Goal: Information Seeking & Learning: Learn about a topic

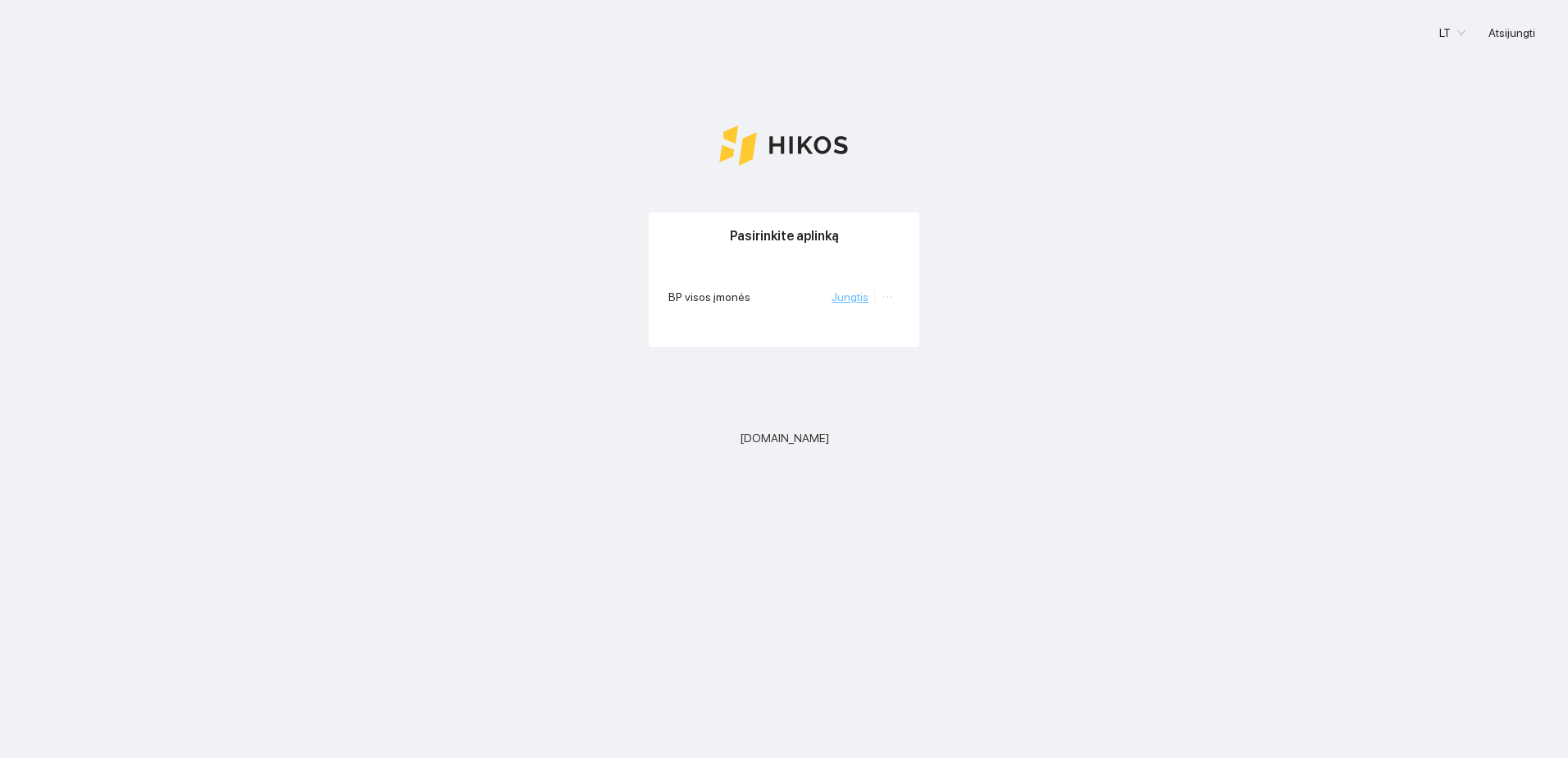
click at [867, 292] on link "Jungtis" at bounding box center [850, 297] width 37 height 13
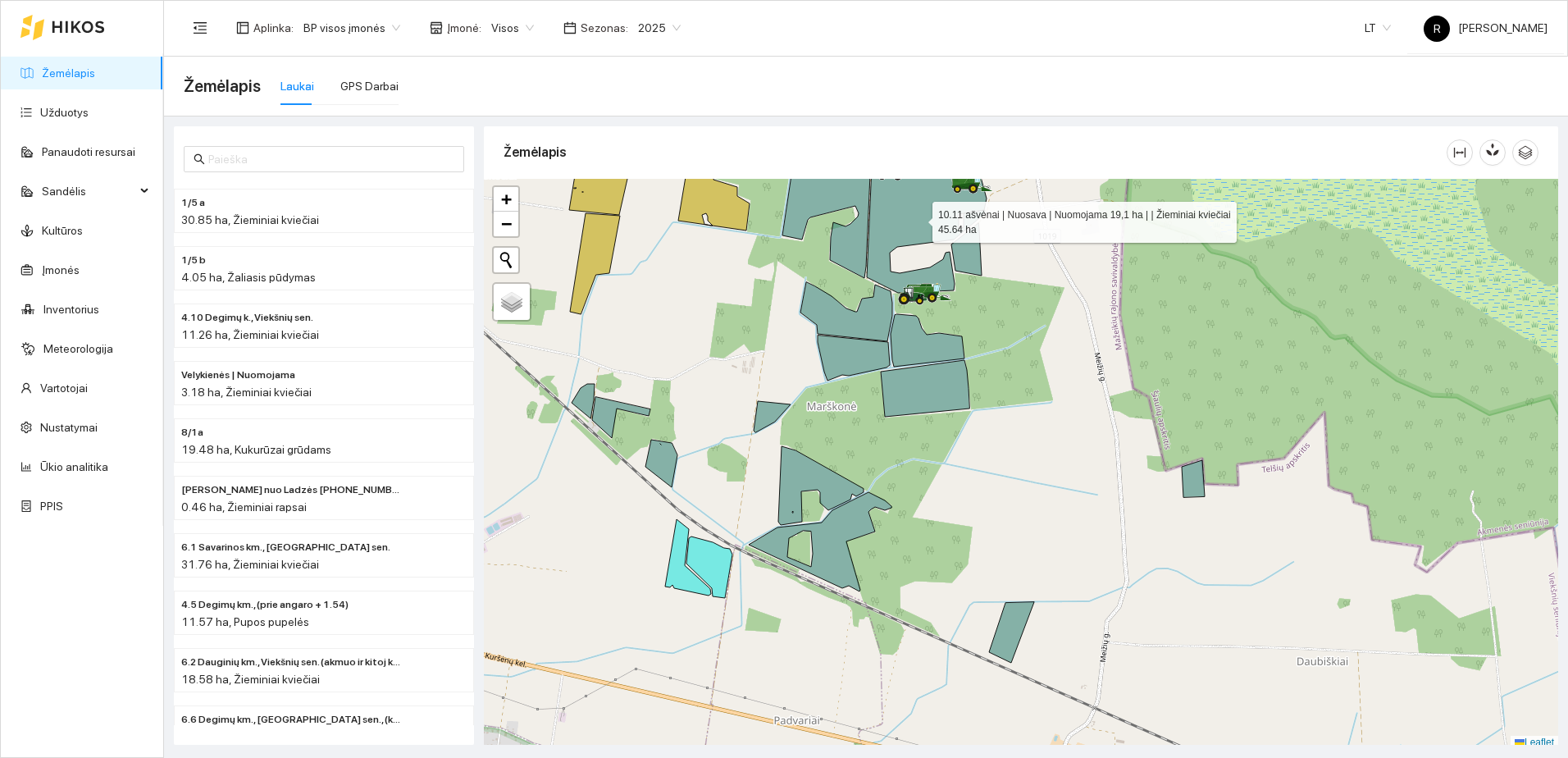
scroll to position [5, 0]
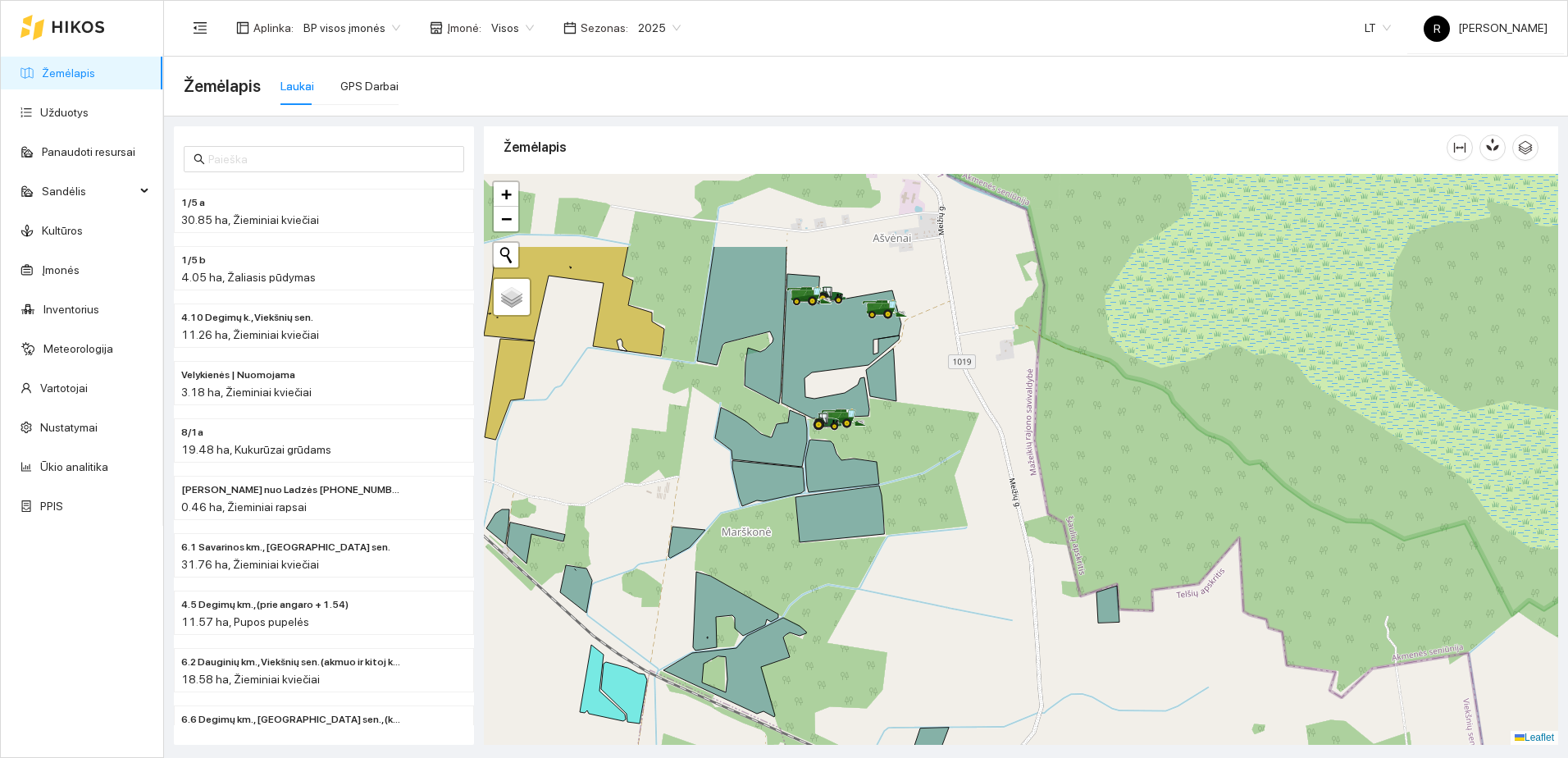
drag, startPoint x: 878, startPoint y: 274, endPoint x: 786, endPoint y: 415, distance: 168.4
click at [783, 418] on icon at bounding box center [841, 346] width 119 height 144
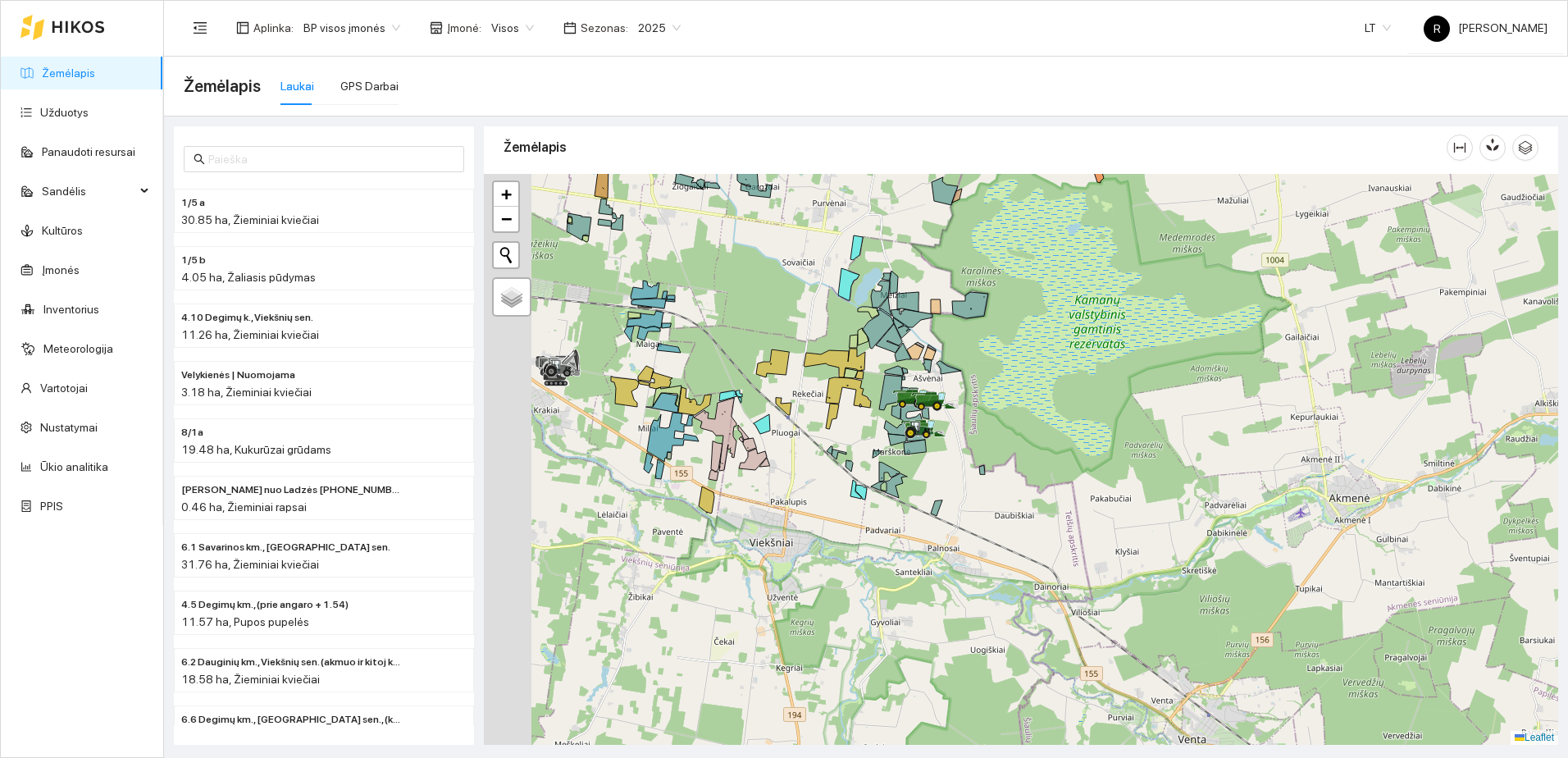
drag, startPoint x: 633, startPoint y: 386, endPoint x: 833, endPoint y: 405, distance: 200.9
click at [841, 405] on div at bounding box center [1021, 459] width 1074 height 571
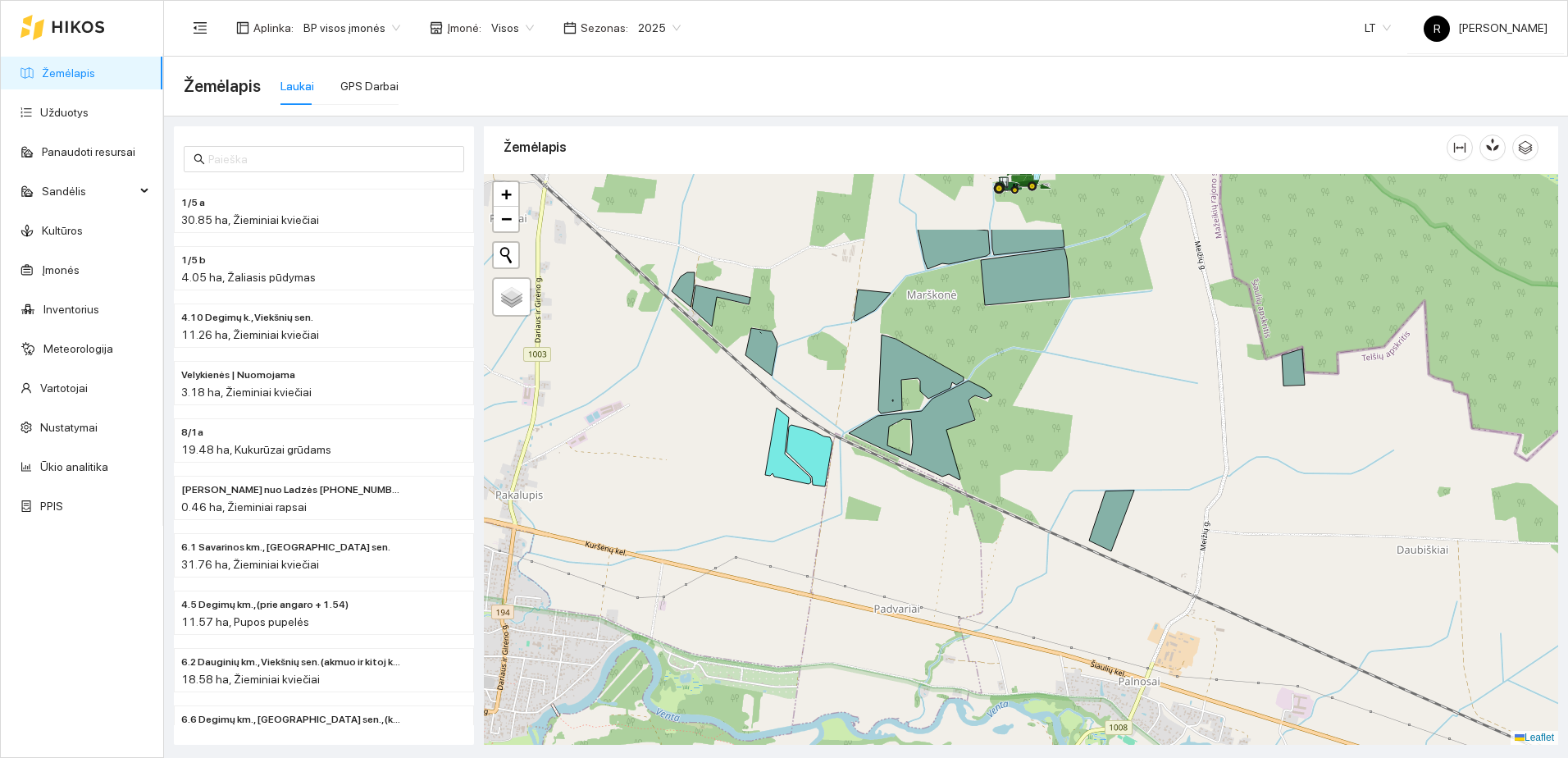
drag, startPoint x: 1035, startPoint y: 205, endPoint x: 778, endPoint y: 517, distance: 404.2
click at [784, 511] on div at bounding box center [1021, 459] width 1074 height 571
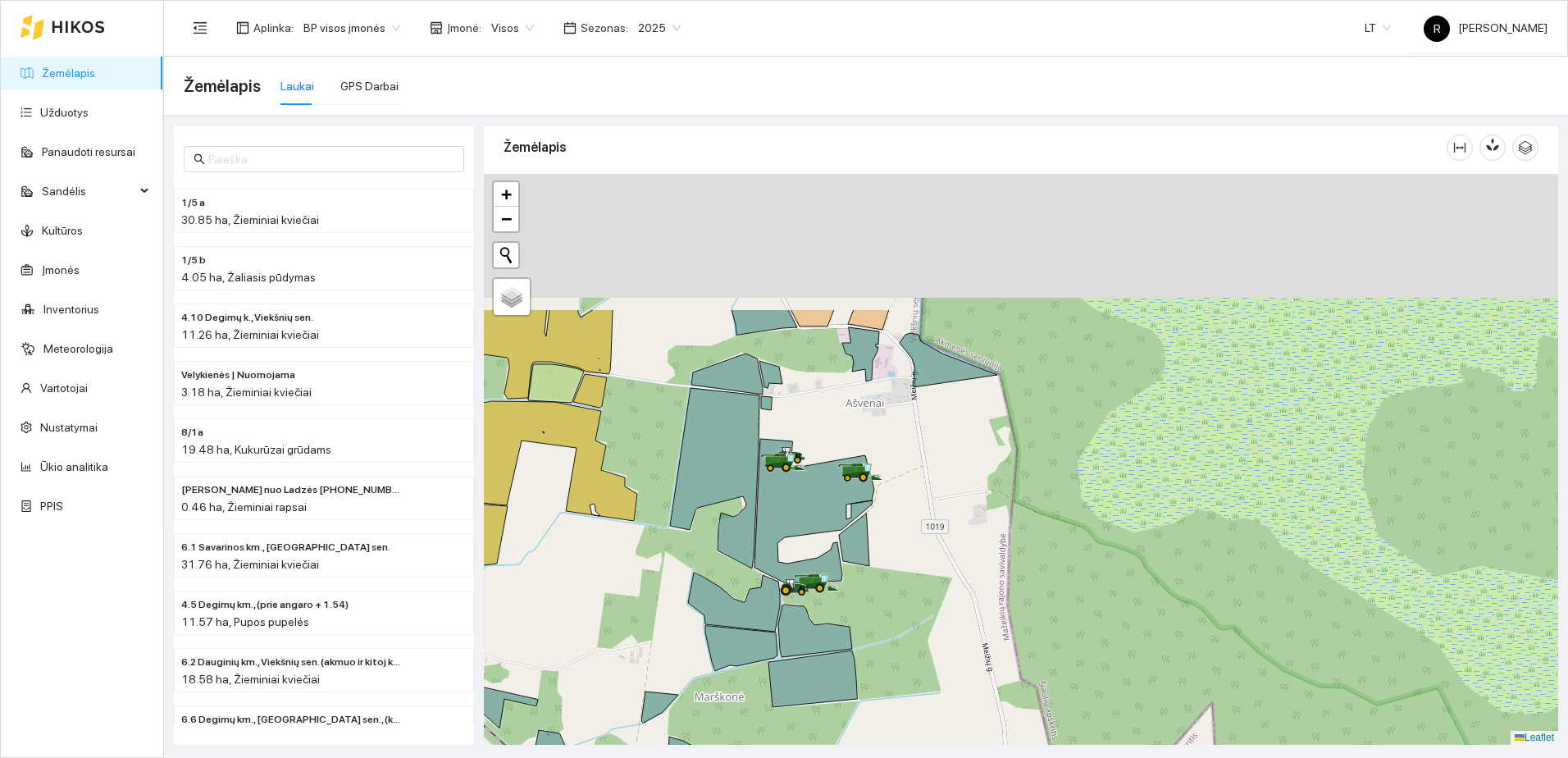
drag, startPoint x: 871, startPoint y: 377, endPoint x: 850, endPoint y: 571, distance: 195.1
click at [850, 571] on div at bounding box center [1021, 459] width 1074 height 571
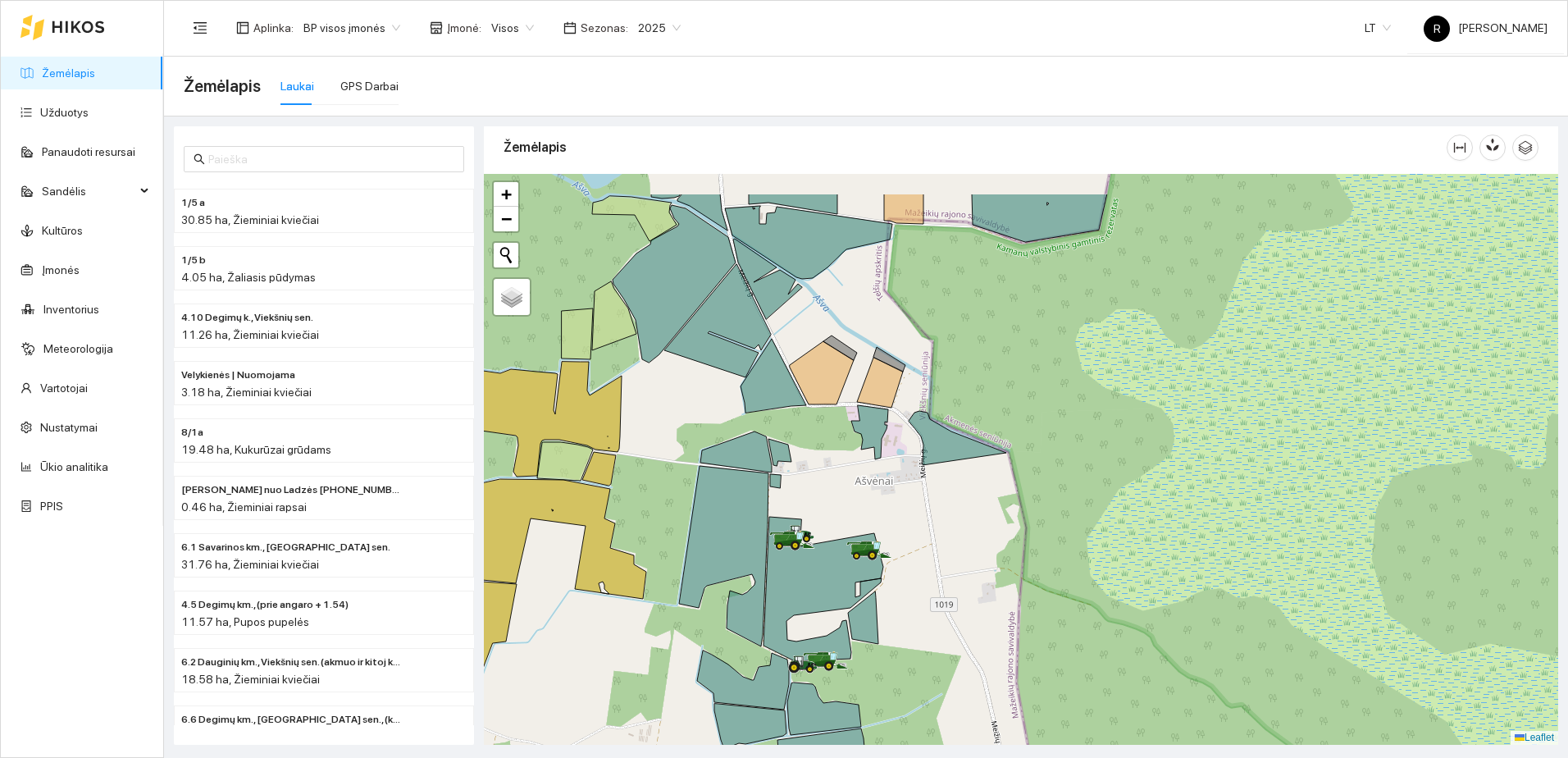
drag, startPoint x: 912, startPoint y: 432, endPoint x: 936, endPoint y: 560, distance: 130.2
click at [936, 562] on div at bounding box center [1021, 459] width 1074 height 571
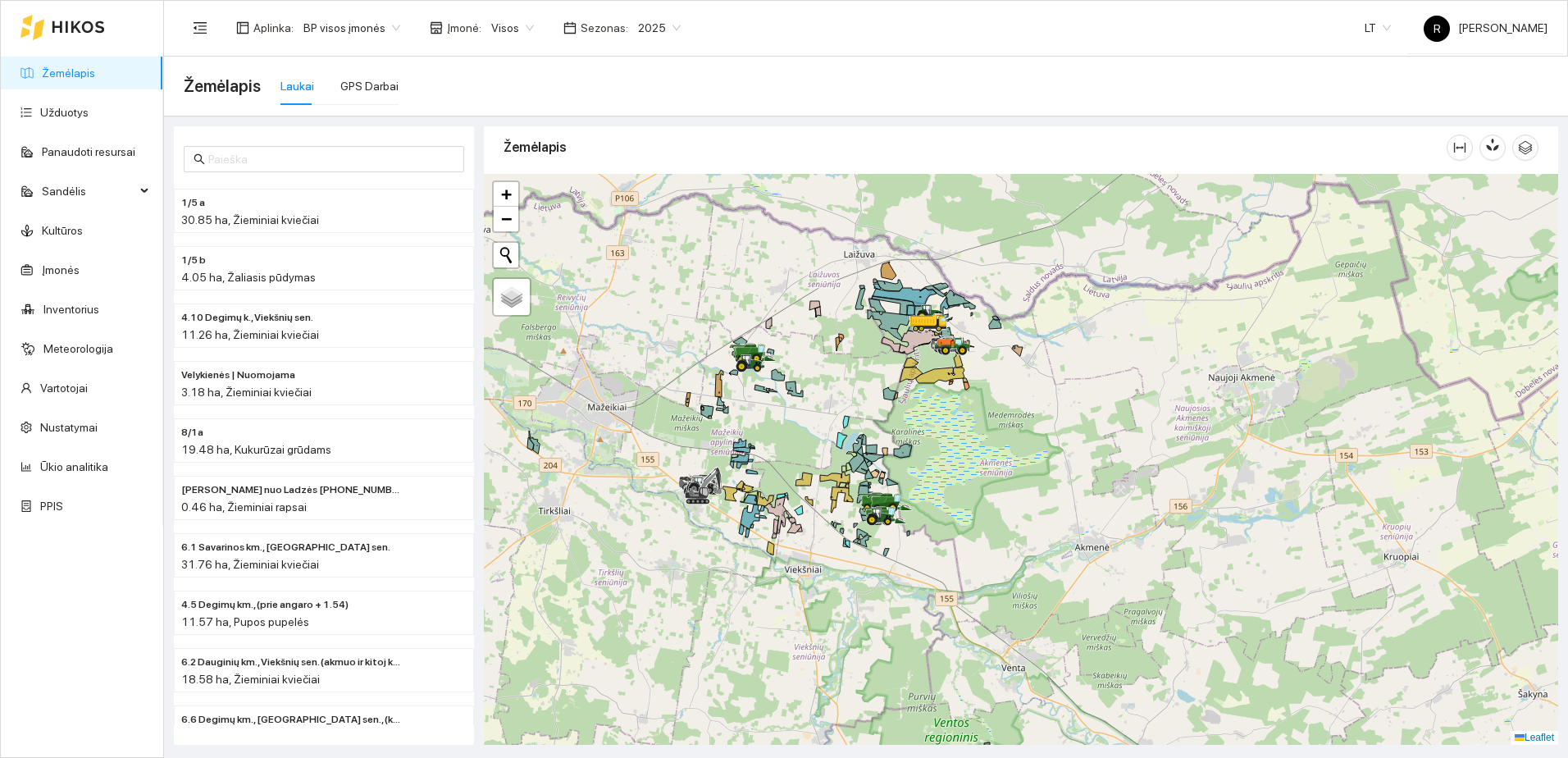
drag, startPoint x: 1001, startPoint y: 375, endPoint x: 838, endPoint y: 503, distance: 207.3
click at [838, 503] on div at bounding box center [1021, 459] width 1074 height 571
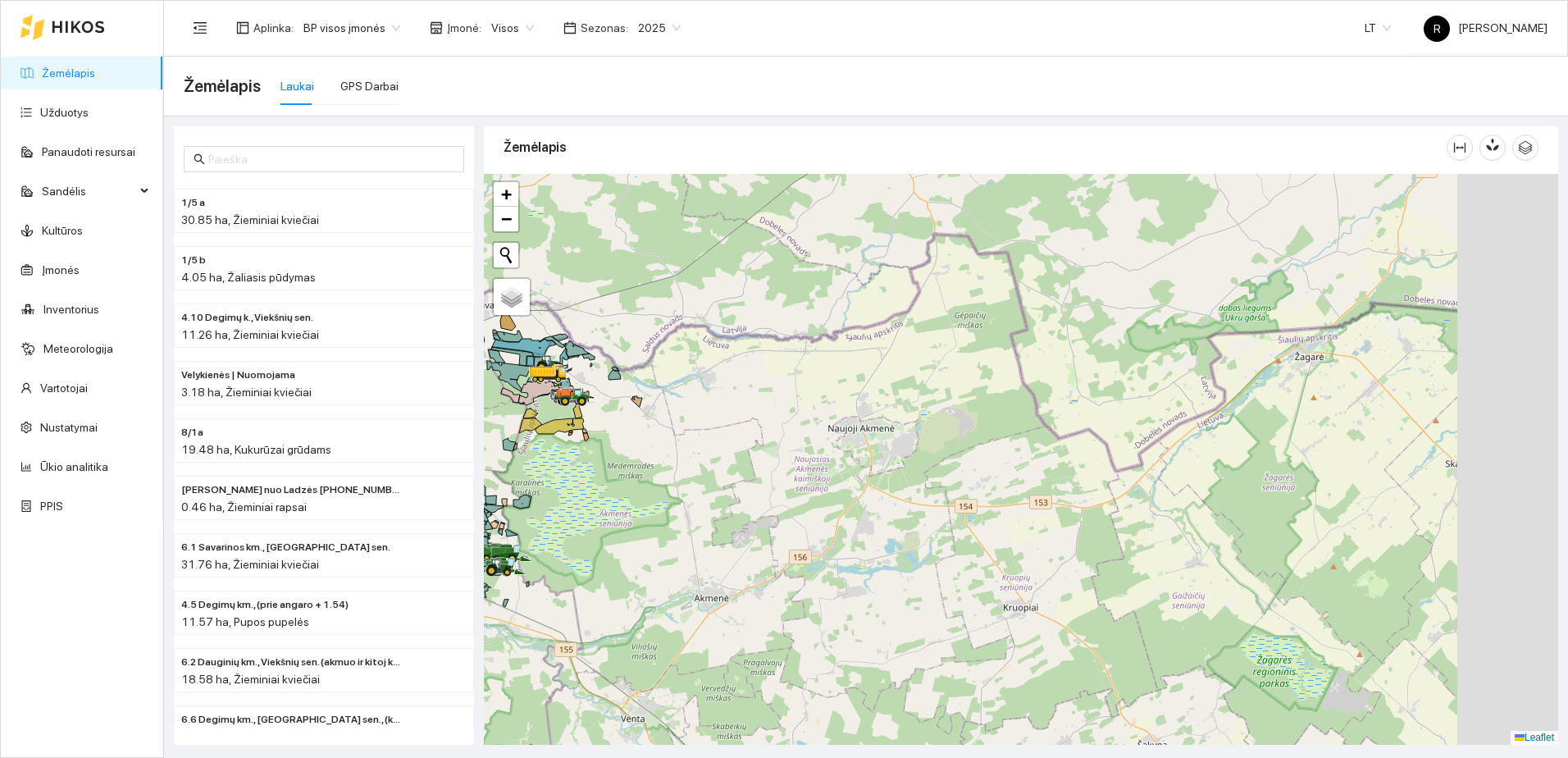
drag, startPoint x: 920, startPoint y: 426, endPoint x: 589, endPoint y: 411, distance: 331.3
click at [596, 410] on div at bounding box center [1021, 459] width 1074 height 571
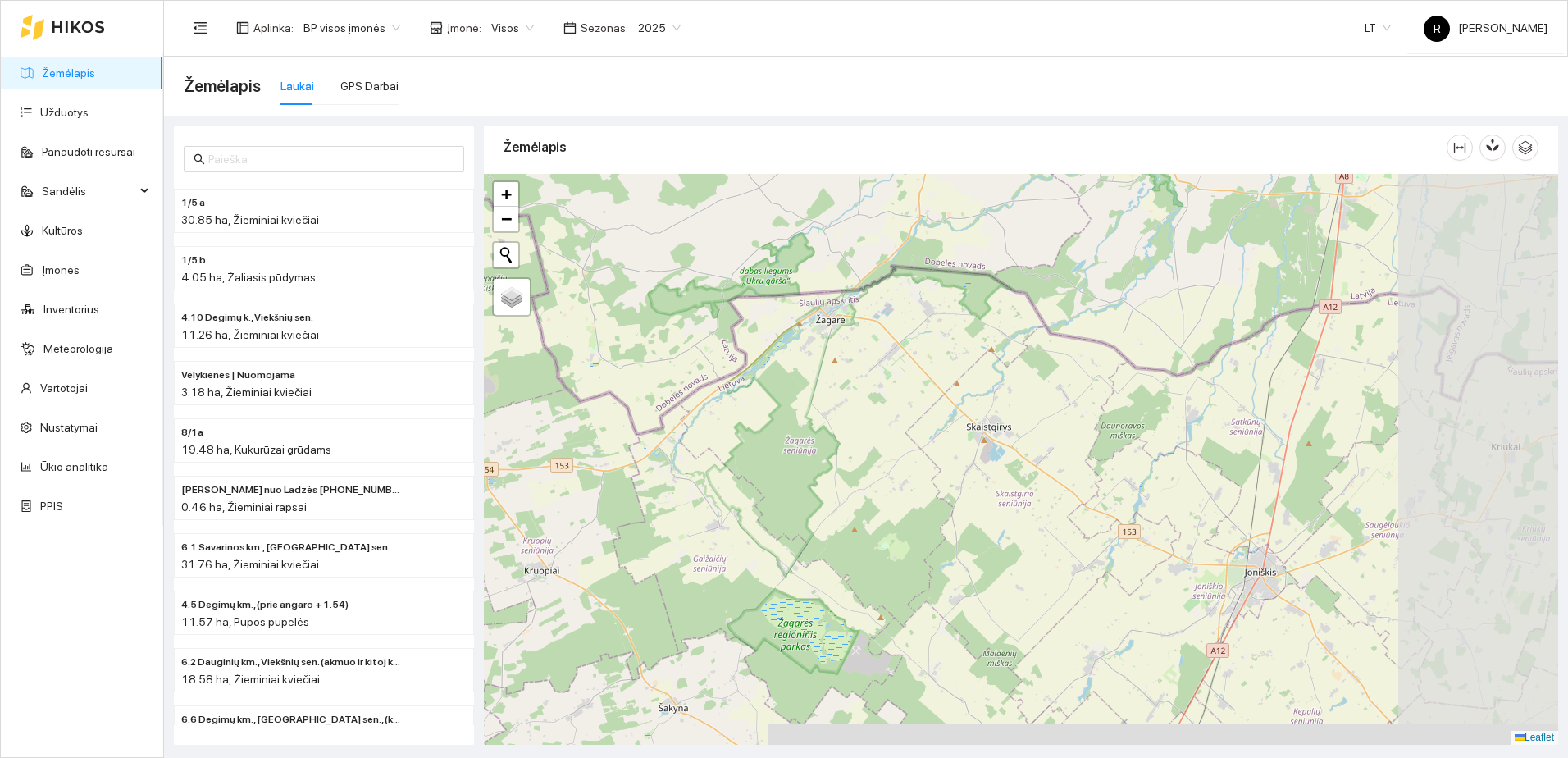
drag, startPoint x: 1014, startPoint y: 466, endPoint x: 572, endPoint y: 419, distance: 444.5
click at [612, 416] on div at bounding box center [1021, 459] width 1074 height 571
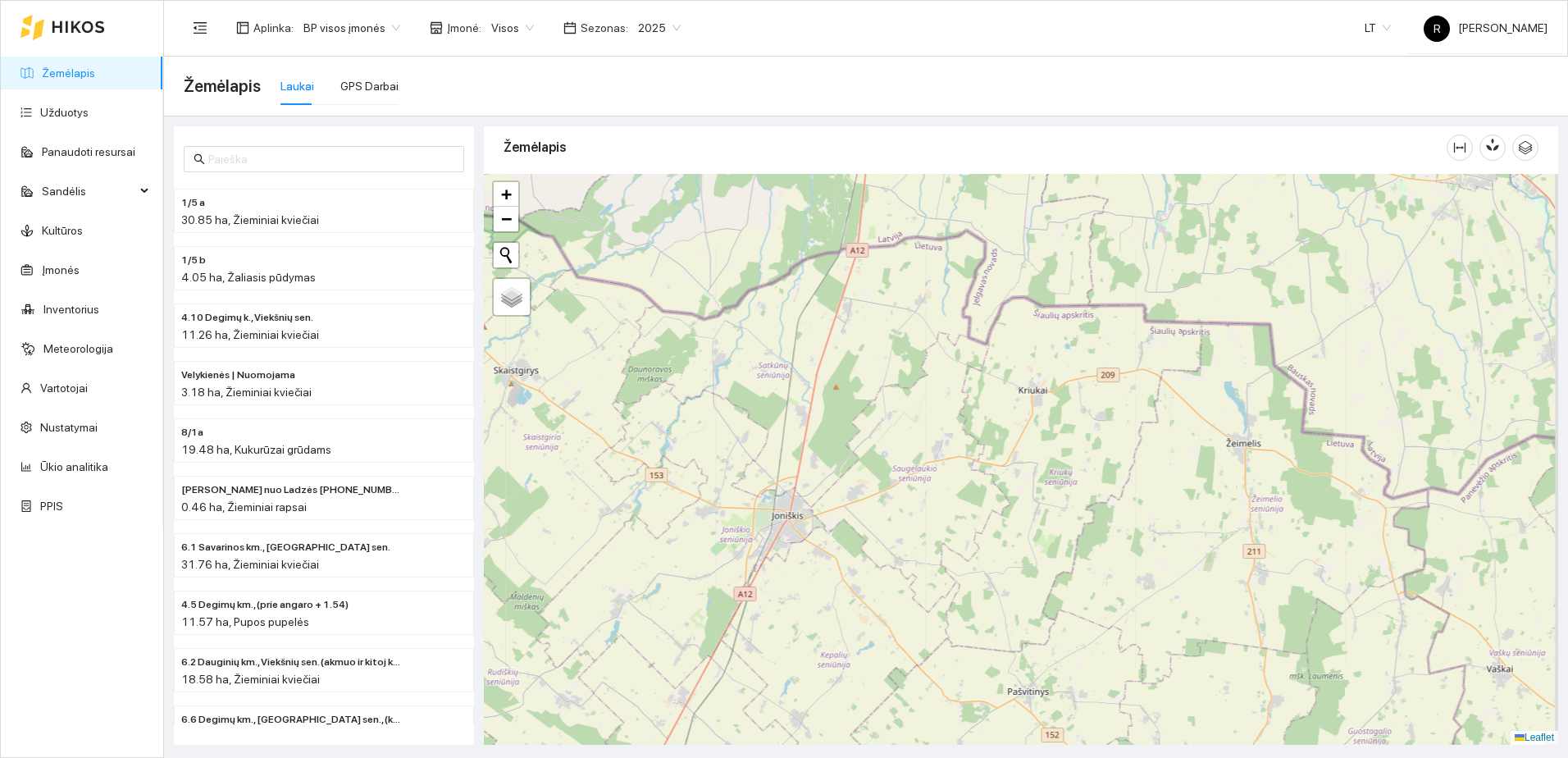
drag, startPoint x: 1027, startPoint y: 472, endPoint x: 743, endPoint y: 427, distance: 287.5
click at [754, 427] on div at bounding box center [1021, 459] width 1074 height 571
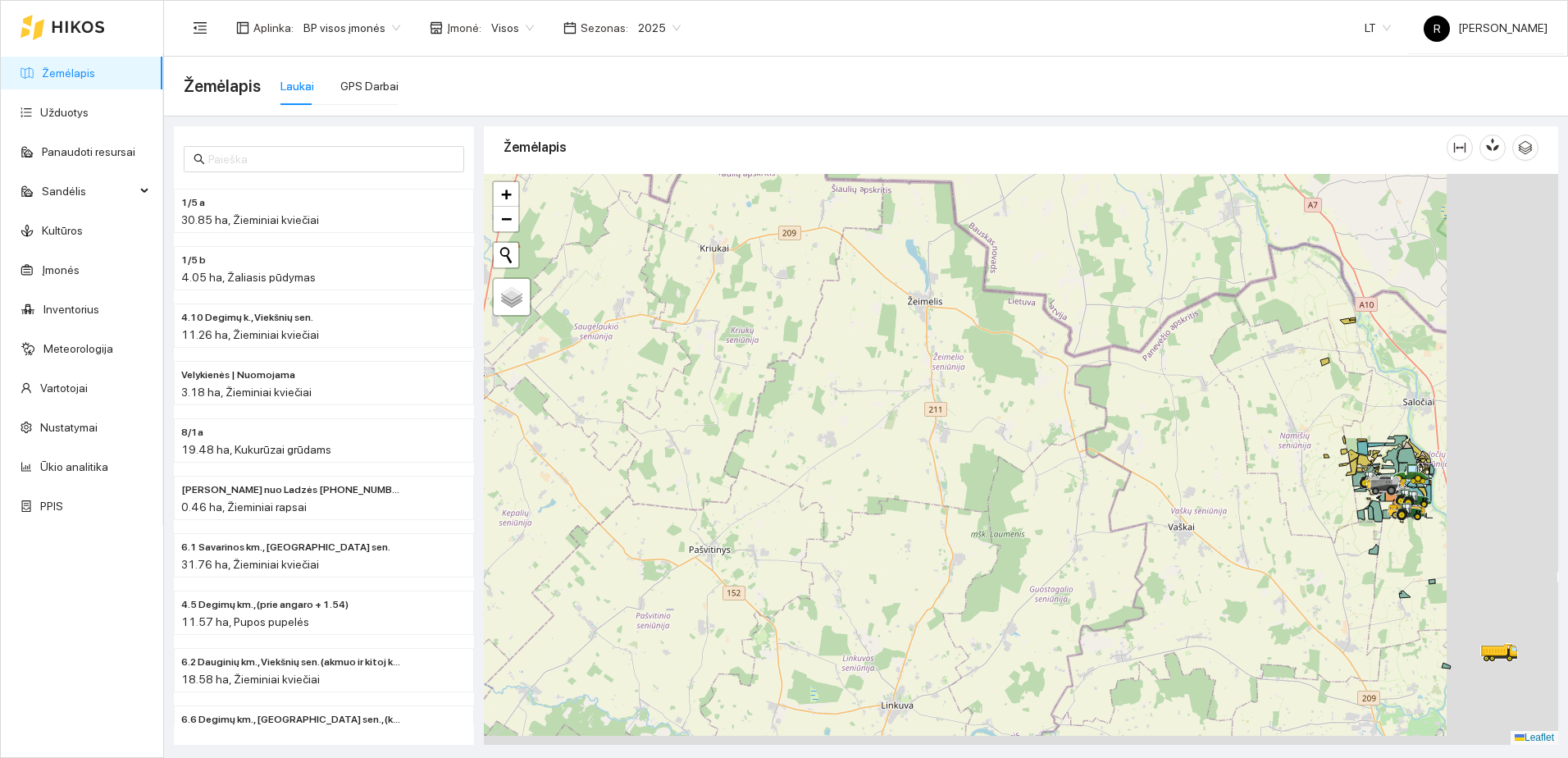
drag, startPoint x: 1057, startPoint y: 556, endPoint x: 811, endPoint y: 393, distance: 295.1
click at [854, 404] on div at bounding box center [1021, 459] width 1074 height 571
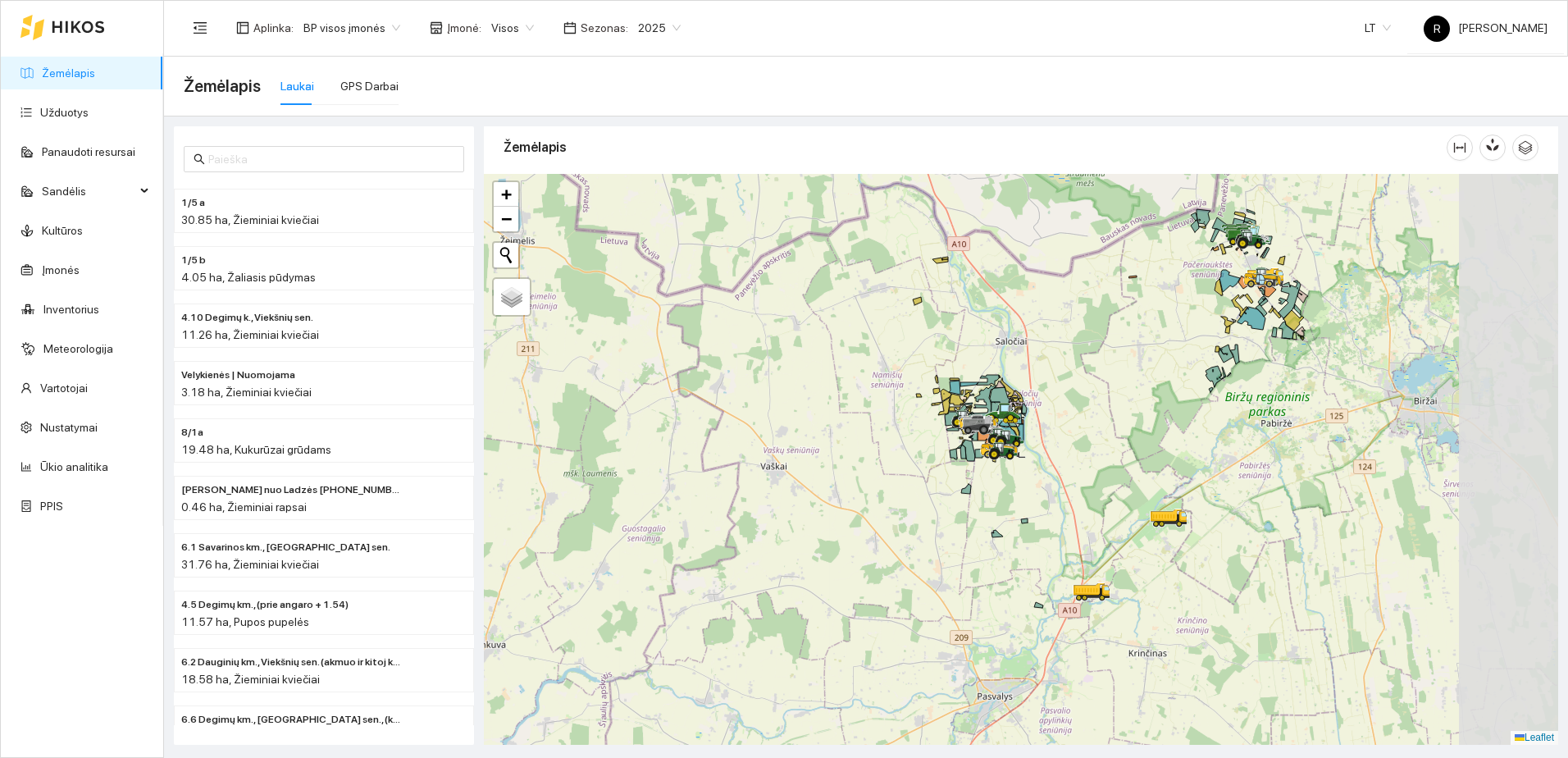
drag, startPoint x: 1129, startPoint y: 477, endPoint x: 791, endPoint y: 480, distance: 338.0
click at [796, 479] on div at bounding box center [1021, 459] width 1074 height 571
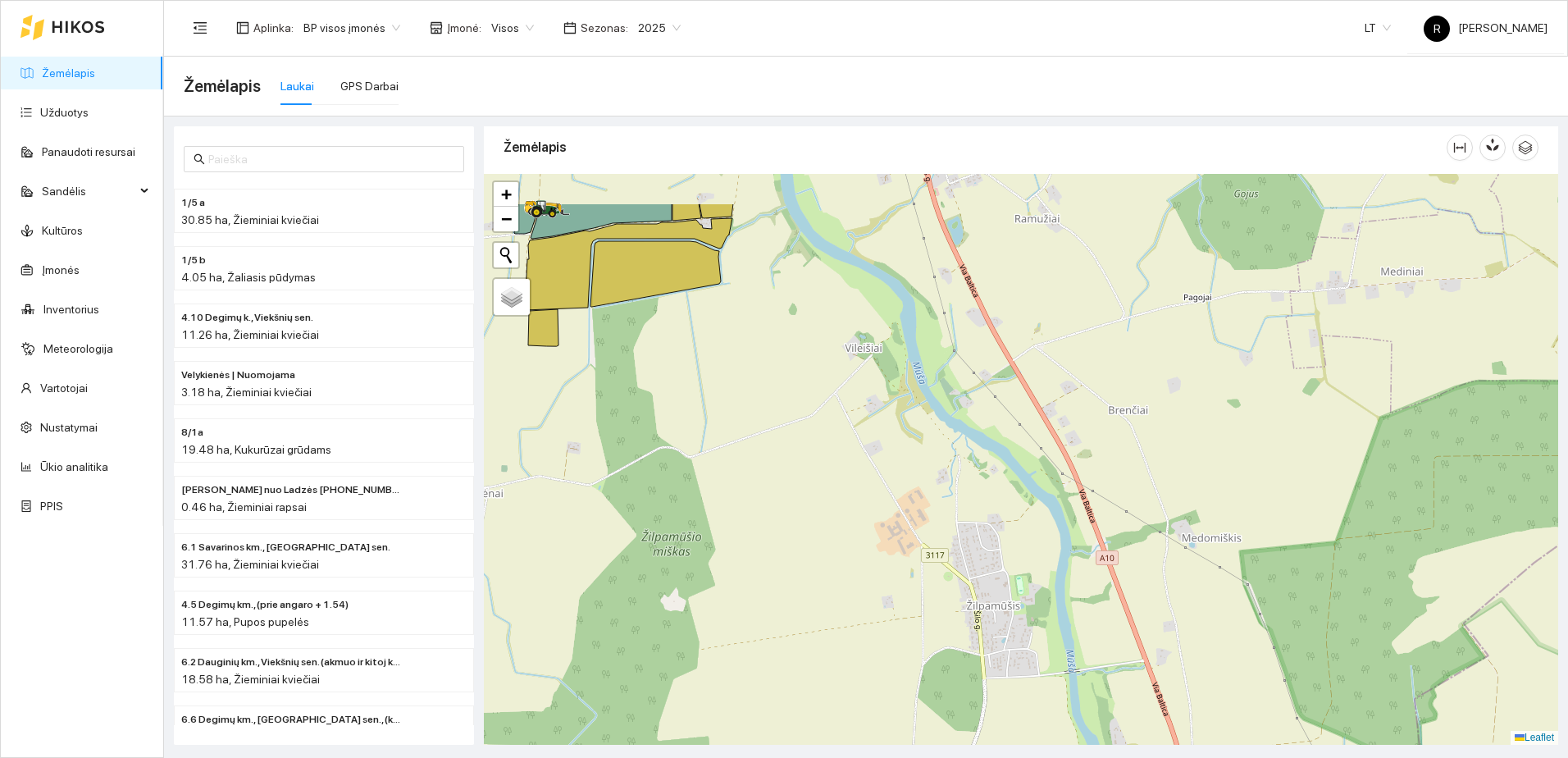
drag, startPoint x: 842, startPoint y: 441, endPoint x: 950, endPoint y: 692, distance: 273.2
click at [948, 685] on div at bounding box center [1021, 459] width 1074 height 571
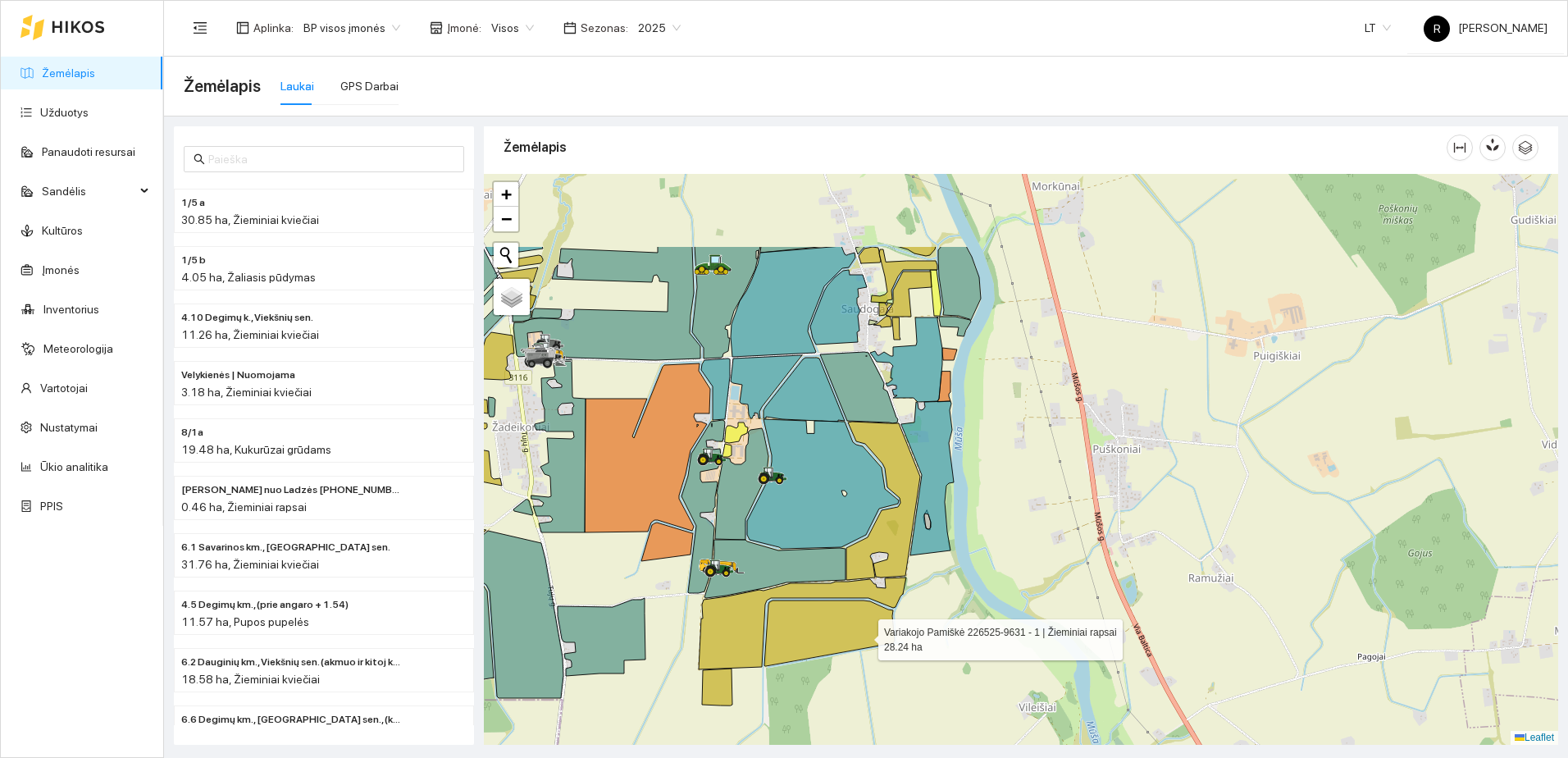
drag, startPoint x: 783, startPoint y: 487, endPoint x: 884, endPoint y: 656, distance: 196.9
click at [883, 655] on icon at bounding box center [830, 634] width 130 height 66
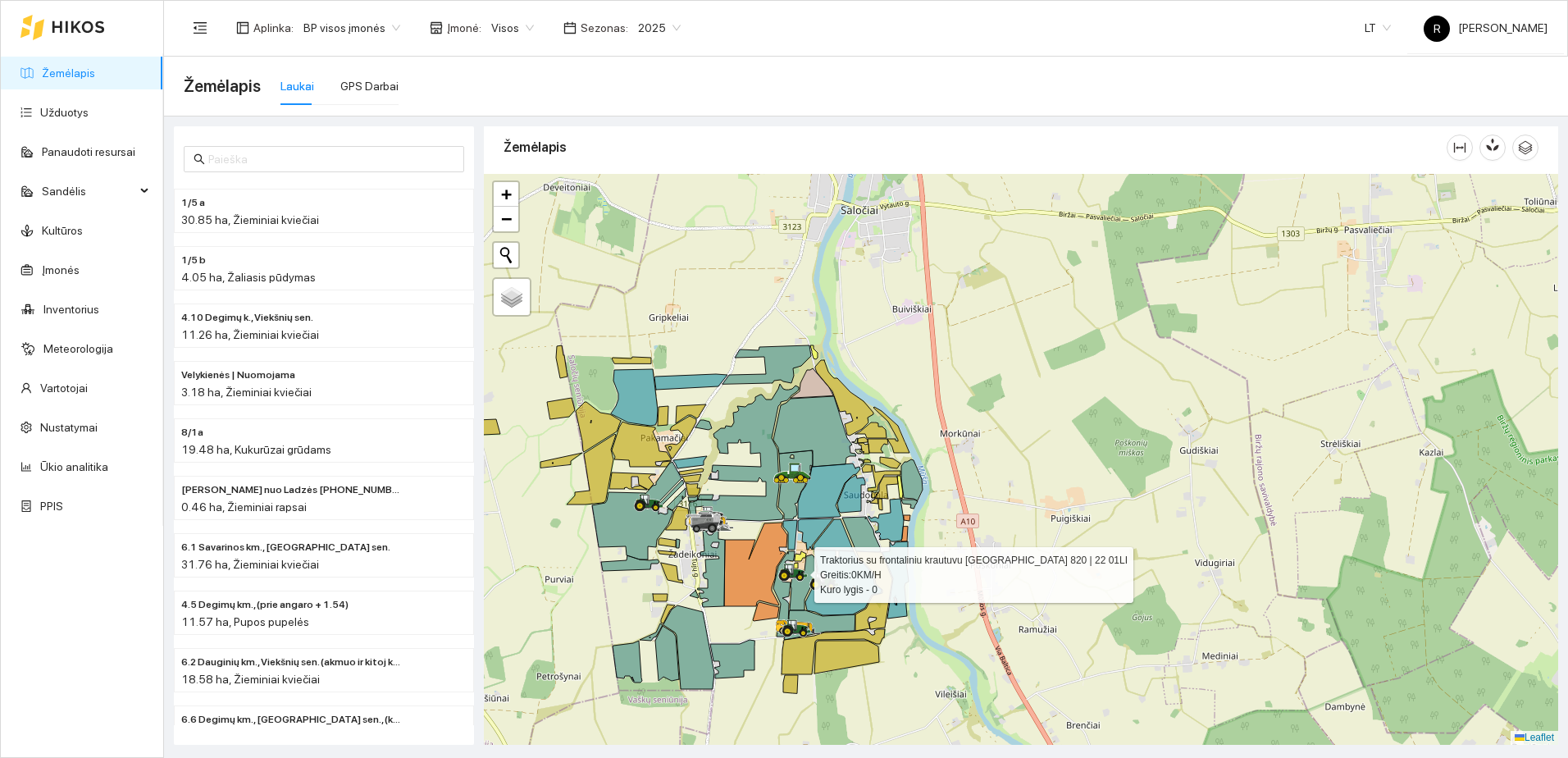
drag, startPoint x: 781, startPoint y: 506, endPoint x: 811, endPoint y: 632, distance: 129.5
click at [794, 574] on icon at bounding box center [790, 569] width 8 height 10
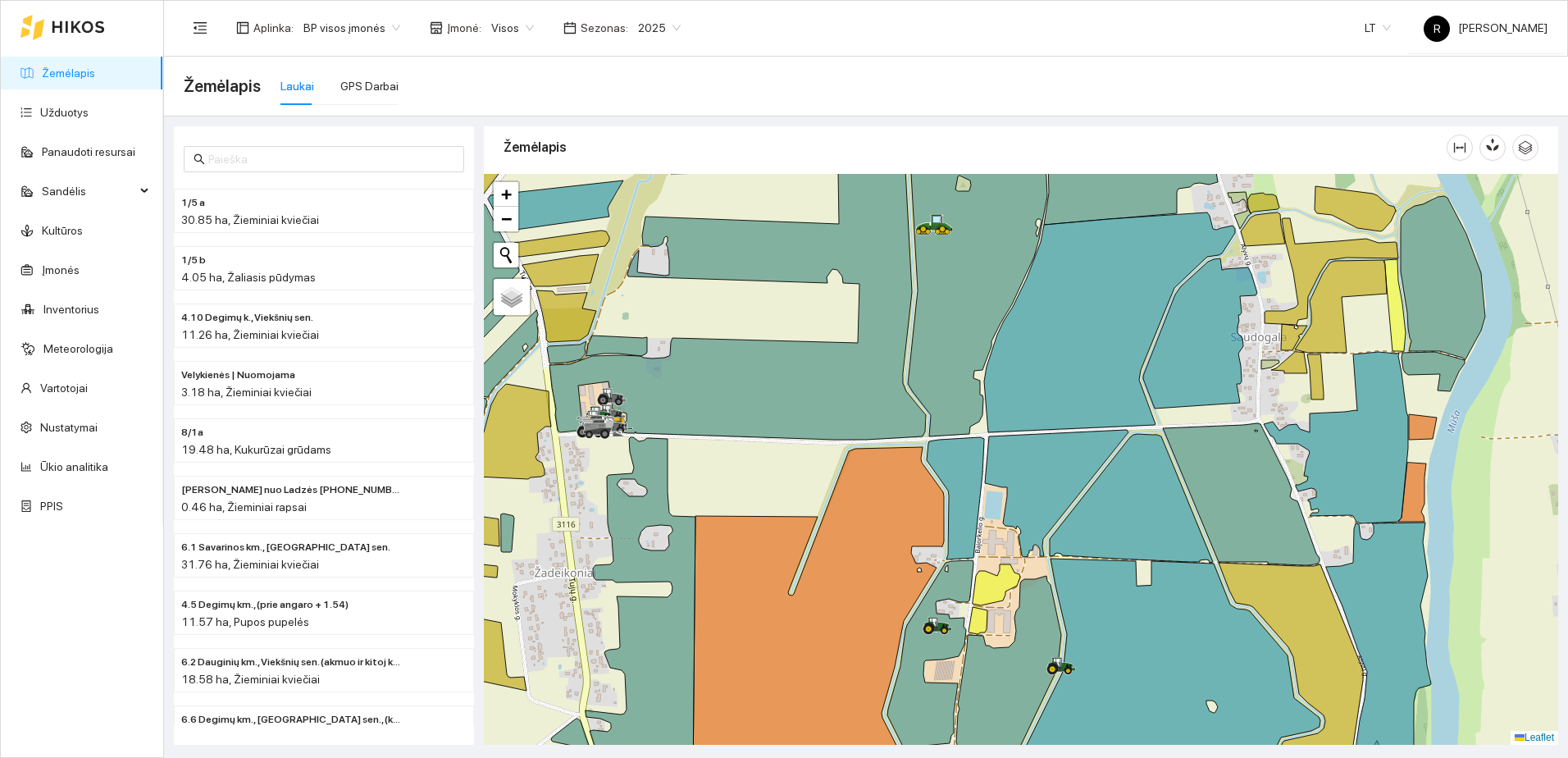
drag, startPoint x: 788, startPoint y: 502, endPoint x: 759, endPoint y: 399, distance: 107.0
click at [760, 399] on div at bounding box center [1021, 459] width 1074 height 571
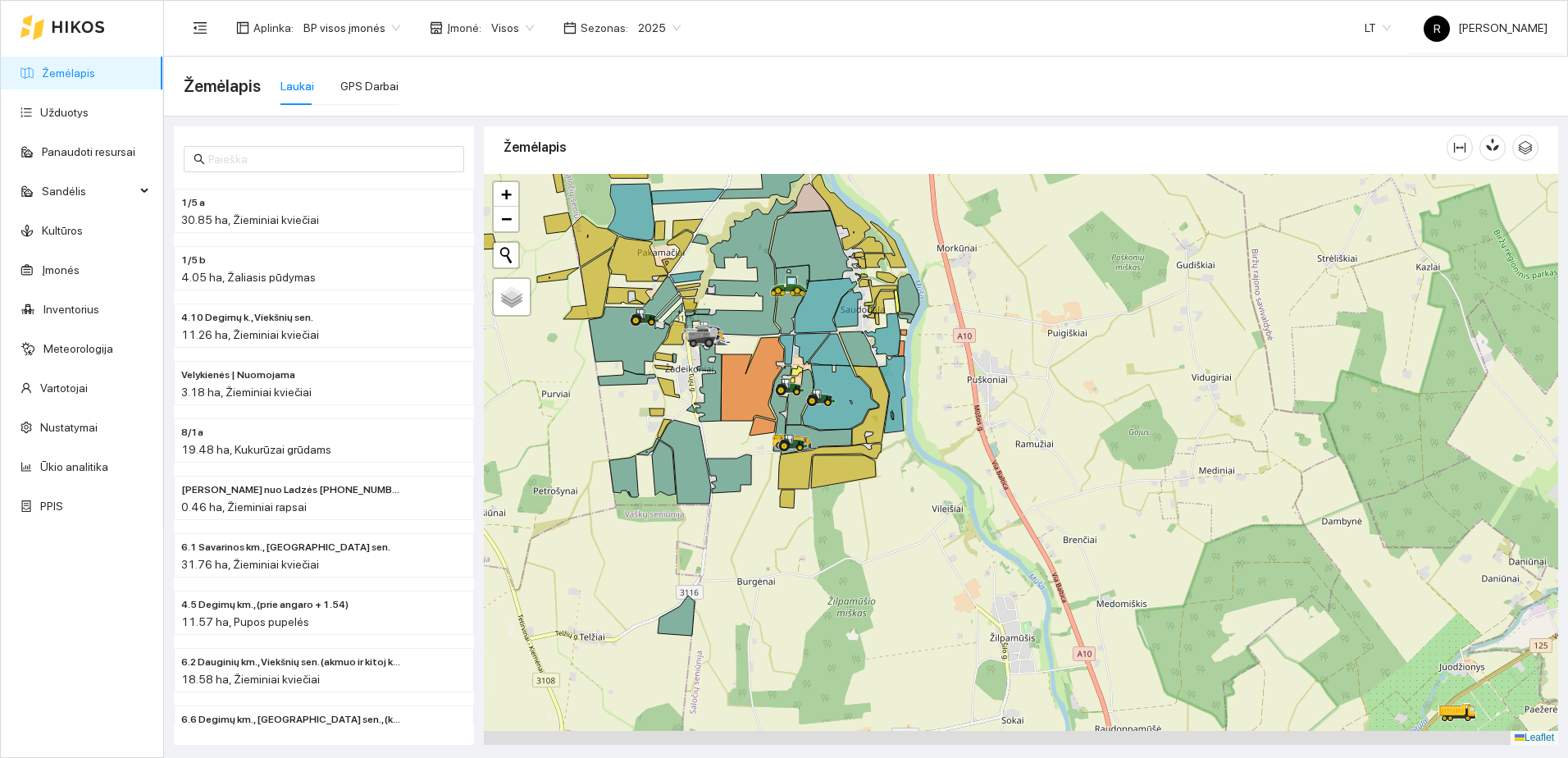
drag, startPoint x: 896, startPoint y: 589, endPoint x: 868, endPoint y: 496, distance: 97.1
click at [868, 496] on div at bounding box center [1021, 459] width 1074 height 571
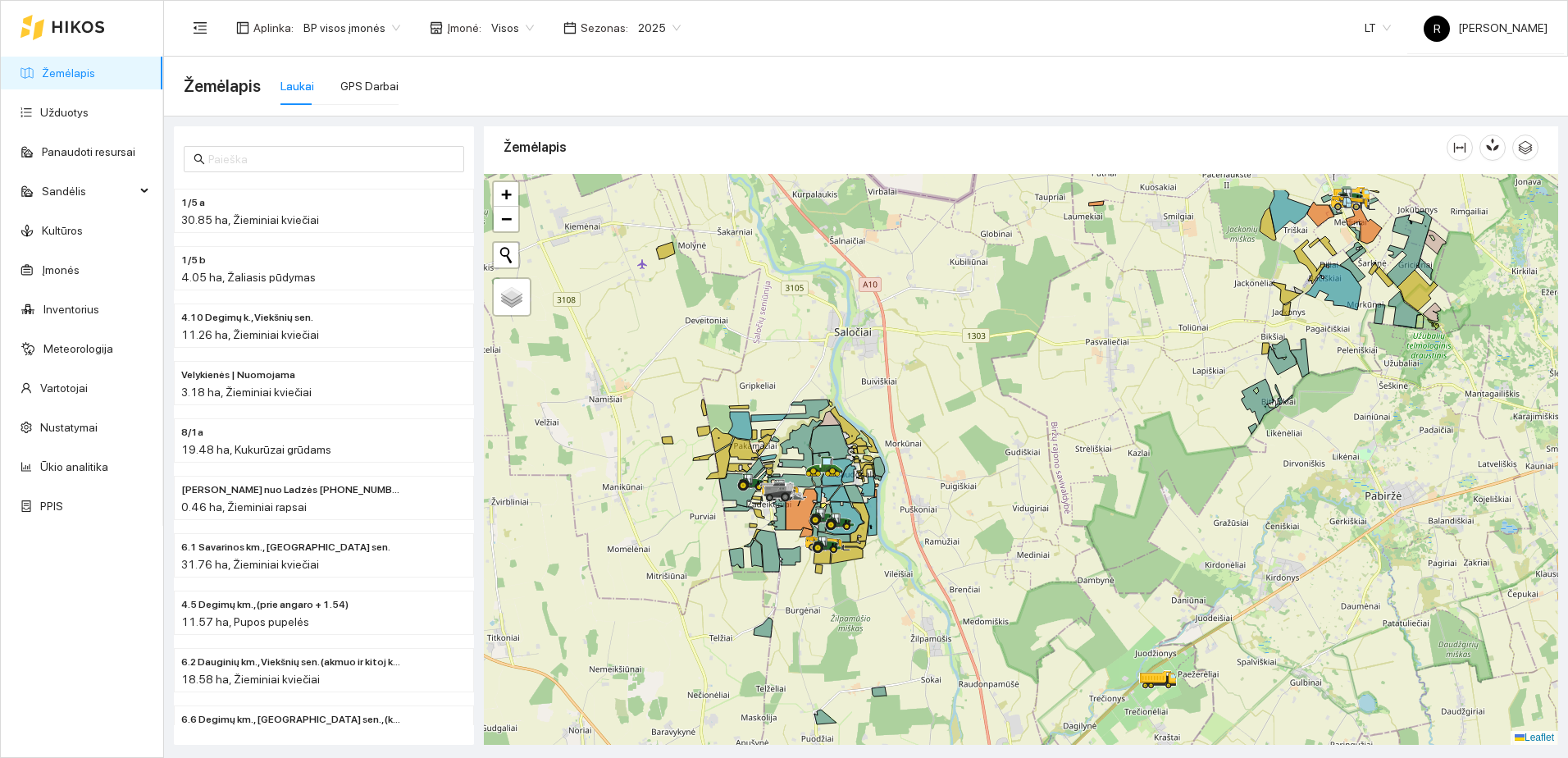
drag, startPoint x: 874, startPoint y: 489, endPoint x: 866, endPoint y: 562, distance: 73.4
click at [866, 562] on div at bounding box center [1021, 459] width 1074 height 571
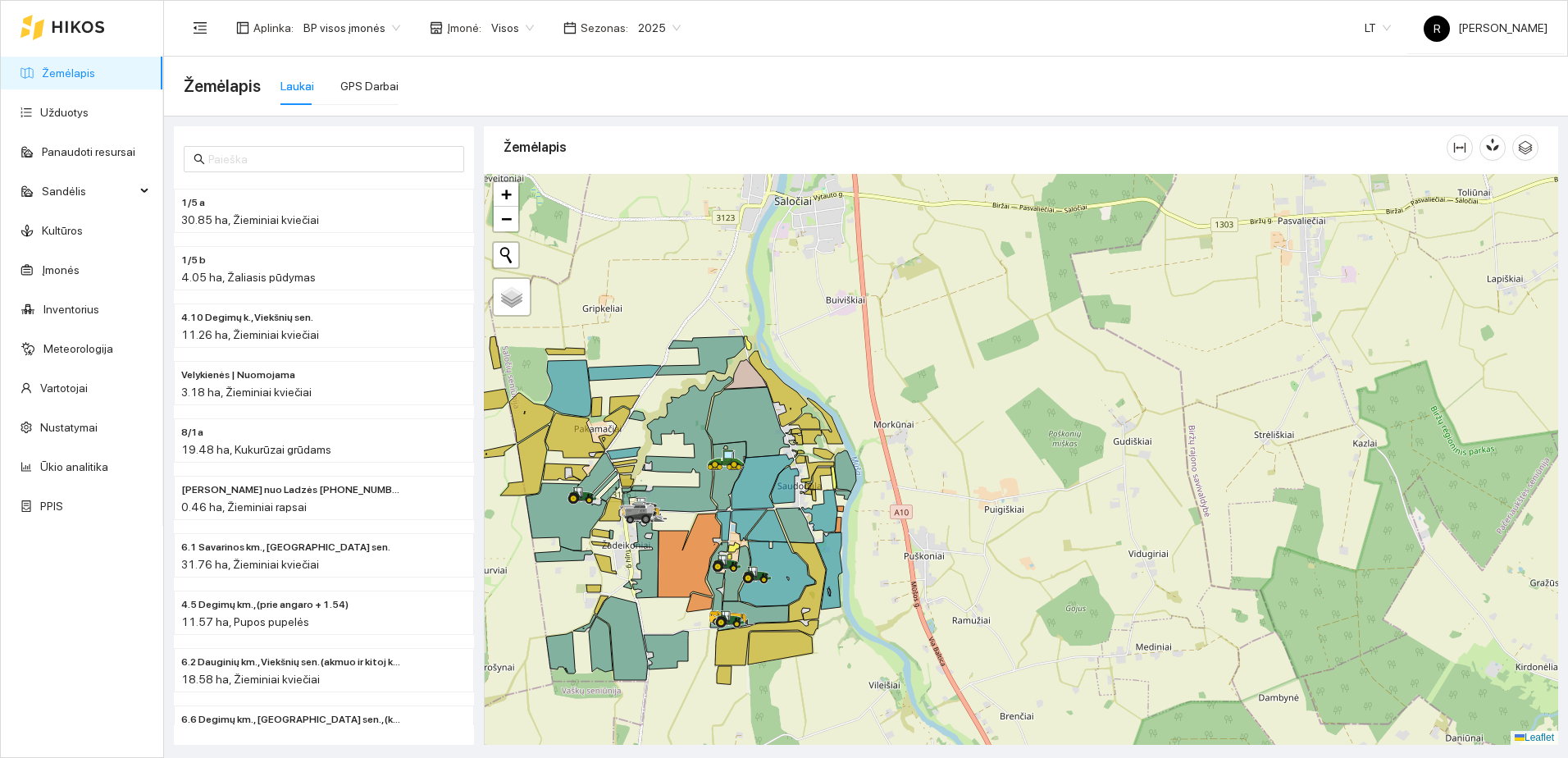
drag, startPoint x: 684, startPoint y: 542, endPoint x: 743, endPoint y: 466, distance: 96.2
click at [743, 466] on div at bounding box center [1021, 459] width 1074 height 571
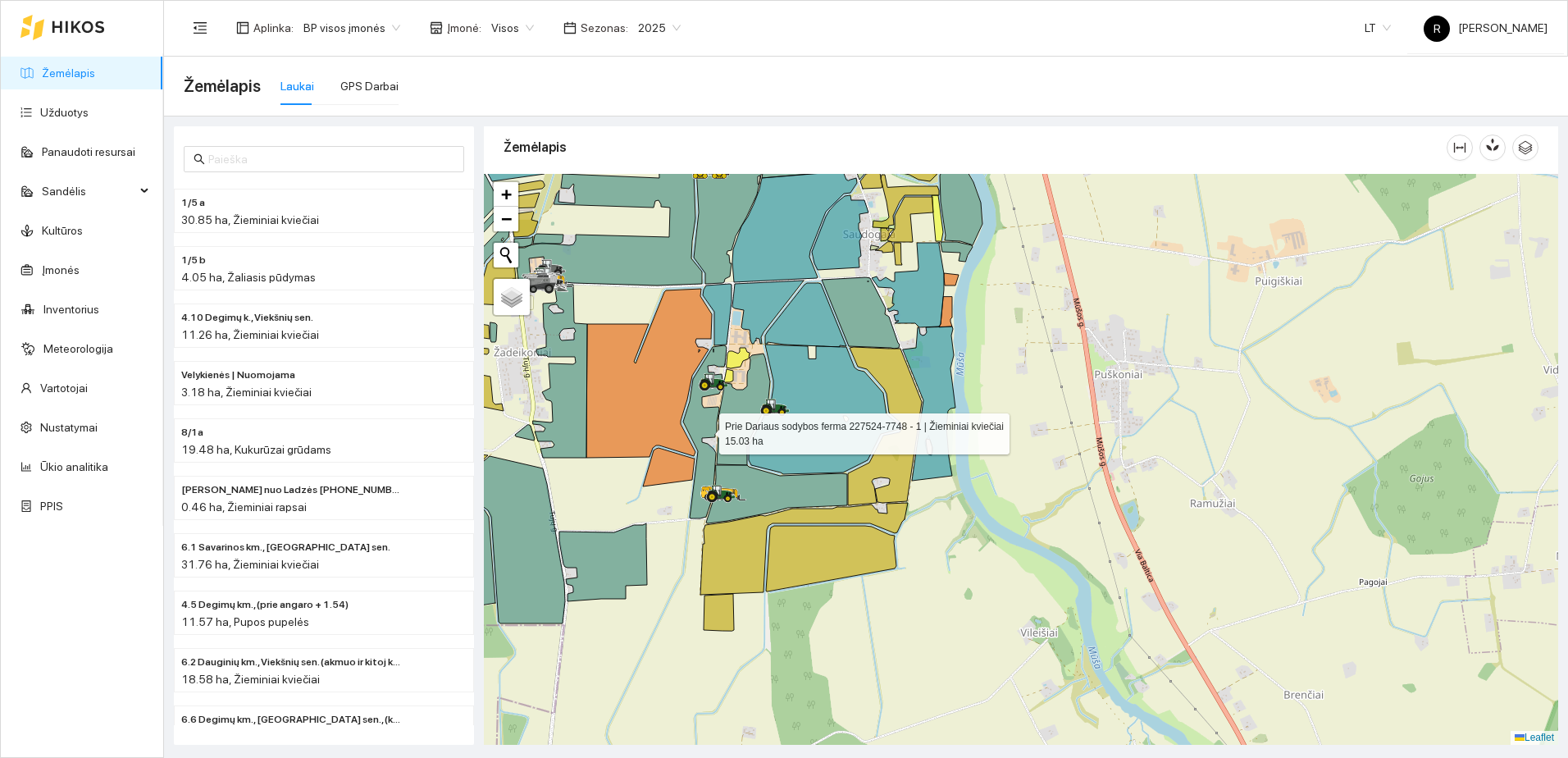
drag, startPoint x: 692, startPoint y: 423, endPoint x: 718, endPoint y: 495, distance: 76.6
click at [714, 500] on icon at bounding box center [705, 432] width 44 height 173
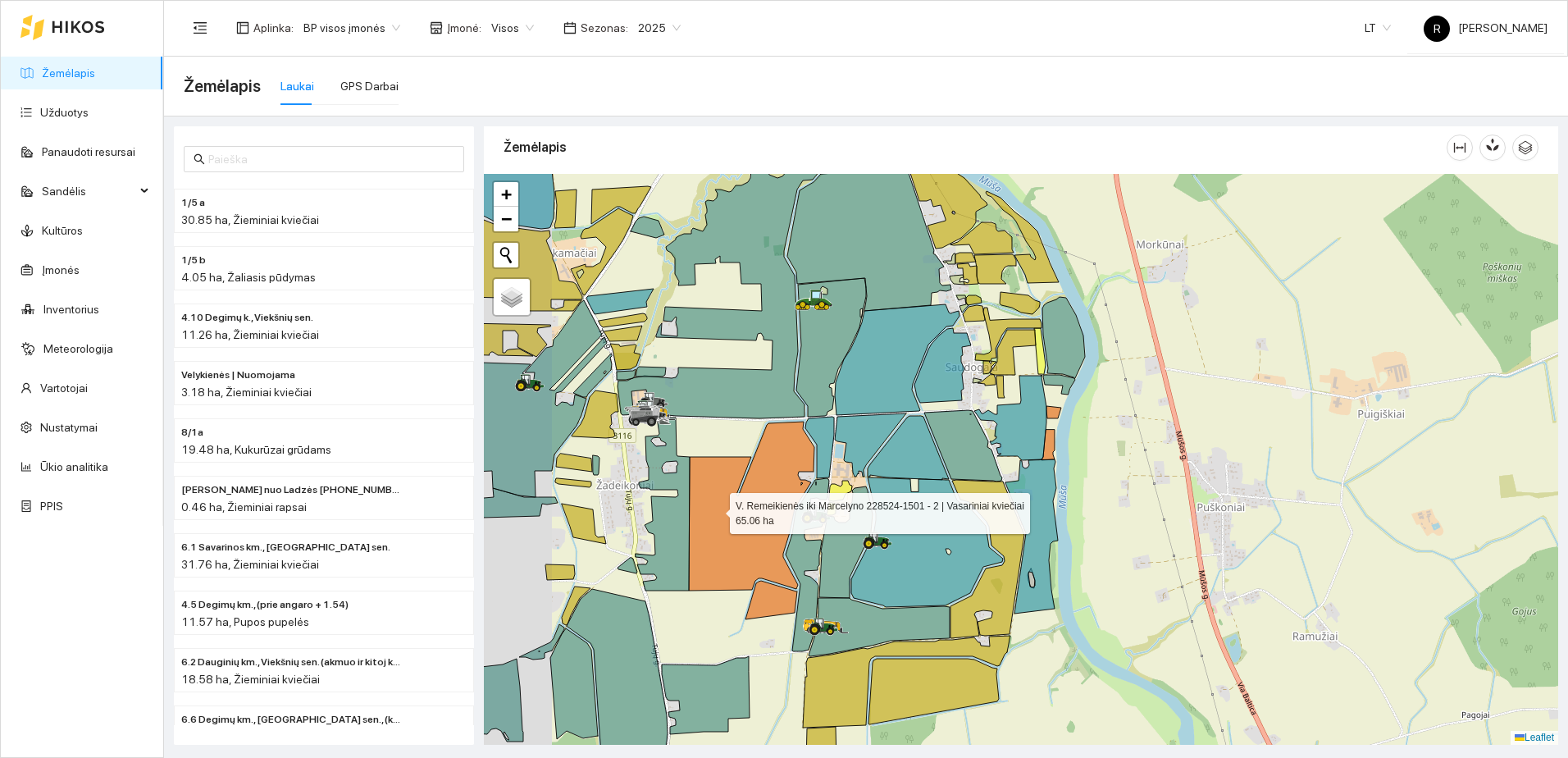
drag, startPoint x: 635, startPoint y: 455, endPoint x: 714, endPoint y: 509, distance: 95.7
click at [714, 509] on icon at bounding box center [751, 507] width 126 height 169
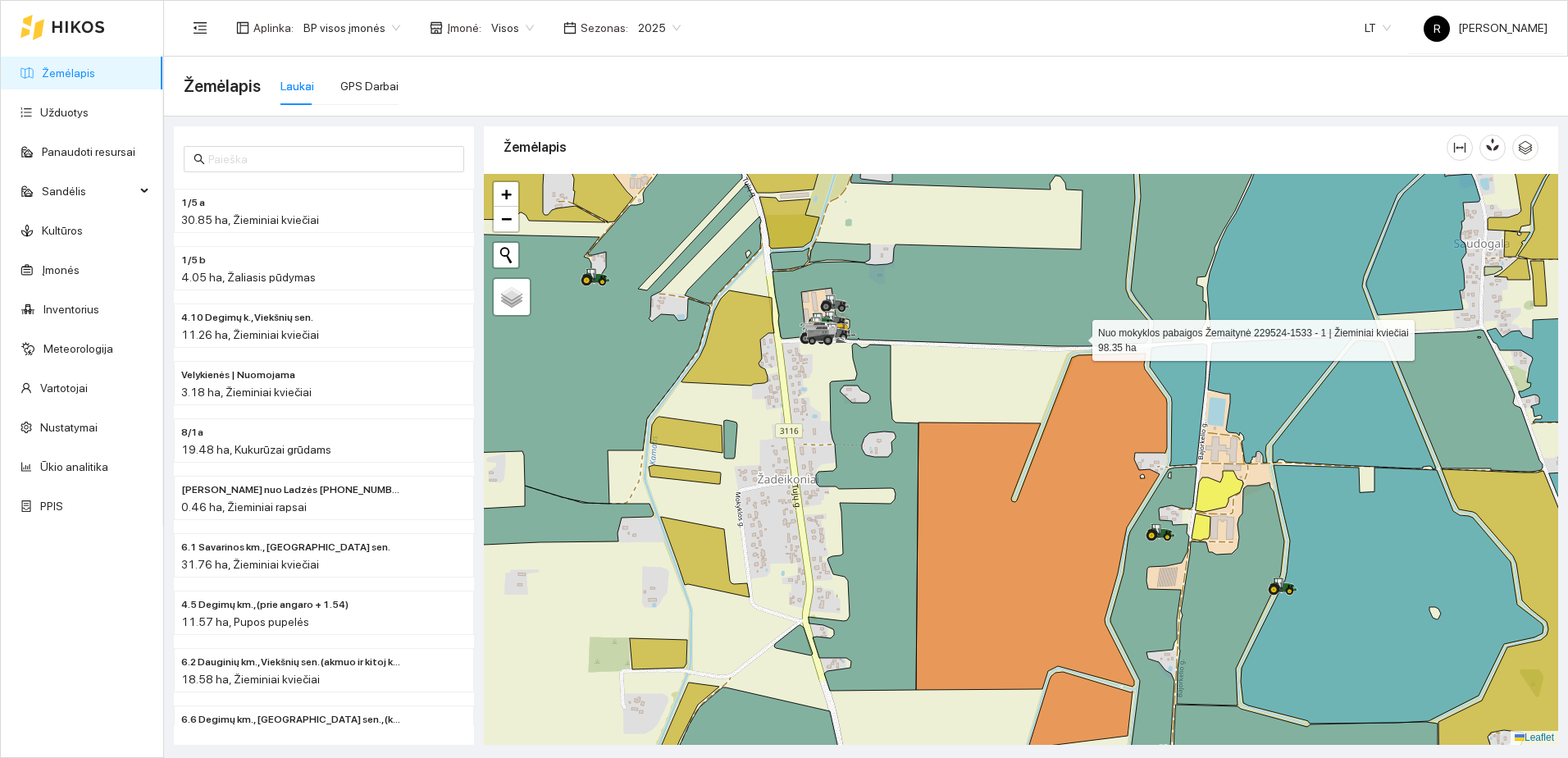
drag, startPoint x: 1182, startPoint y: 342, endPoint x: 970, endPoint y: 334, distance: 212.2
click at [969, 334] on icon at bounding box center [961, 229] width 376 height 233
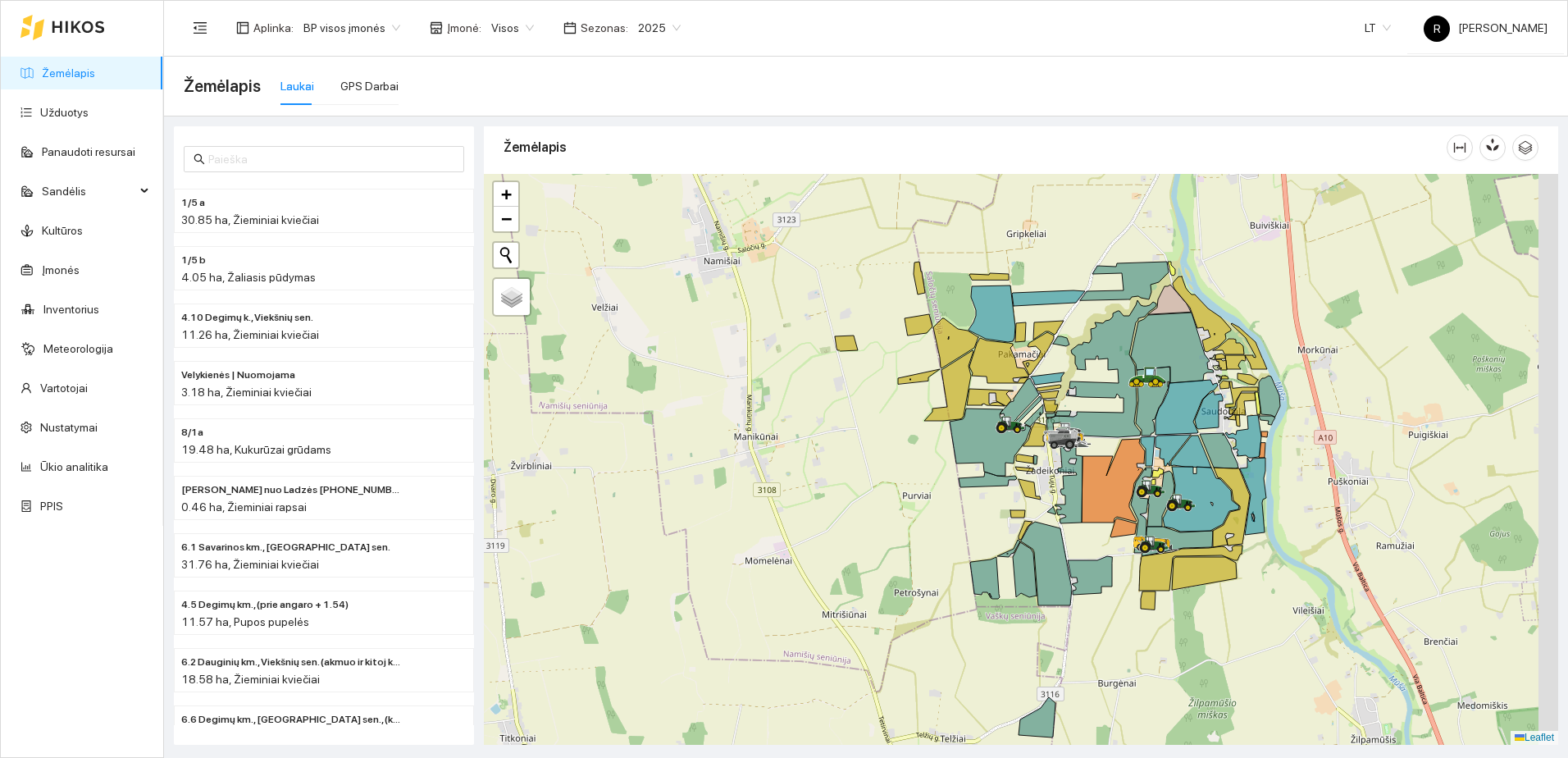
drag, startPoint x: 1321, startPoint y: 416, endPoint x: 920, endPoint y: 406, distance: 401.1
click at [920, 406] on div at bounding box center [1021, 459] width 1074 height 571
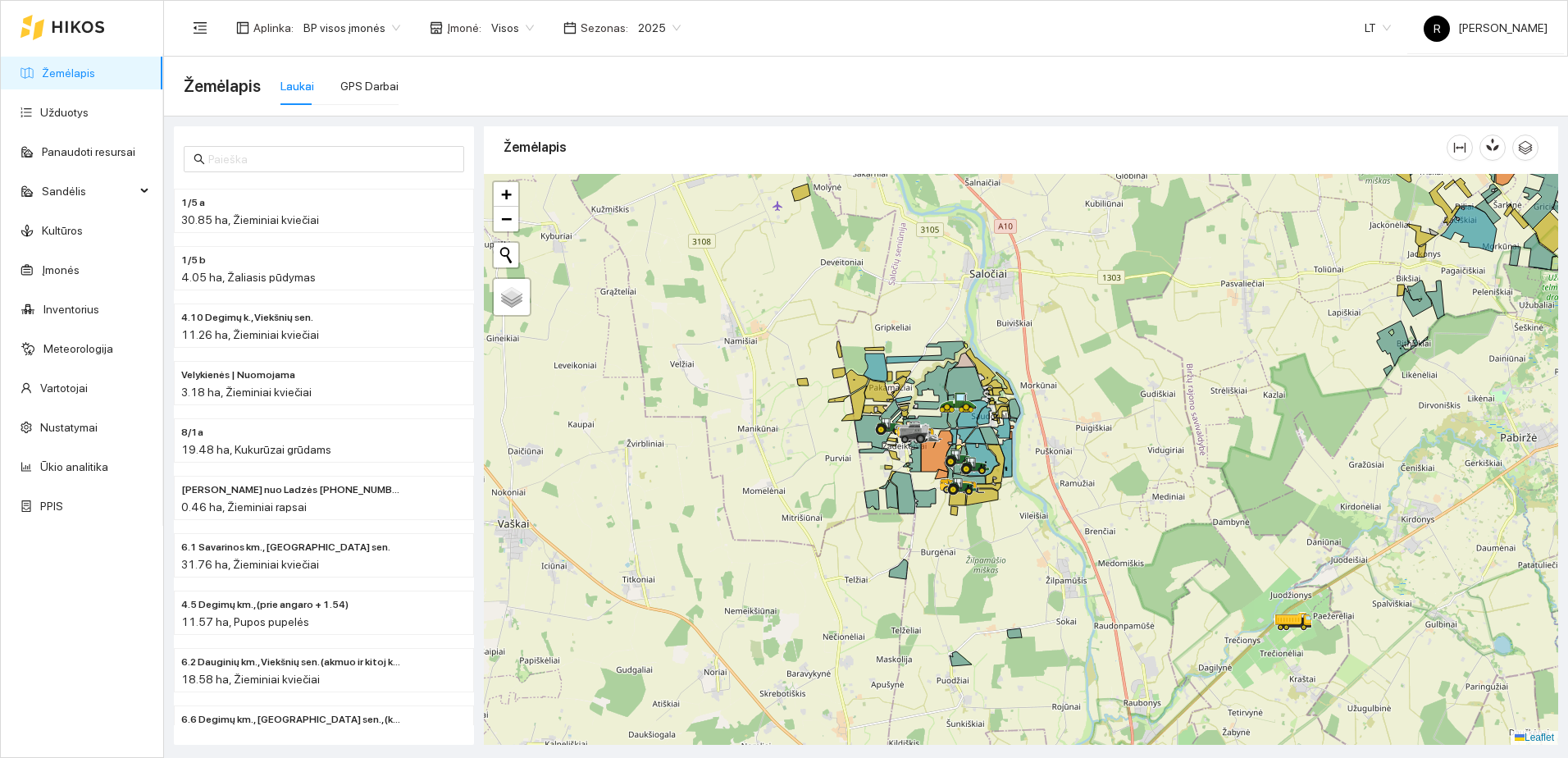
drag, startPoint x: 1351, startPoint y: 396, endPoint x: 997, endPoint y: 542, distance: 382.9
click at [999, 541] on div at bounding box center [1021, 459] width 1074 height 571
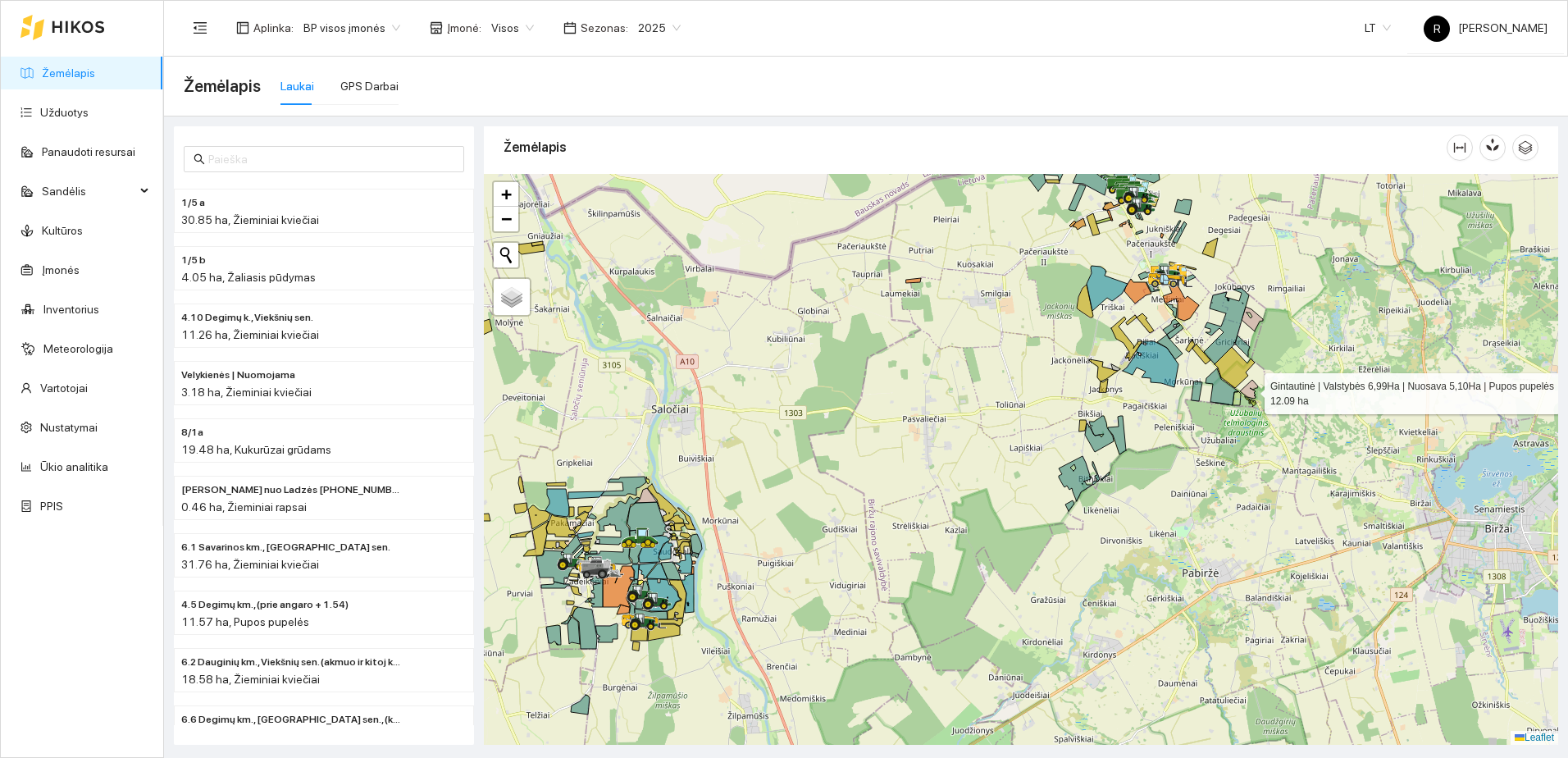
drag, startPoint x: 1242, startPoint y: 390, endPoint x: 1254, endPoint y: 558, distance: 168.4
click at [1254, 399] on icon at bounding box center [1249, 389] width 18 height 19
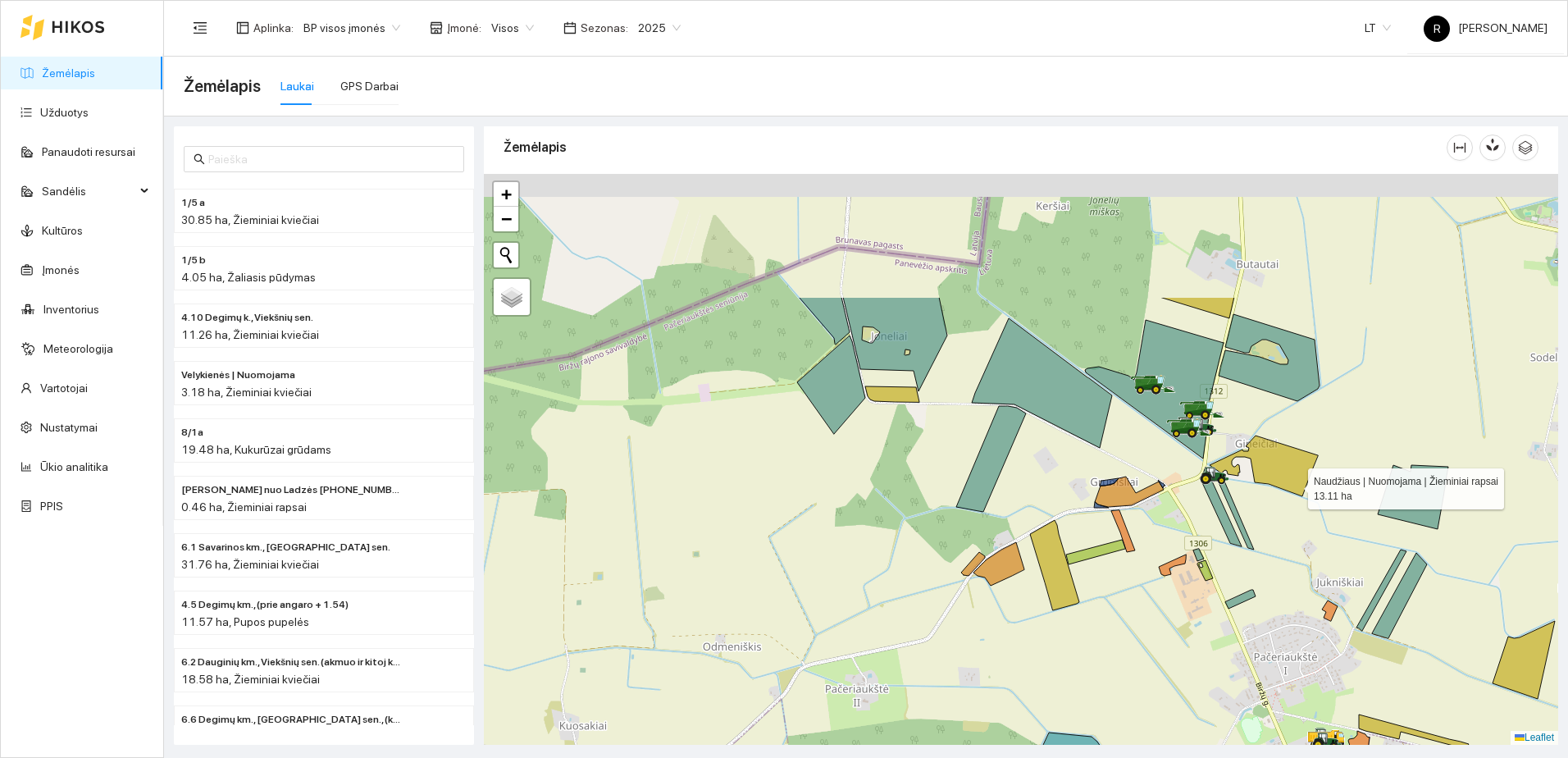
drag, startPoint x: 1229, startPoint y: 307, endPoint x: 1296, endPoint y: 497, distance: 201.5
click at [1297, 495] on icon at bounding box center [1263, 466] width 108 height 61
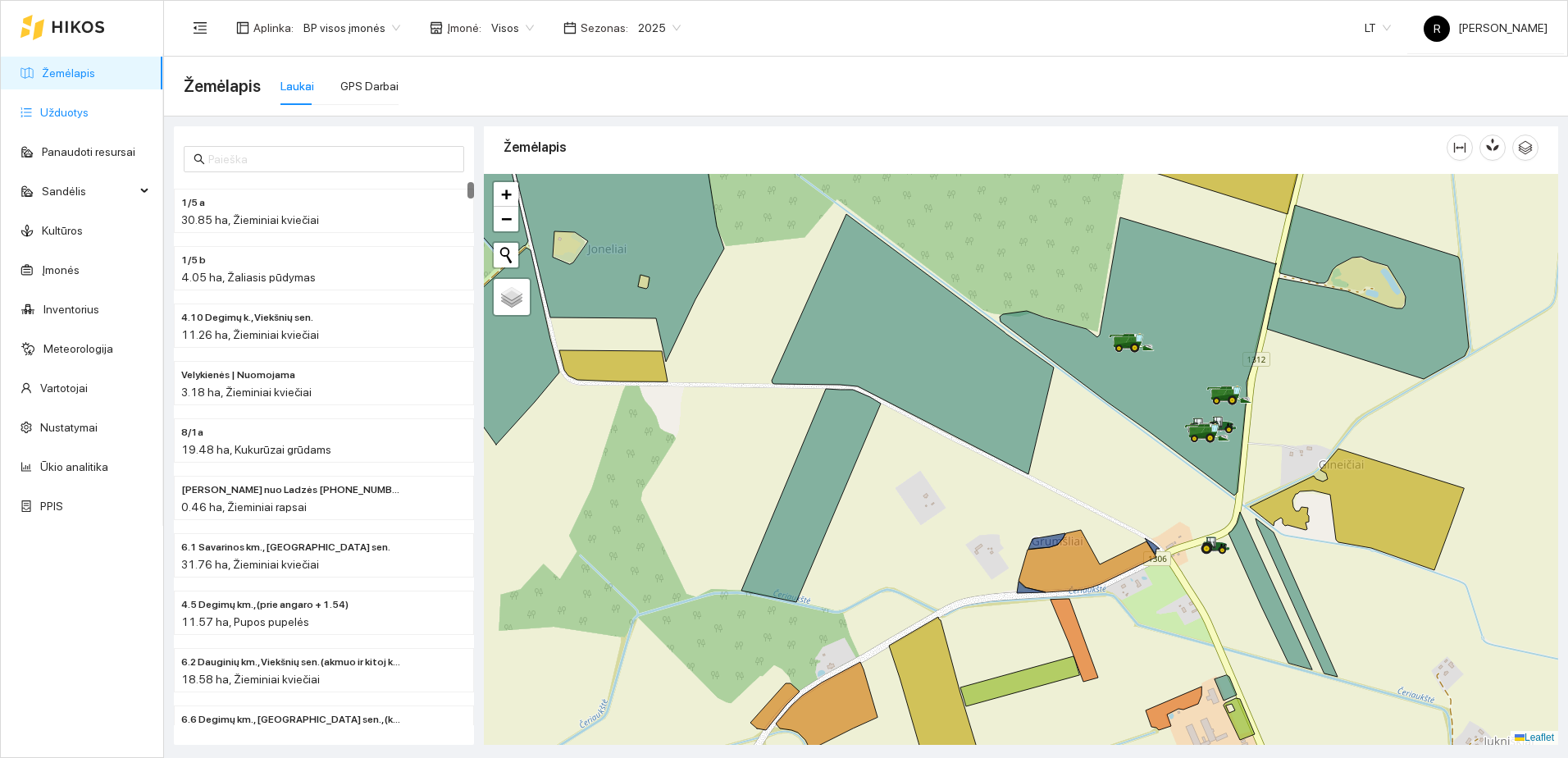
click at [51, 110] on link "Užduotys" at bounding box center [64, 112] width 48 height 13
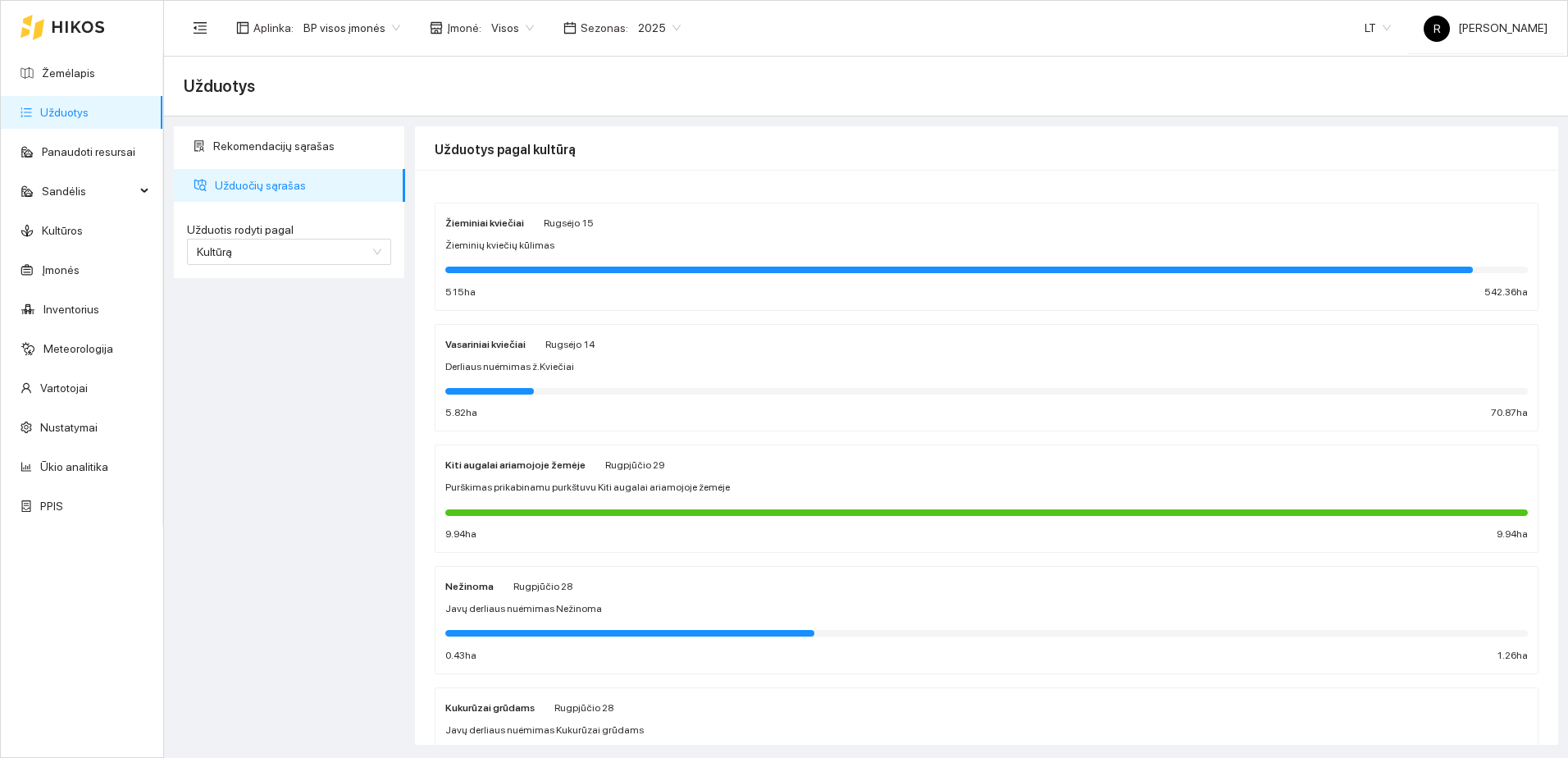
click at [501, 251] on span "Žieminių kviečių kūlimas" at bounding box center [500, 245] width 109 height 15
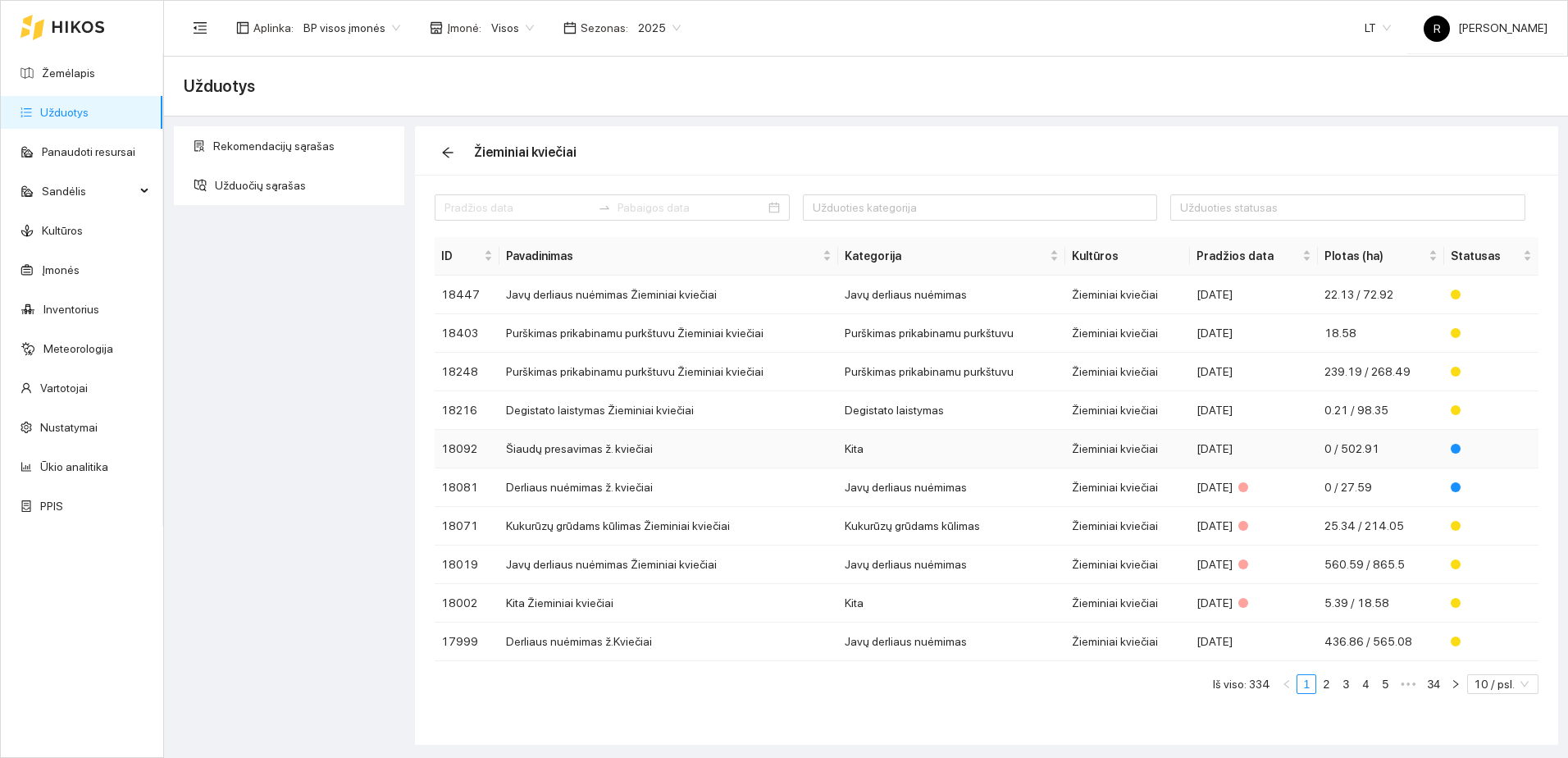
click at [625, 449] on td "Šiaudų presavimas ž. kviečiai" at bounding box center [669, 449] width 339 height 38
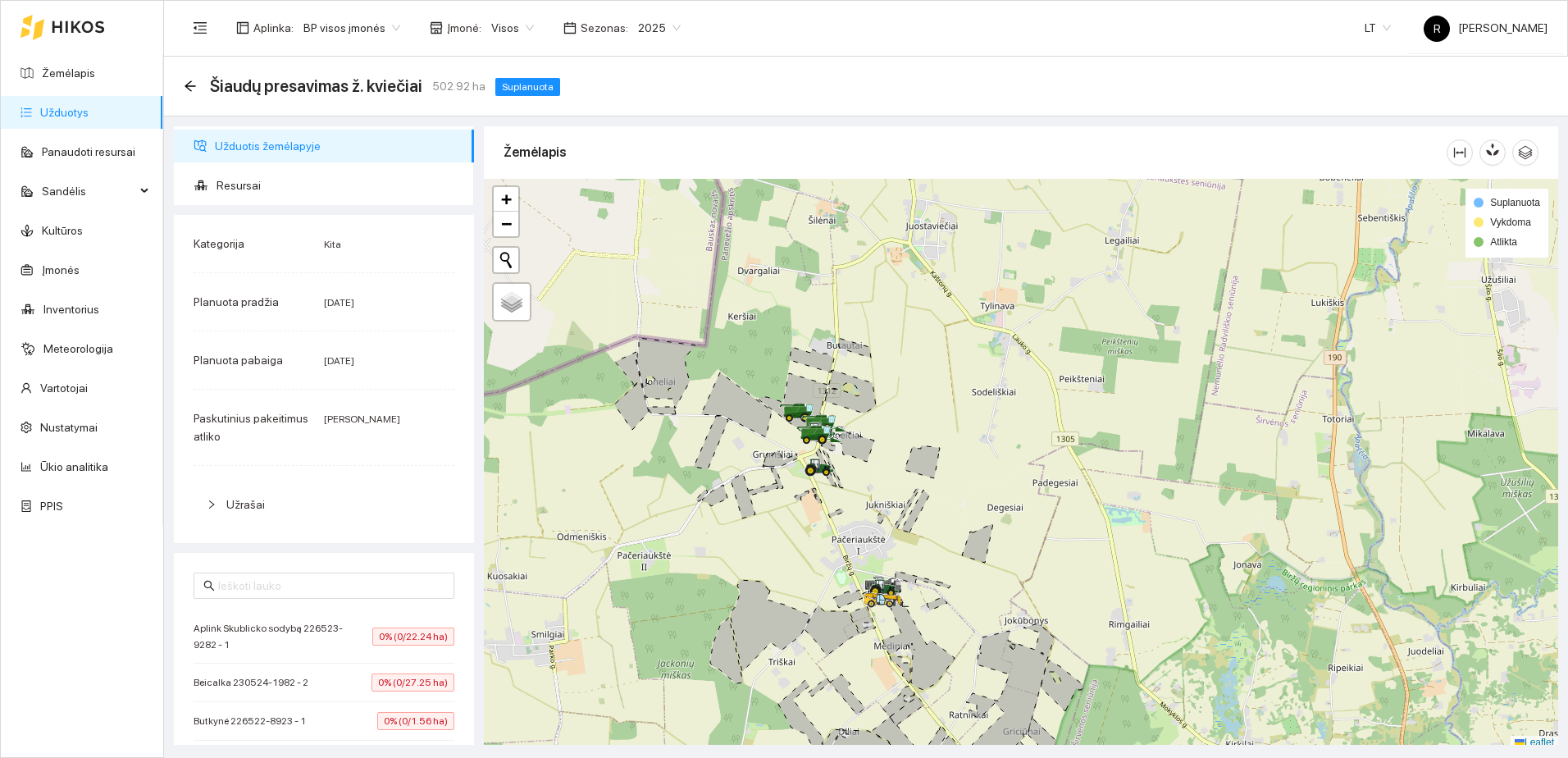
click at [518, 28] on span "Visos" at bounding box center [513, 28] width 43 height 25
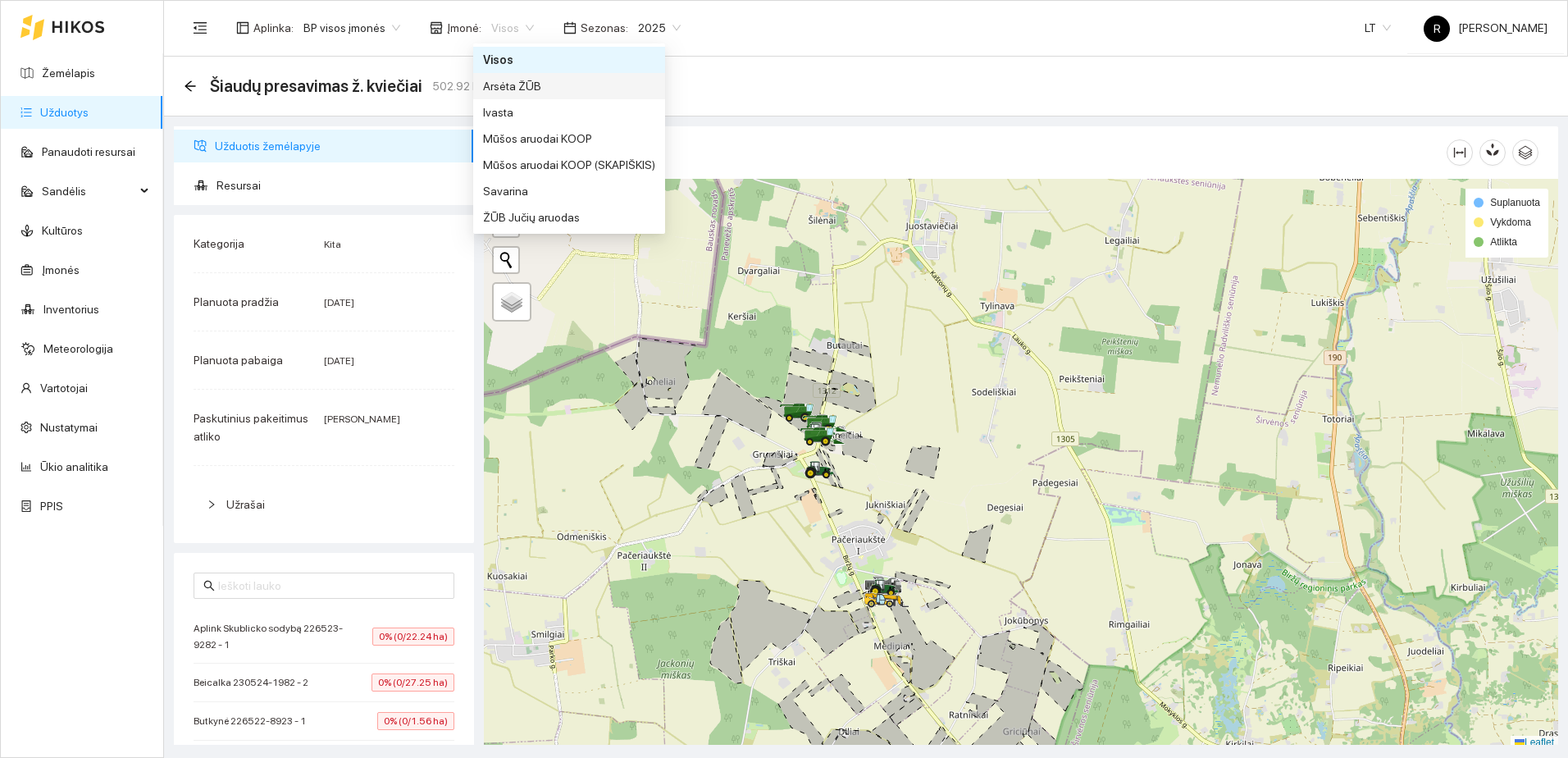
click at [507, 85] on div "Arsėta ŽŪB" at bounding box center [569, 86] width 172 height 18
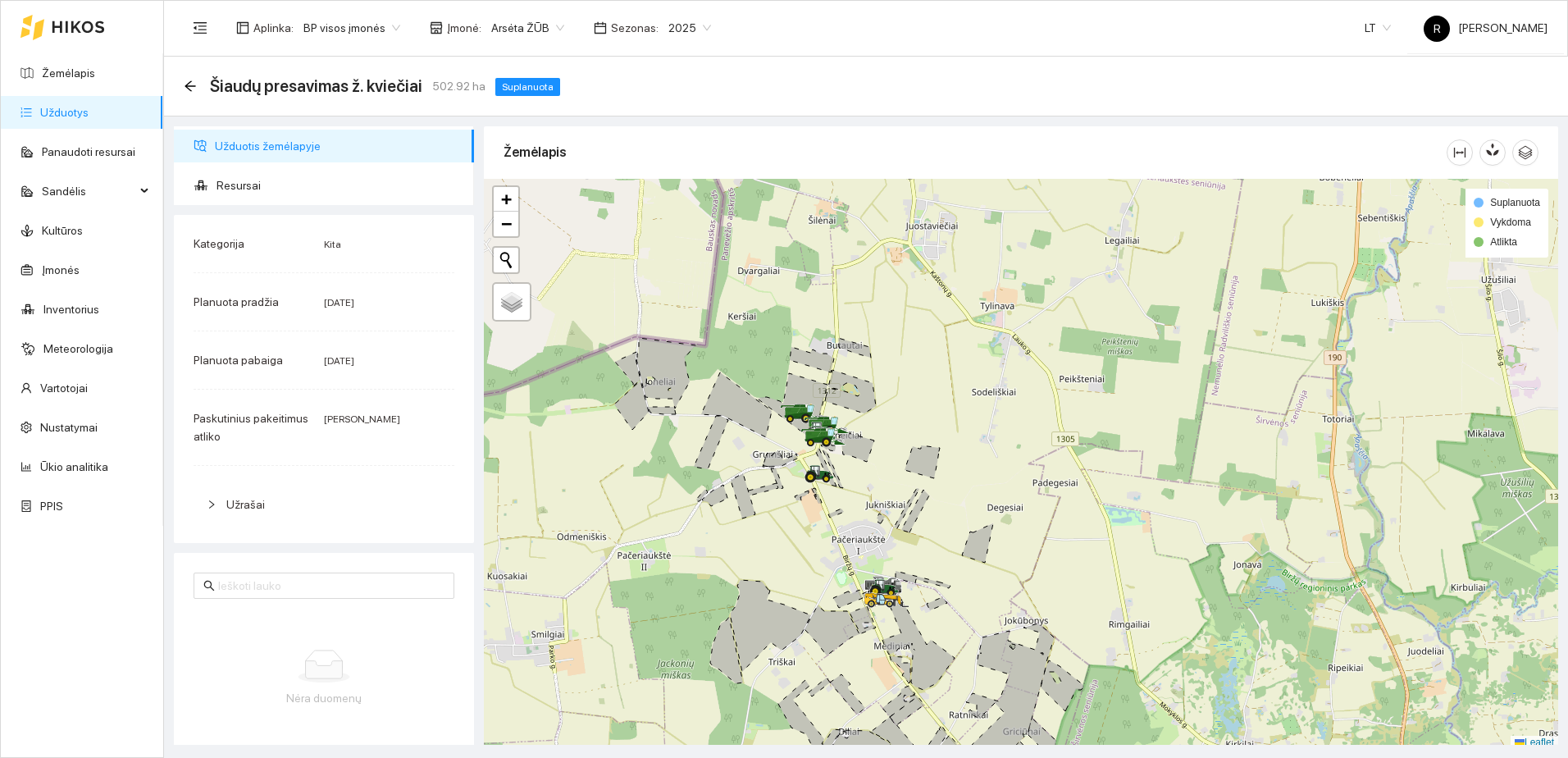
click at [87, 111] on link "Užduotys" at bounding box center [64, 112] width 48 height 13
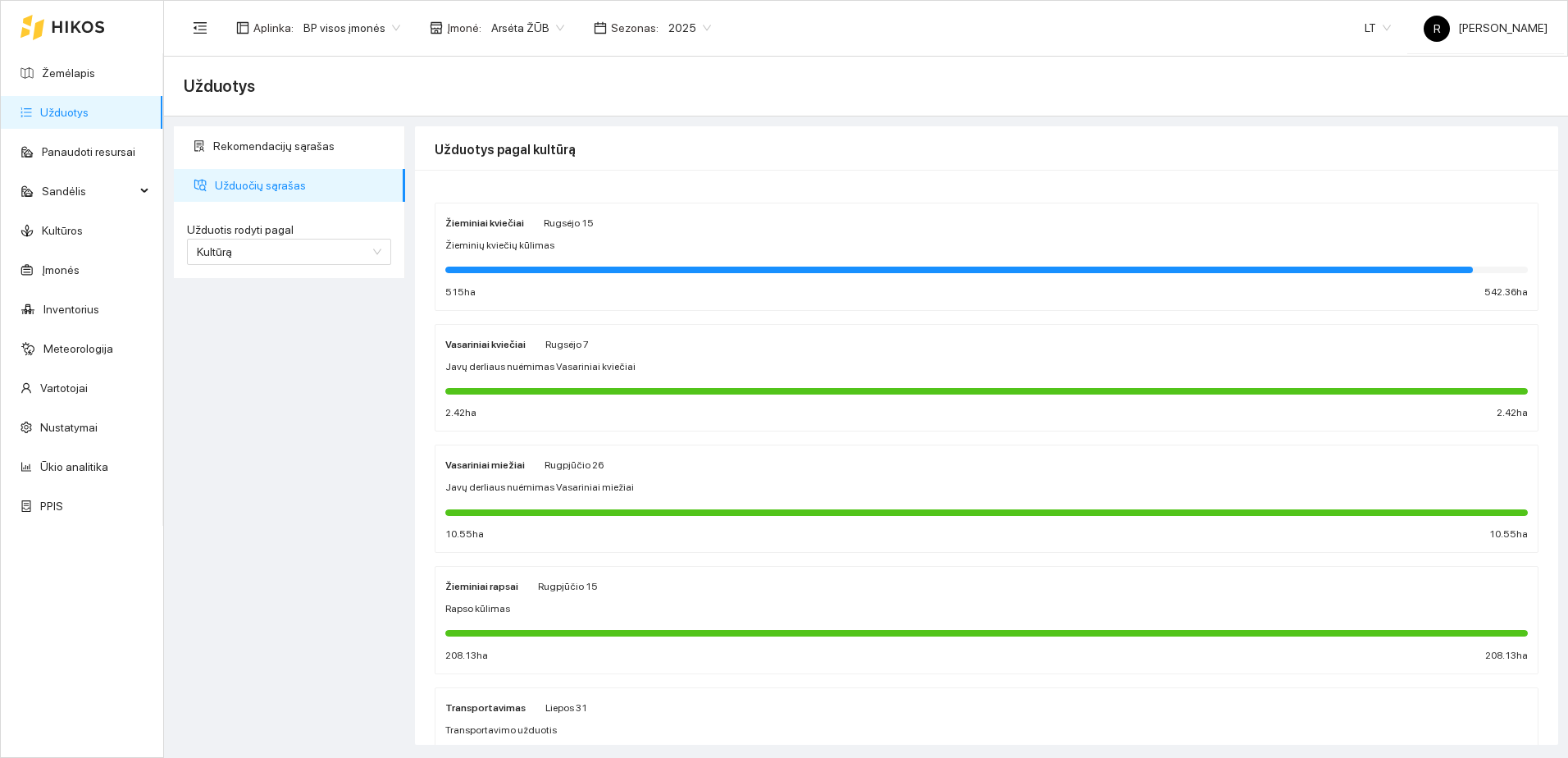
click at [527, 242] on span "Žieminių kviečių kūlimas" at bounding box center [500, 245] width 109 height 15
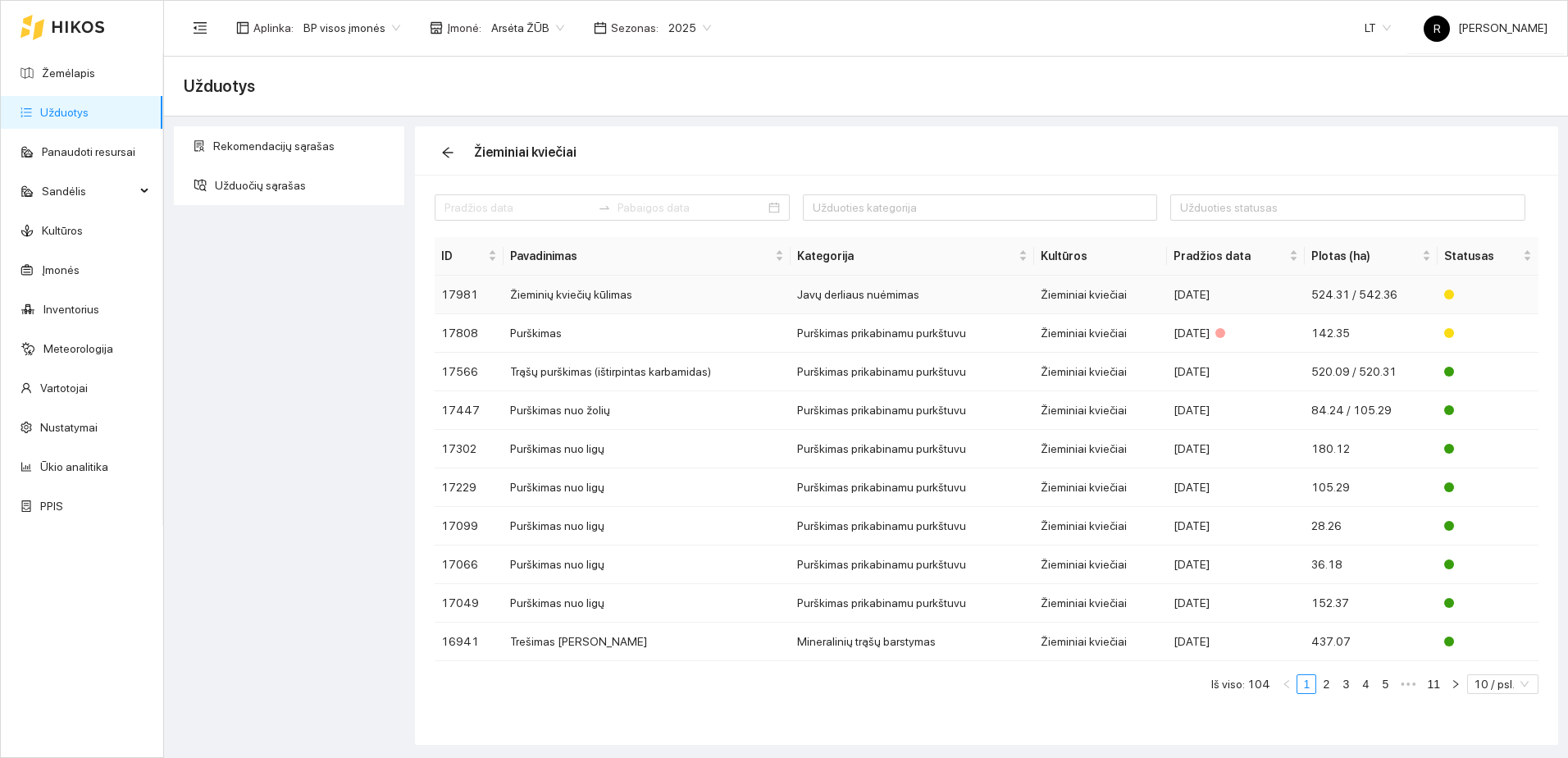
click at [1214, 298] on div "[DATE]" at bounding box center [1236, 294] width 124 height 18
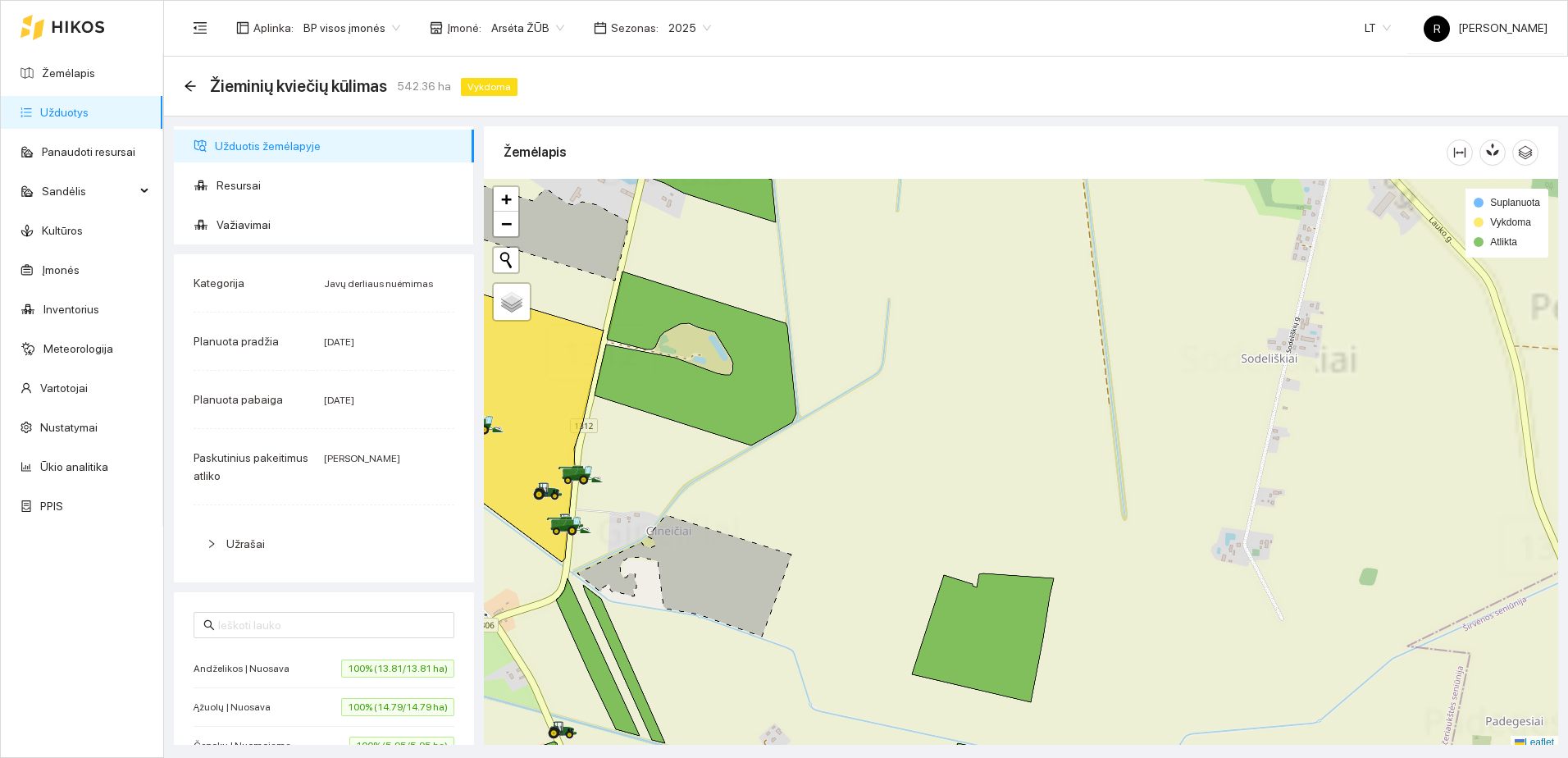
scroll to position [5, 0]
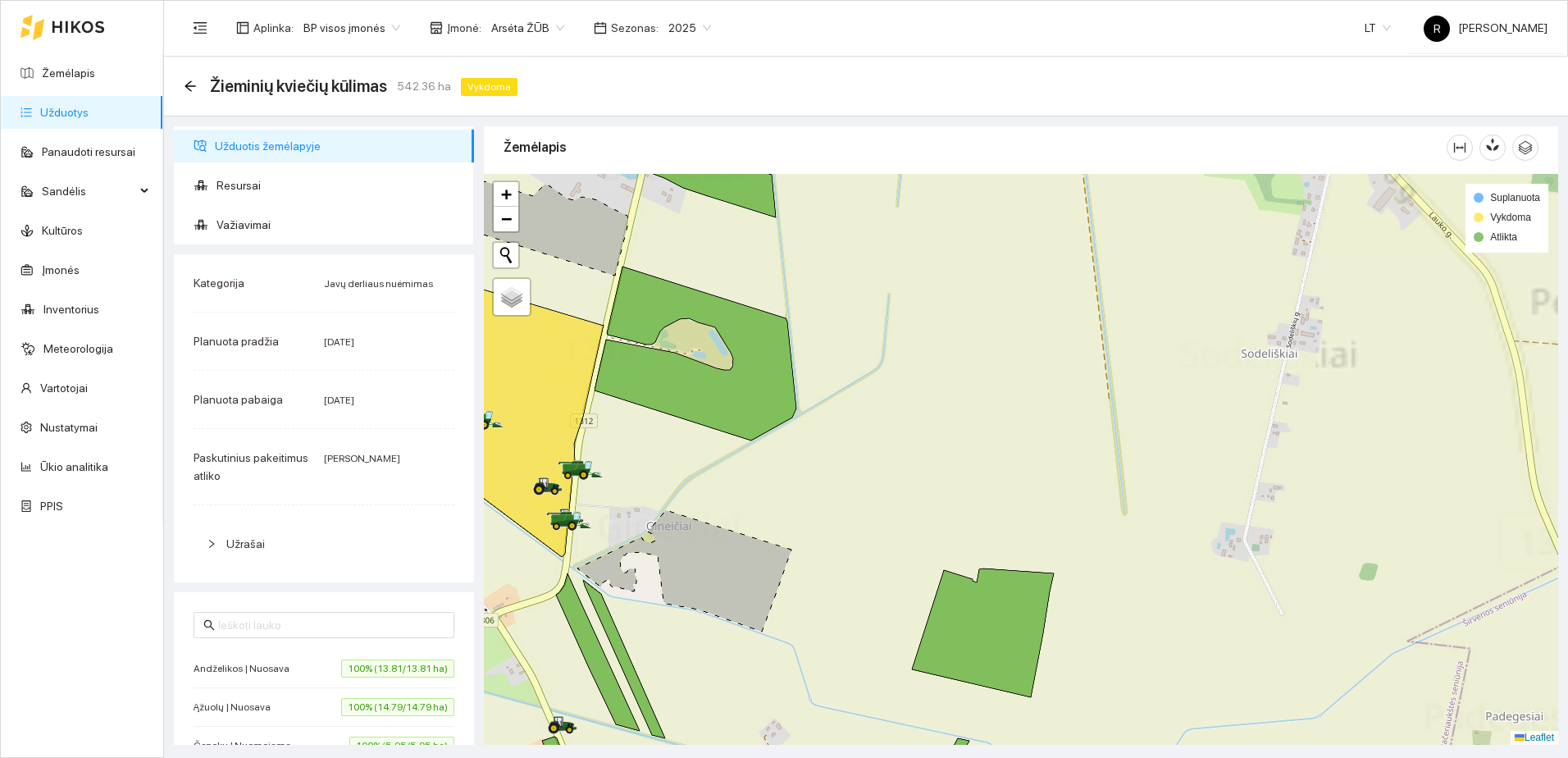
drag, startPoint x: 769, startPoint y: 392, endPoint x: 1331, endPoint y: 429, distance: 563.2
click at [797, 429] on icon at bounding box center [695, 353] width 201 height 174
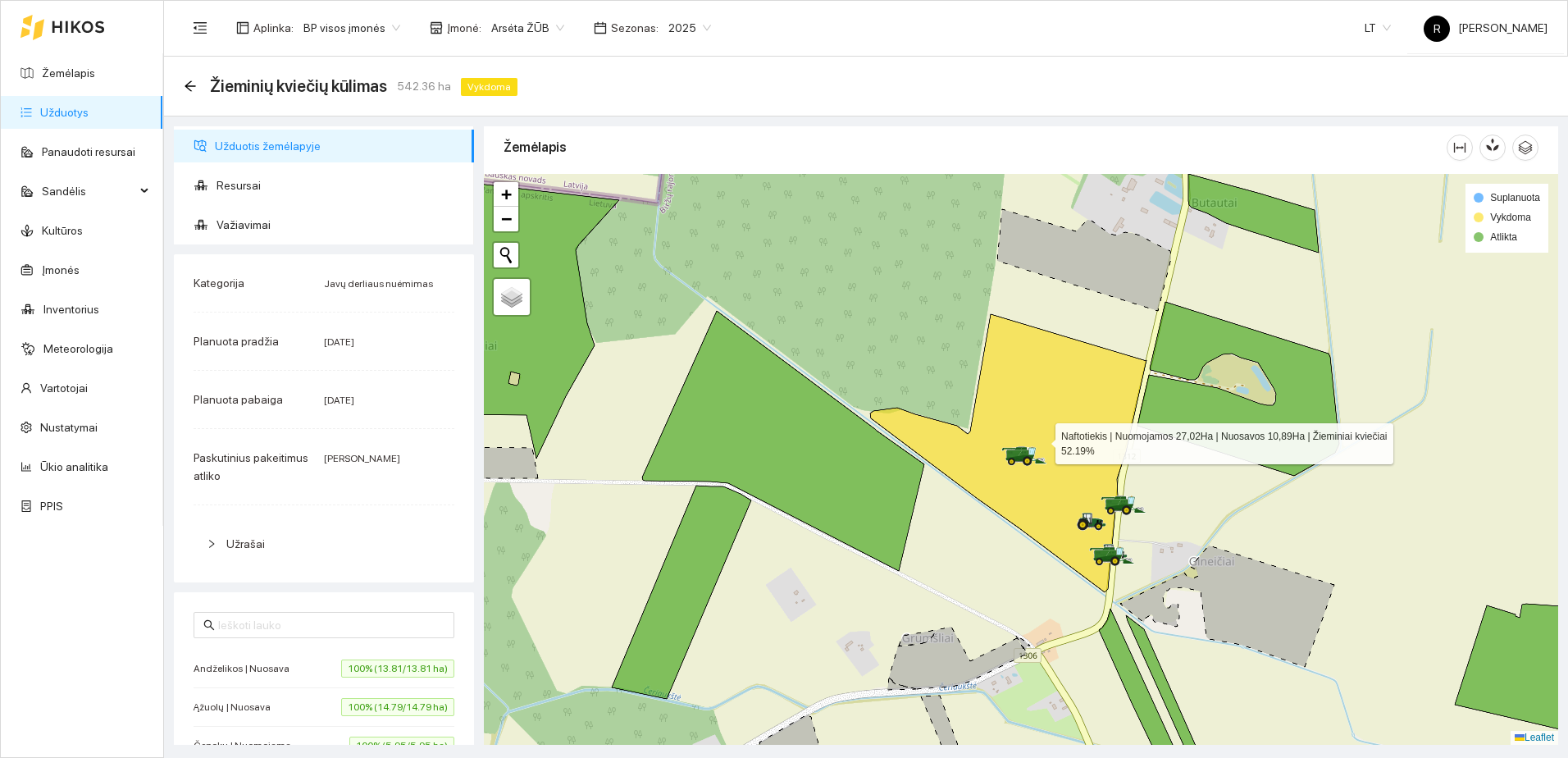
click at [1033, 399] on icon at bounding box center [1008, 453] width 276 height 278
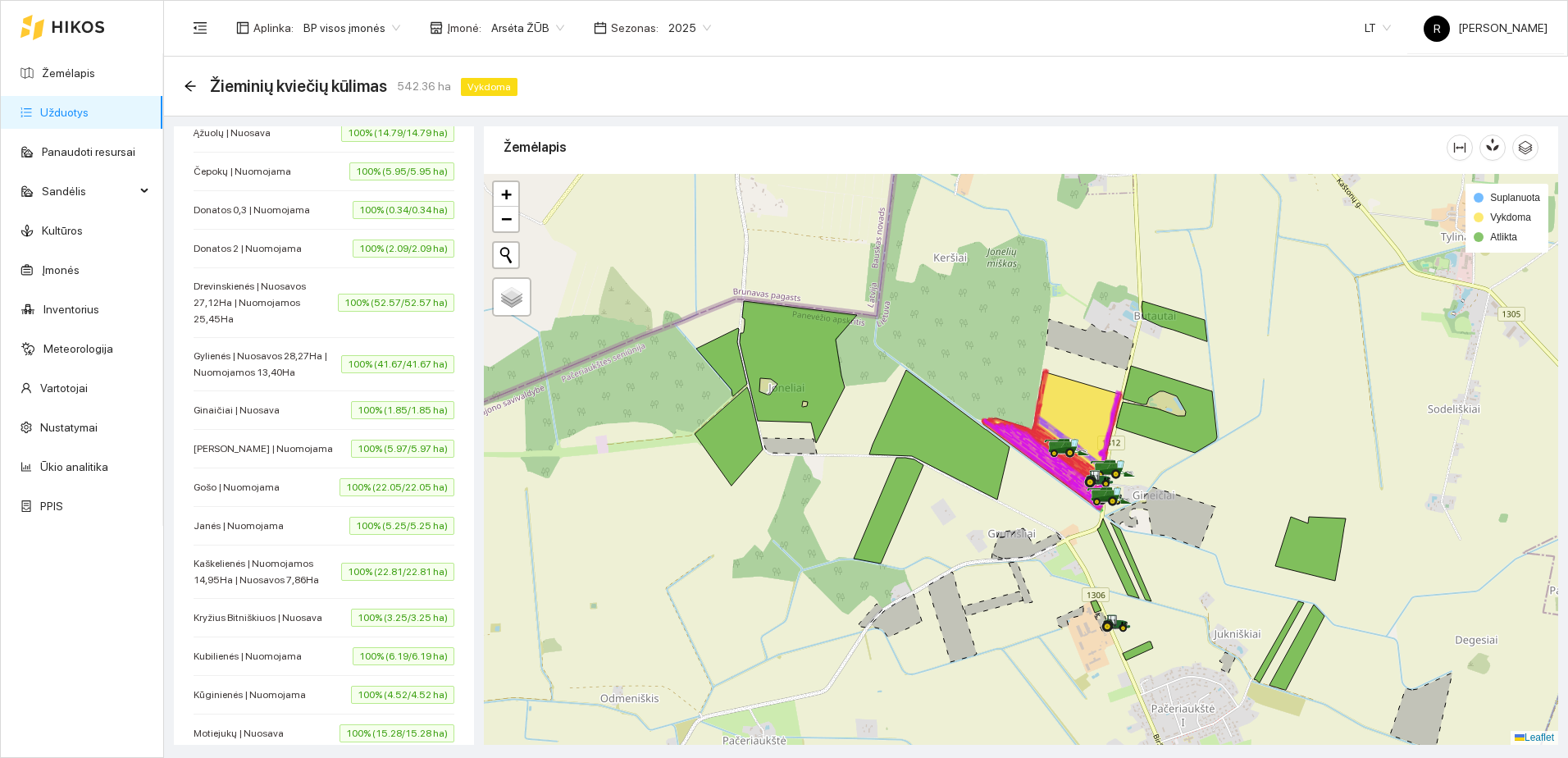
scroll to position [985, 0]
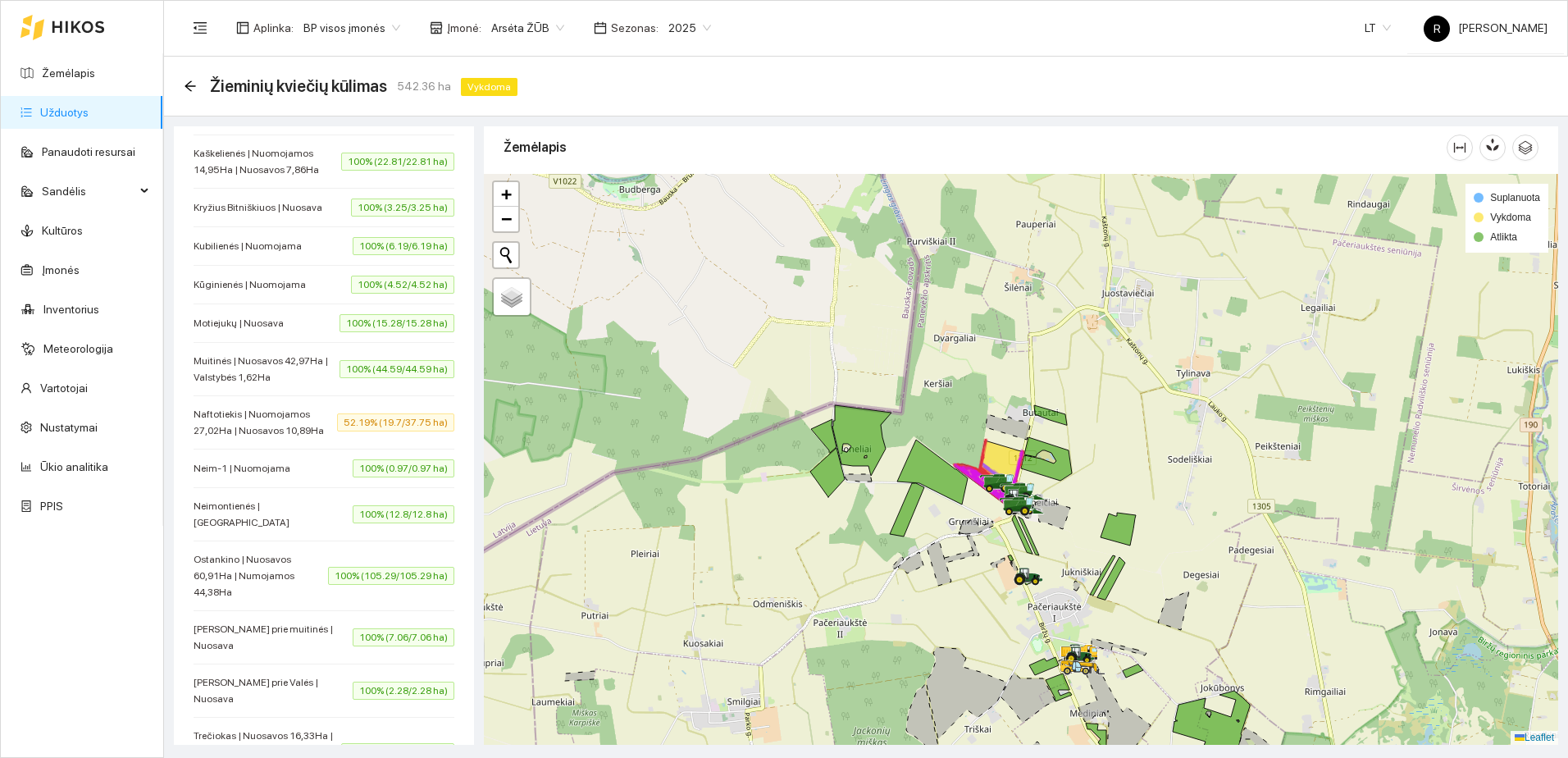
drag, startPoint x: 1068, startPoint y: 426, endPoint x: 959, endPoint y: 494, distance: 128.5
click at [959, 494] on icon at bounding box center [989, 475] width 69 height 70
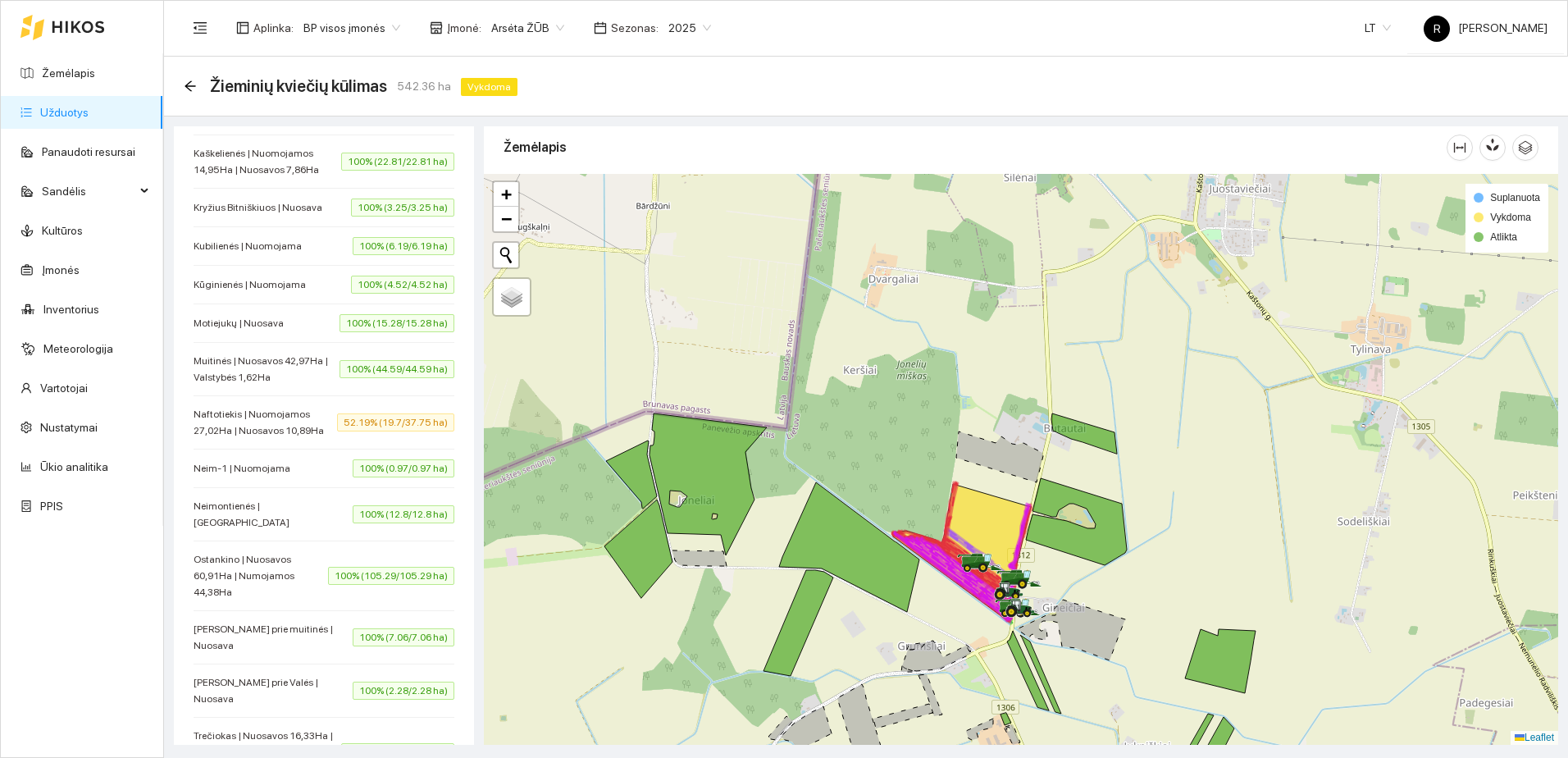
drag, startPoint x: 1050, startPoint y: 666, endPoint x: 1055, endPoint y: 603, distance: 63.2
click at [1070, 613] on icon at bounding box center [1071, 630] width 108 height 61
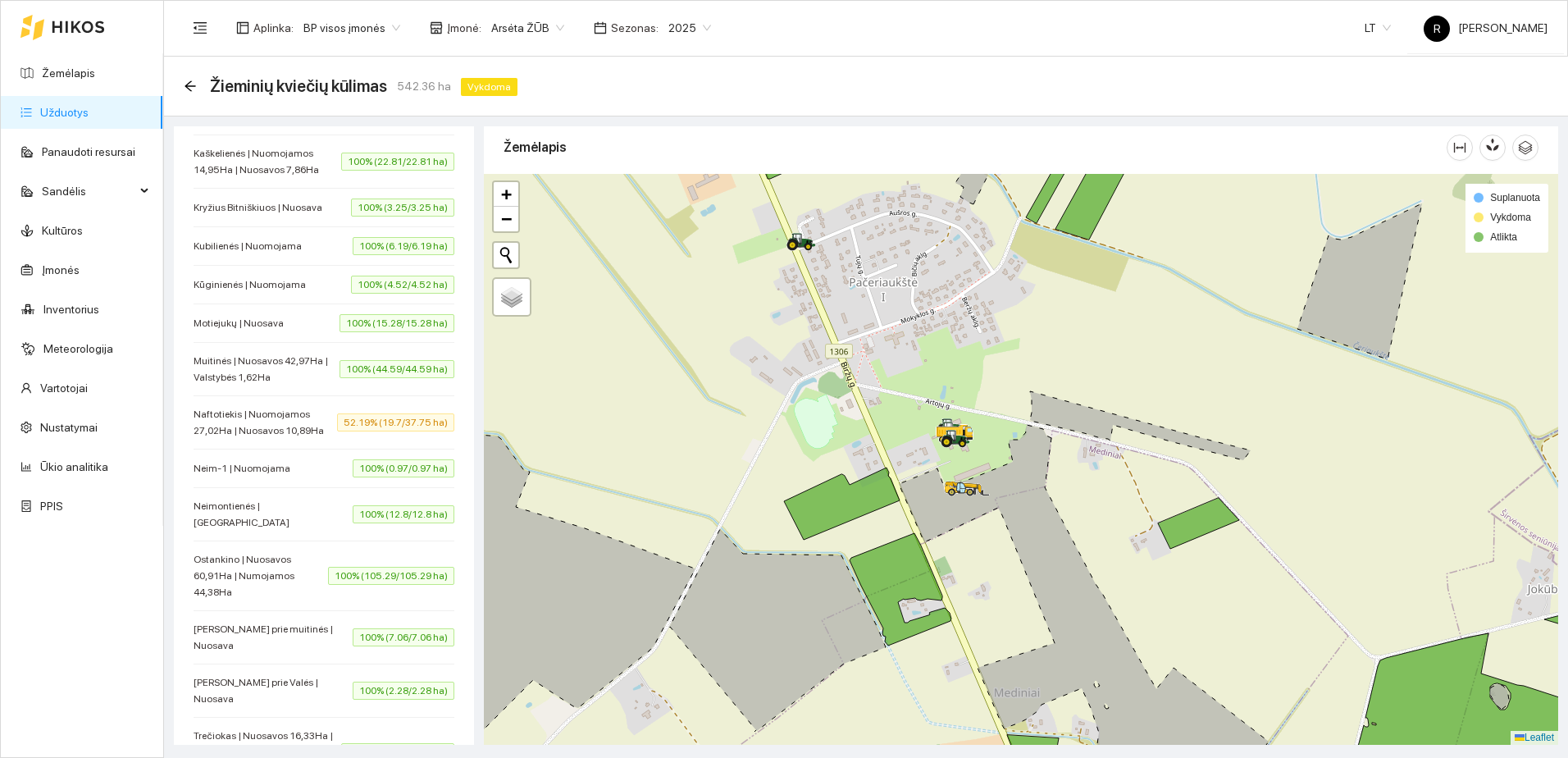
drag, startPoint x: 811, startPoint y: 471, endPoint x: 1008, endPoint y: 414, distance: 205.1
click at [1004, 416] on div at bounding box center [1021, 459] width 1074 height 571
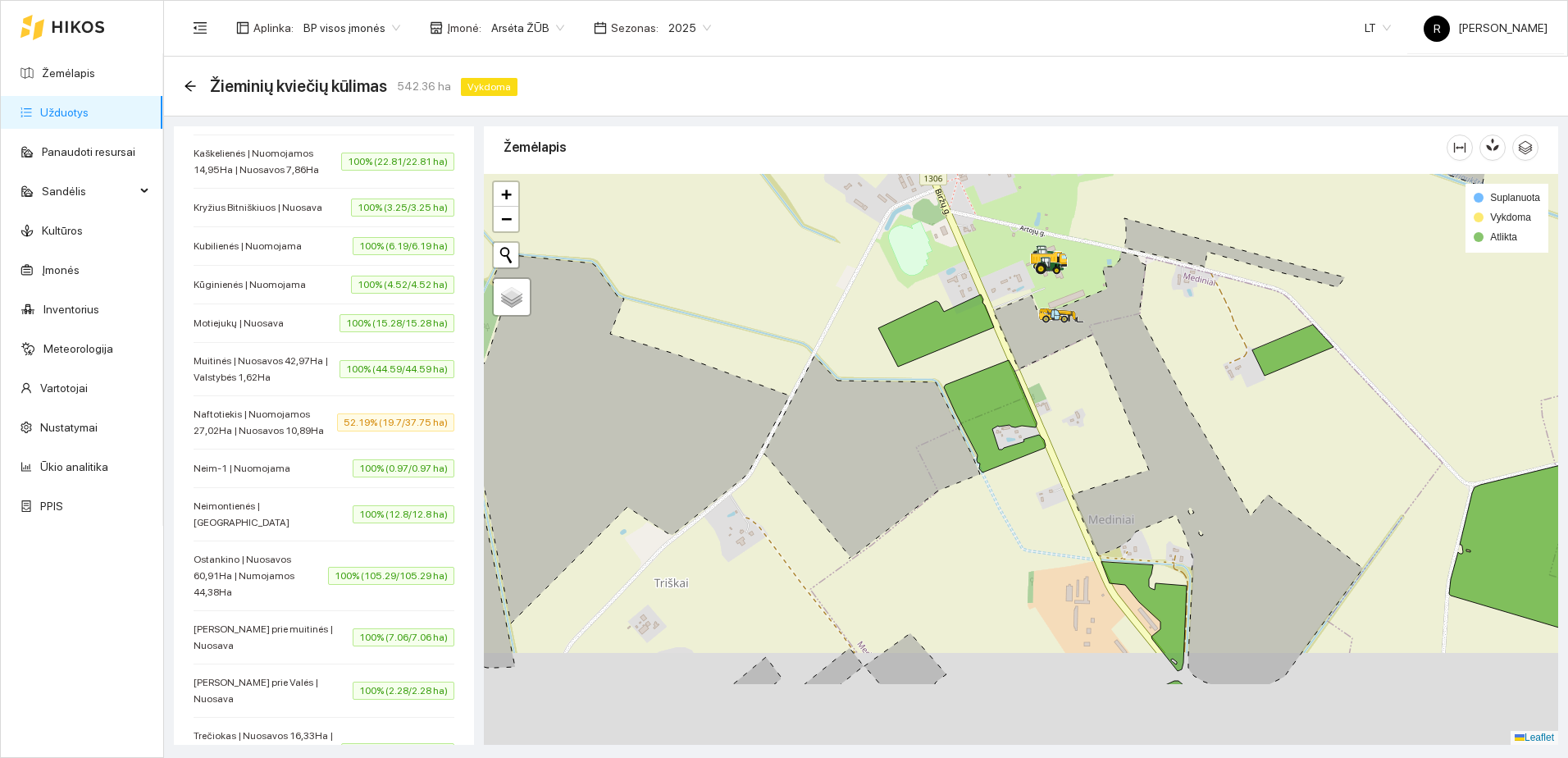
drag, startPoint x: 946, startPoint y: 488, endPoint x: 842, endPoint y: 368, distance: 158.8
click at [845, 369] on div at bounding box center [1021, 459] width 1074 height 571
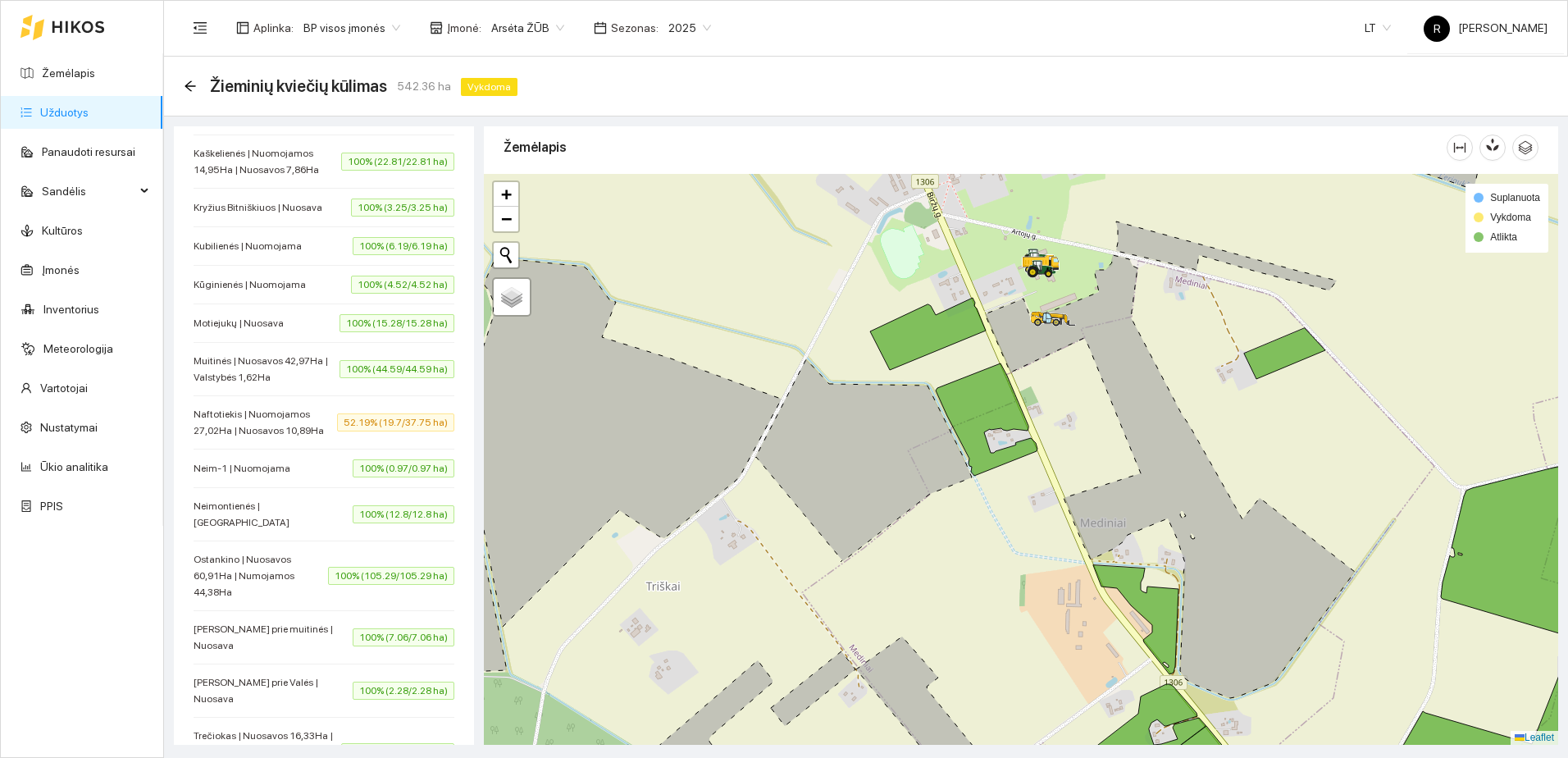
drag, startPoint x: 899, startPoint y: 402, endPoint x: 793, endPoint y: 503, distance: 146.4
click at [793, 503] on icon at bounding box center [863, 460] width 217 height 202
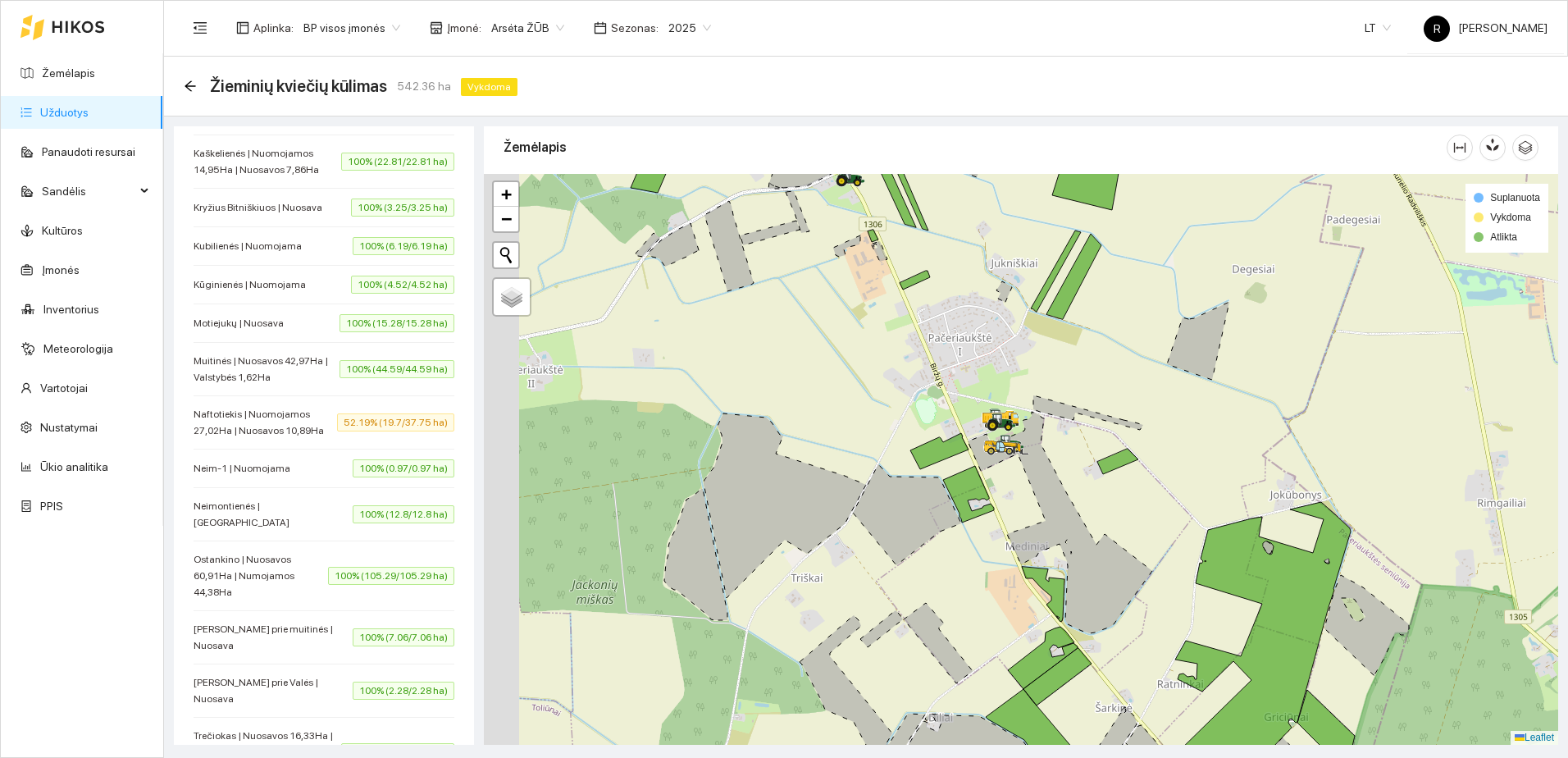
drag, startPoint x: 945, startPoint y: 538, endPoint x: 989, endPoint y: 521, distance: 47.2
click at [989, 521] on div at bounding box center [1021, 459] width 1074 height 571
click at [184, 87] on icon "arrow-left" at bounding box center [190, 86] width 13 height 13
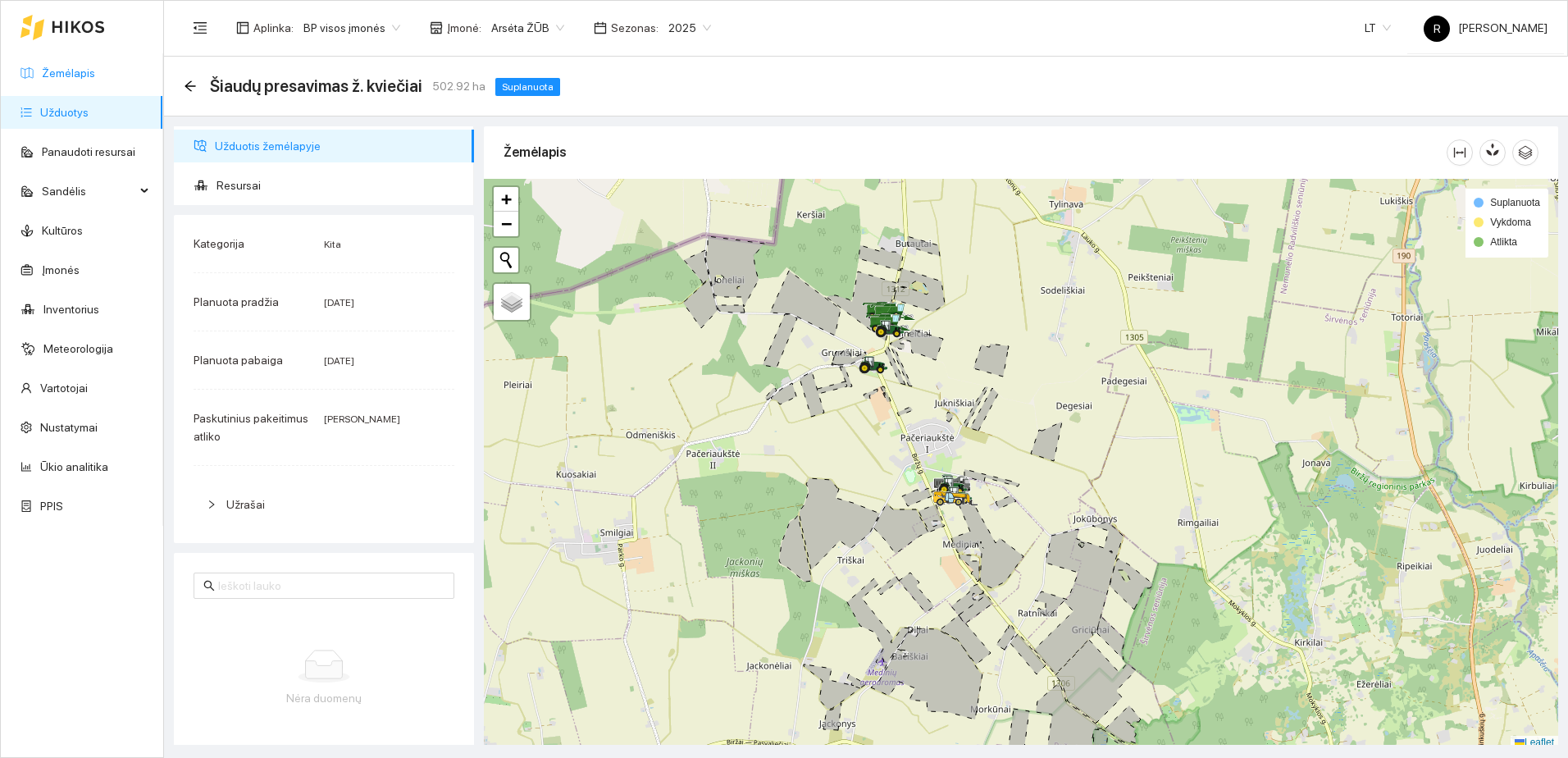
click at [75, 73] on link "Žemėlapis" at bounding box center [69, 73] width 53 height 13
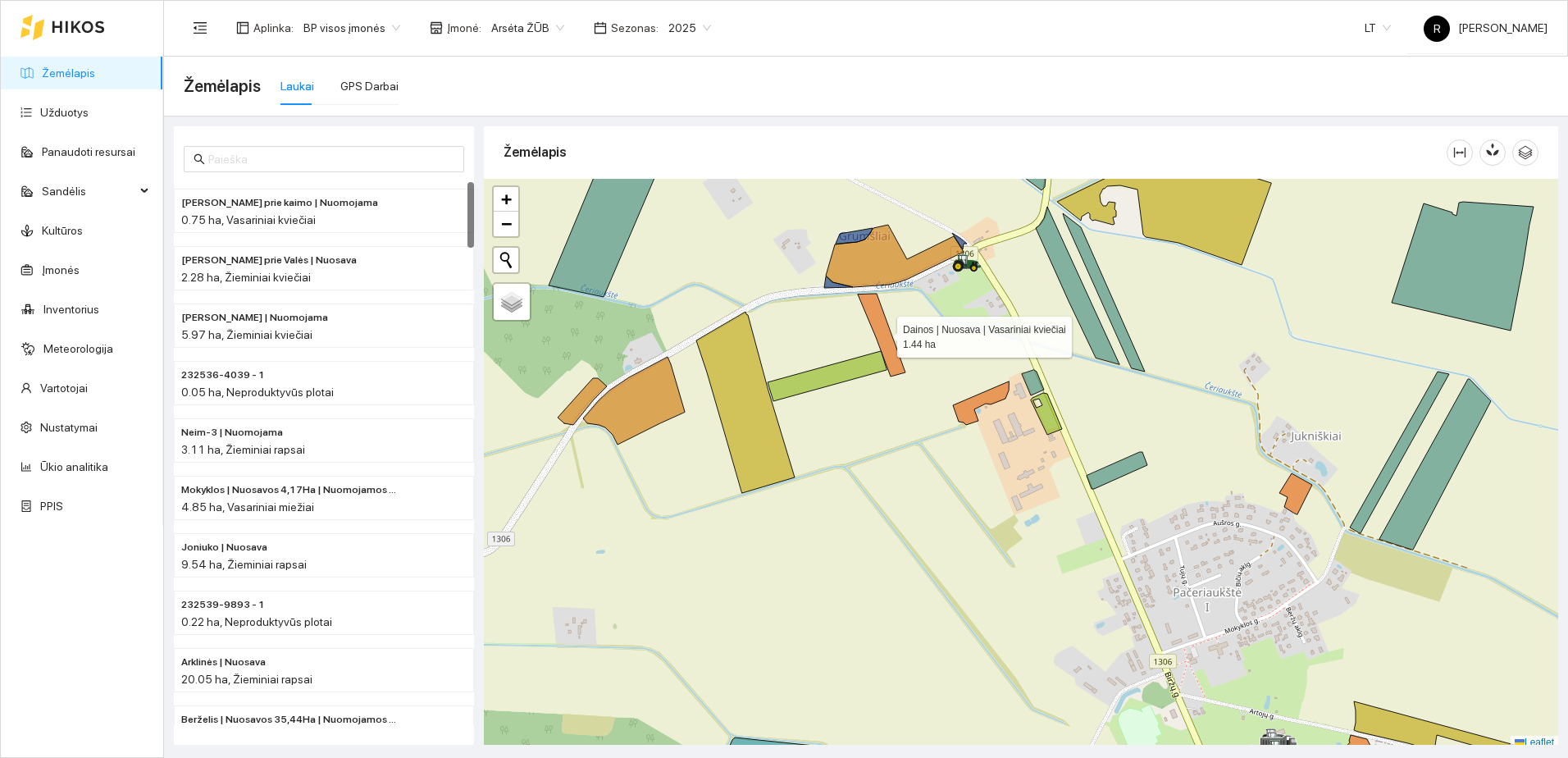
scroll to position [5, 0]
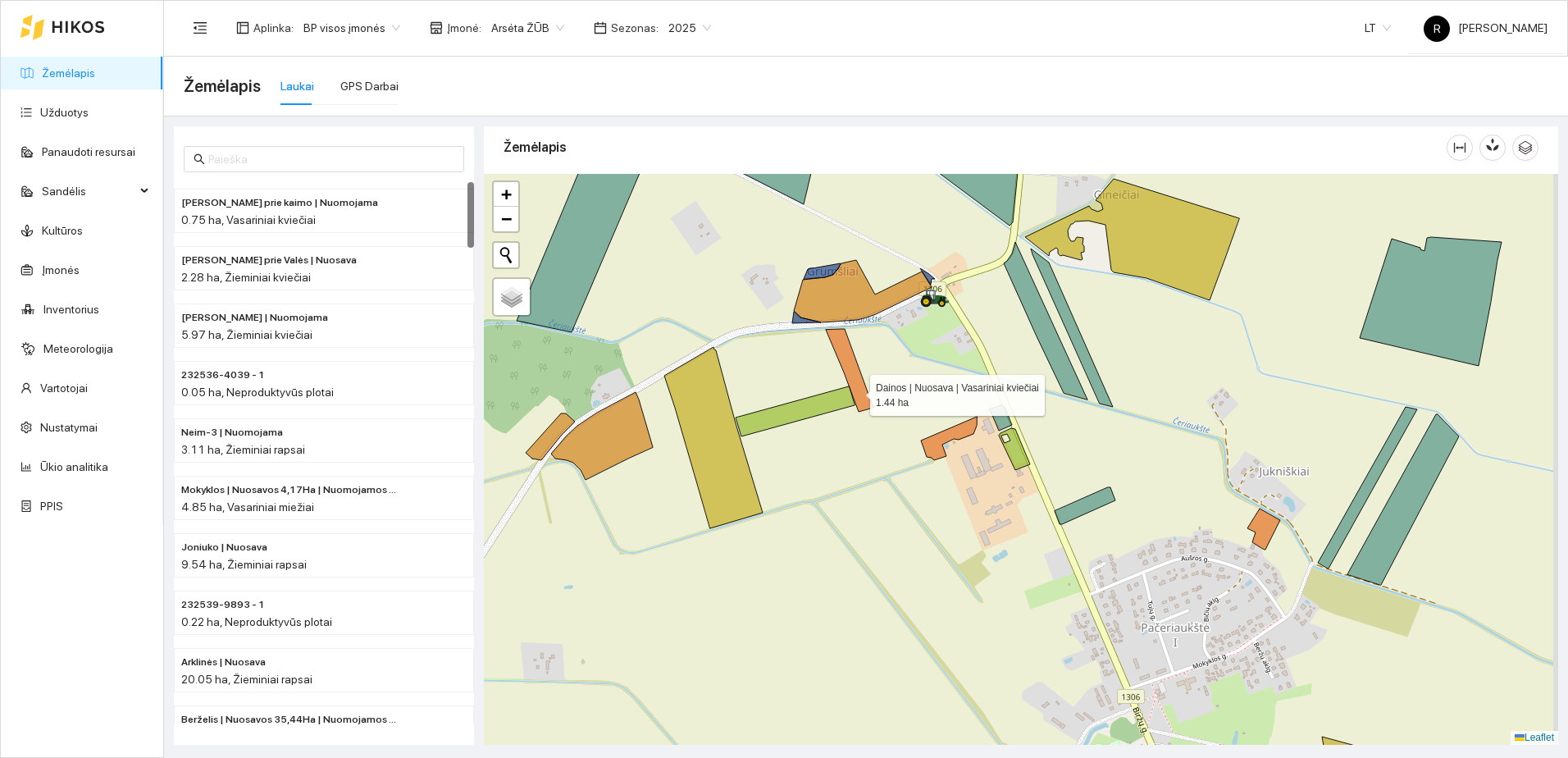
drag, startPoint x: 891, startPoint y: 351, endPoint x: 839, endPoint y: 396, distance: 68.8
click at [839, 396] on icon at bounding box center [850, 370] width 47 height 83
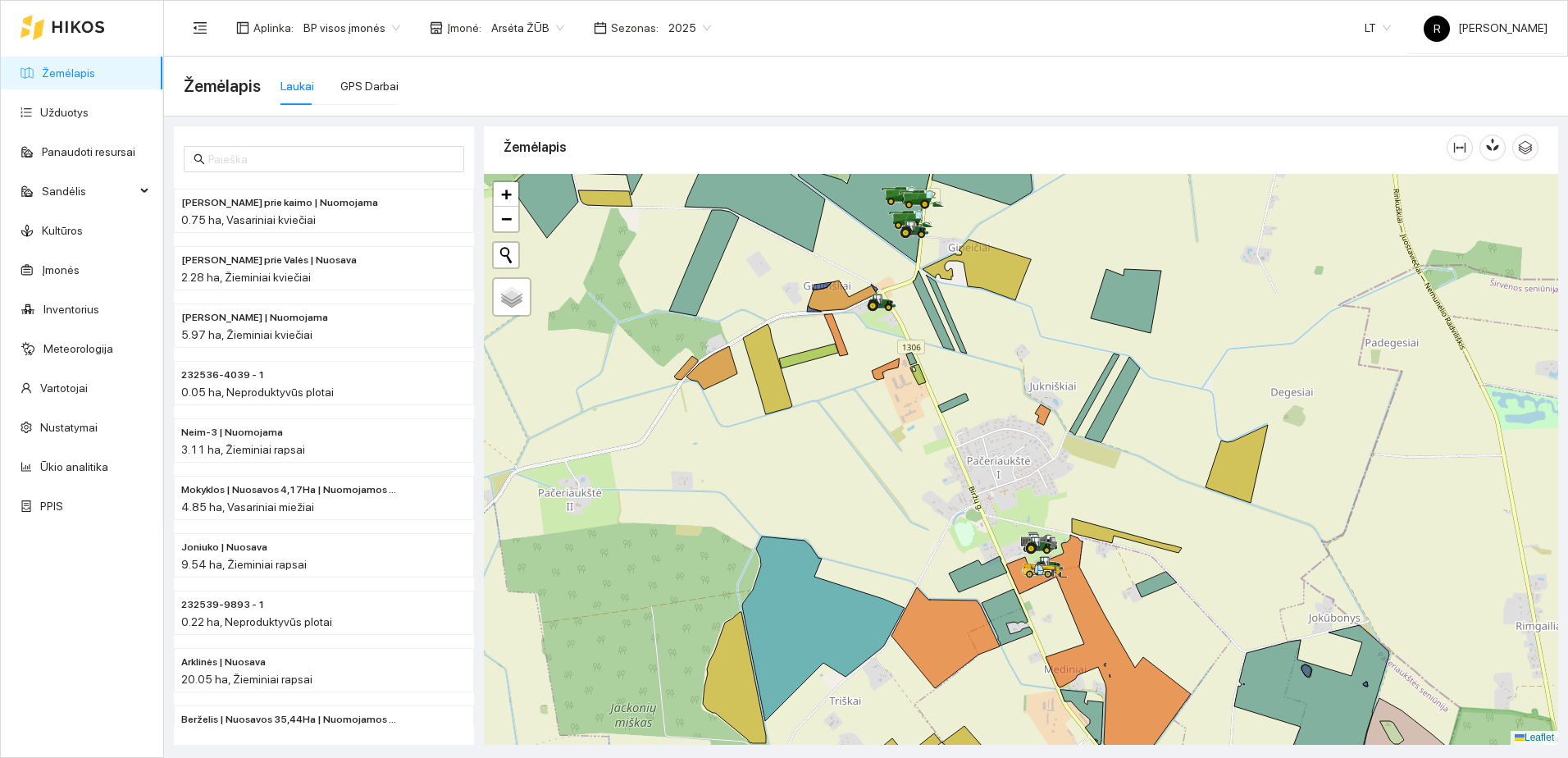
drag, startPoint x: 885, startPoint y: 493, endPoint x: 885, endPoint y: 441, distance: 52.0
click at [886, 441] on div at bounding box center [1021, 459] width 1074 height 571
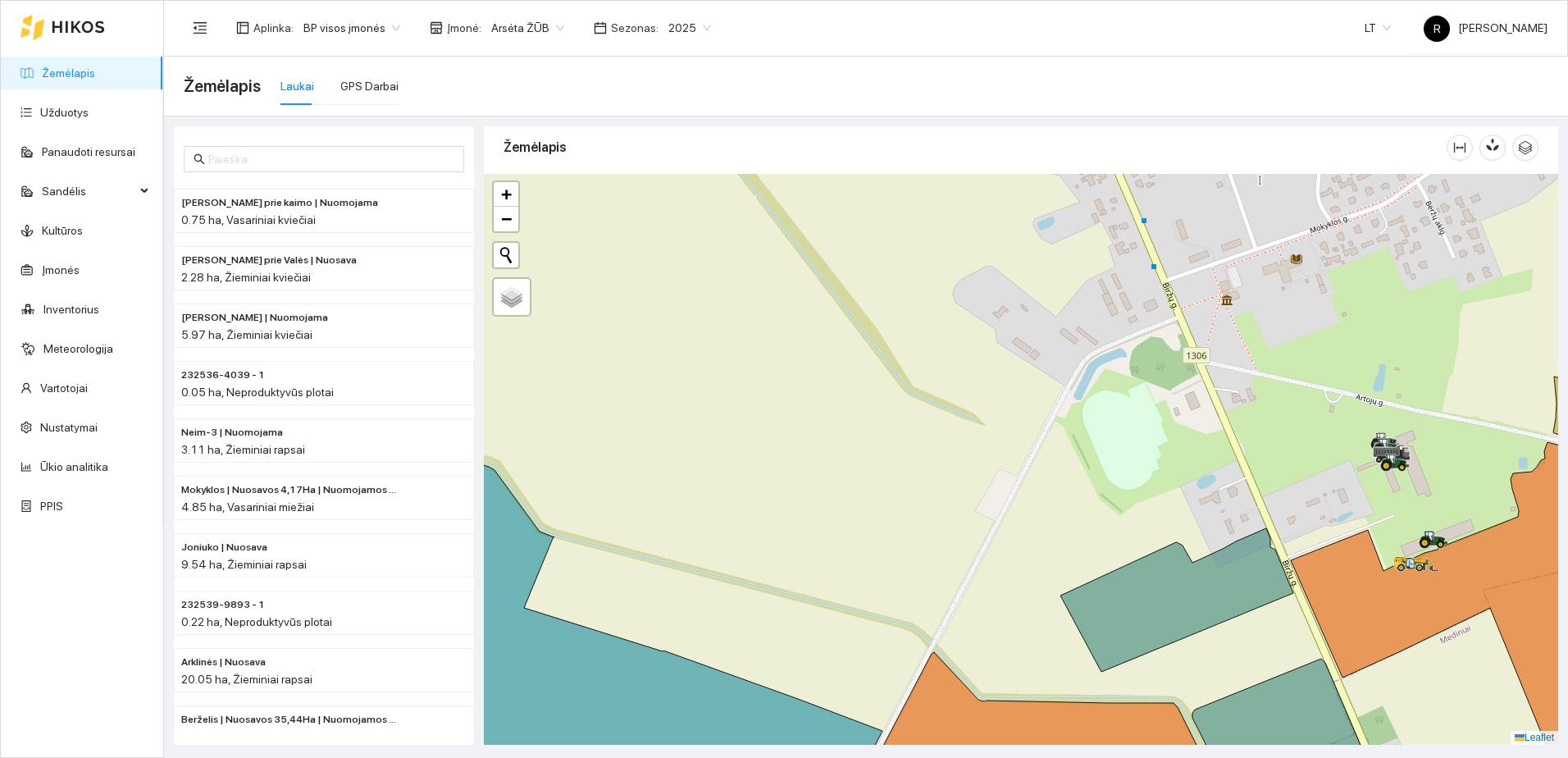
drag, startPoint x: 920, startPoint y: 591, endPoint x: 949, endPoint y: 486, distance: 108.9
click at [949, 486] on div at bounding box center [1021, 459] width 1074 height 571
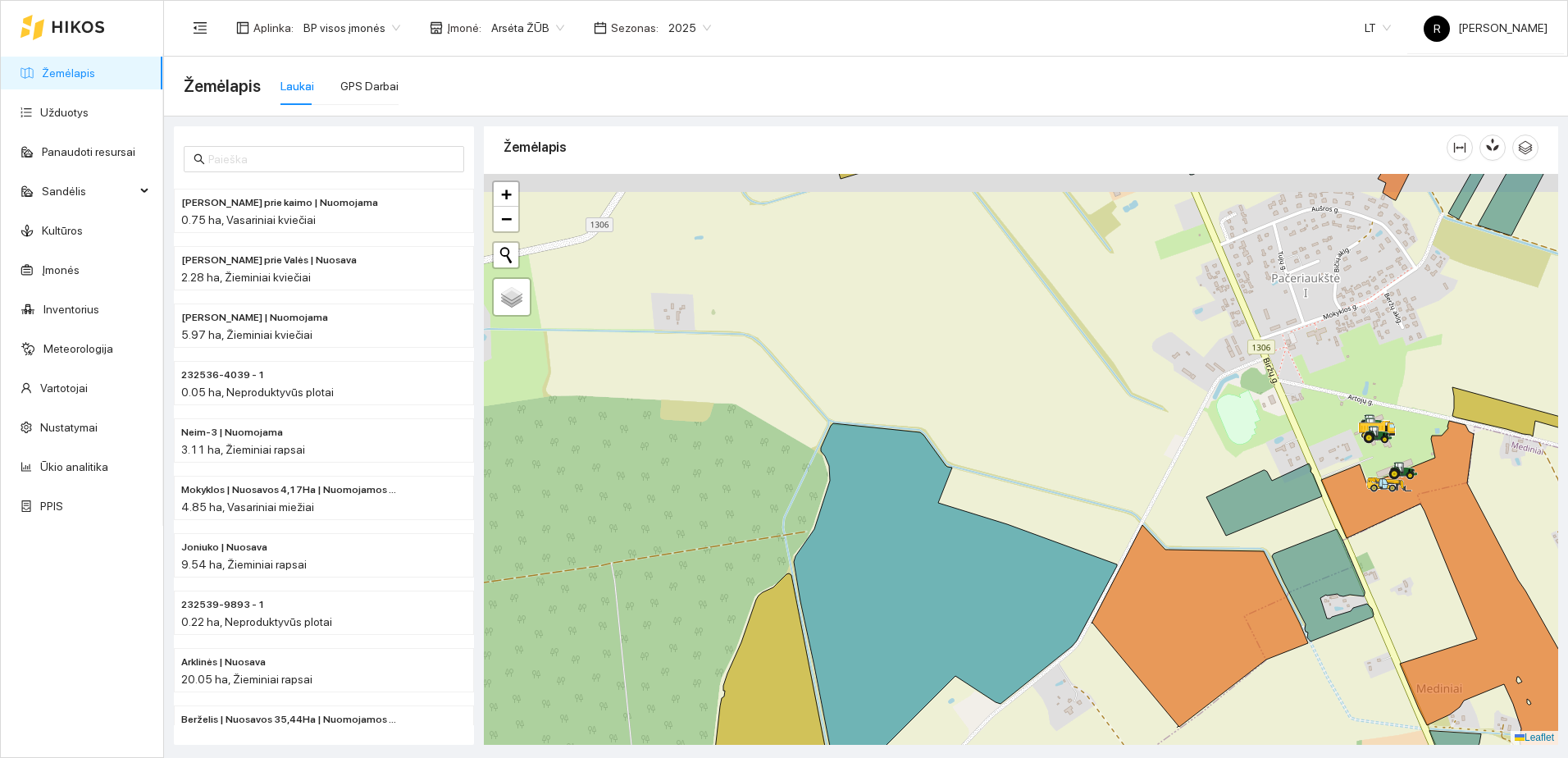
drag, startPoint x: 1415, startPoint y: 500, endPoint x: 1383, endPoint y: 524, distance: 40.0
click at [1383, 524] on div at bounding box center [1021, 459] width 1074 height 571
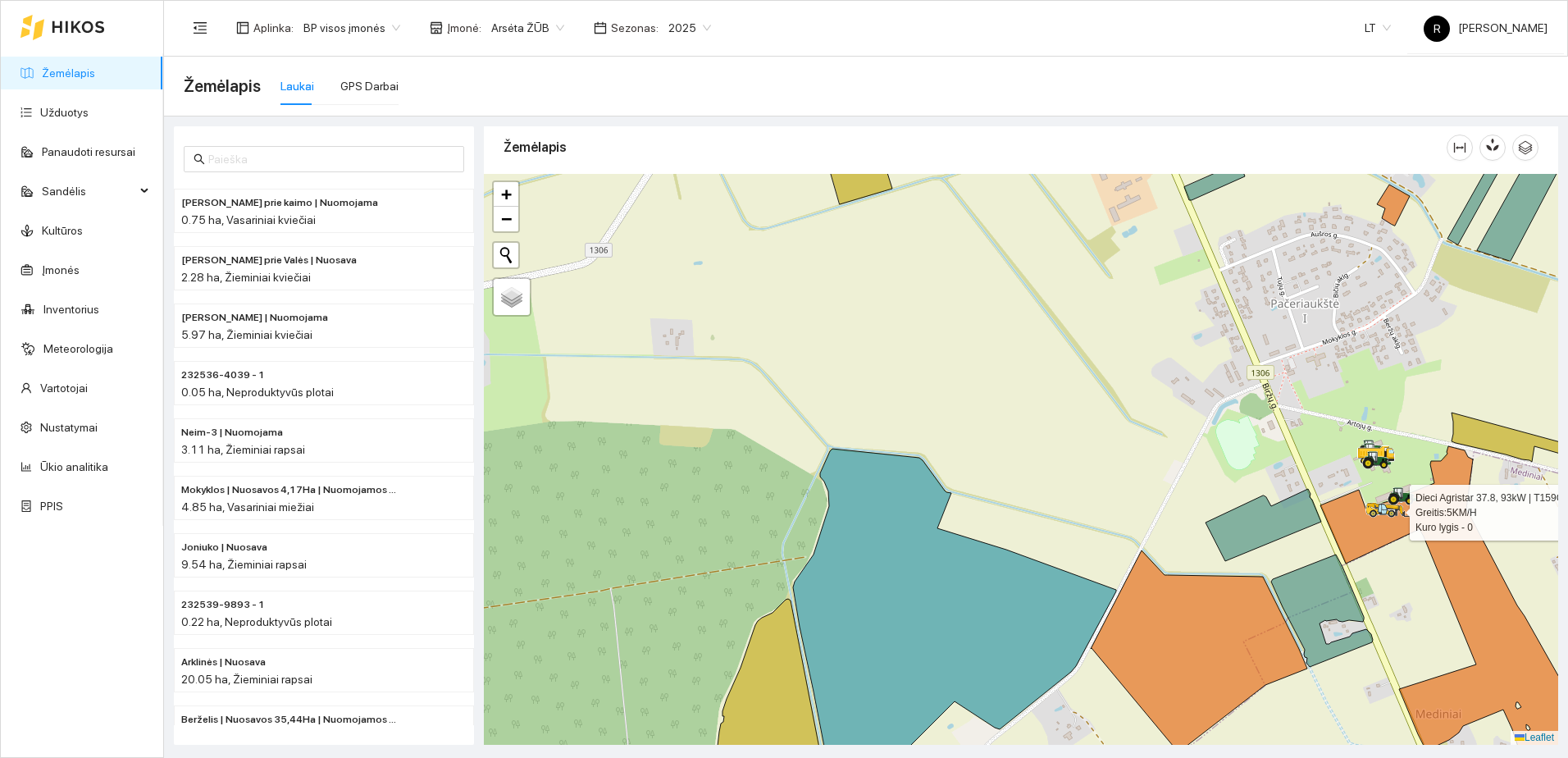
drag, startPoint x: 1399, startPoint y: 486, endPoint x: 1398, endPoint y: 511, distance: 25.0
click at [1398, 511] on icon at bounding box center [1389, 510] width 45 height 14
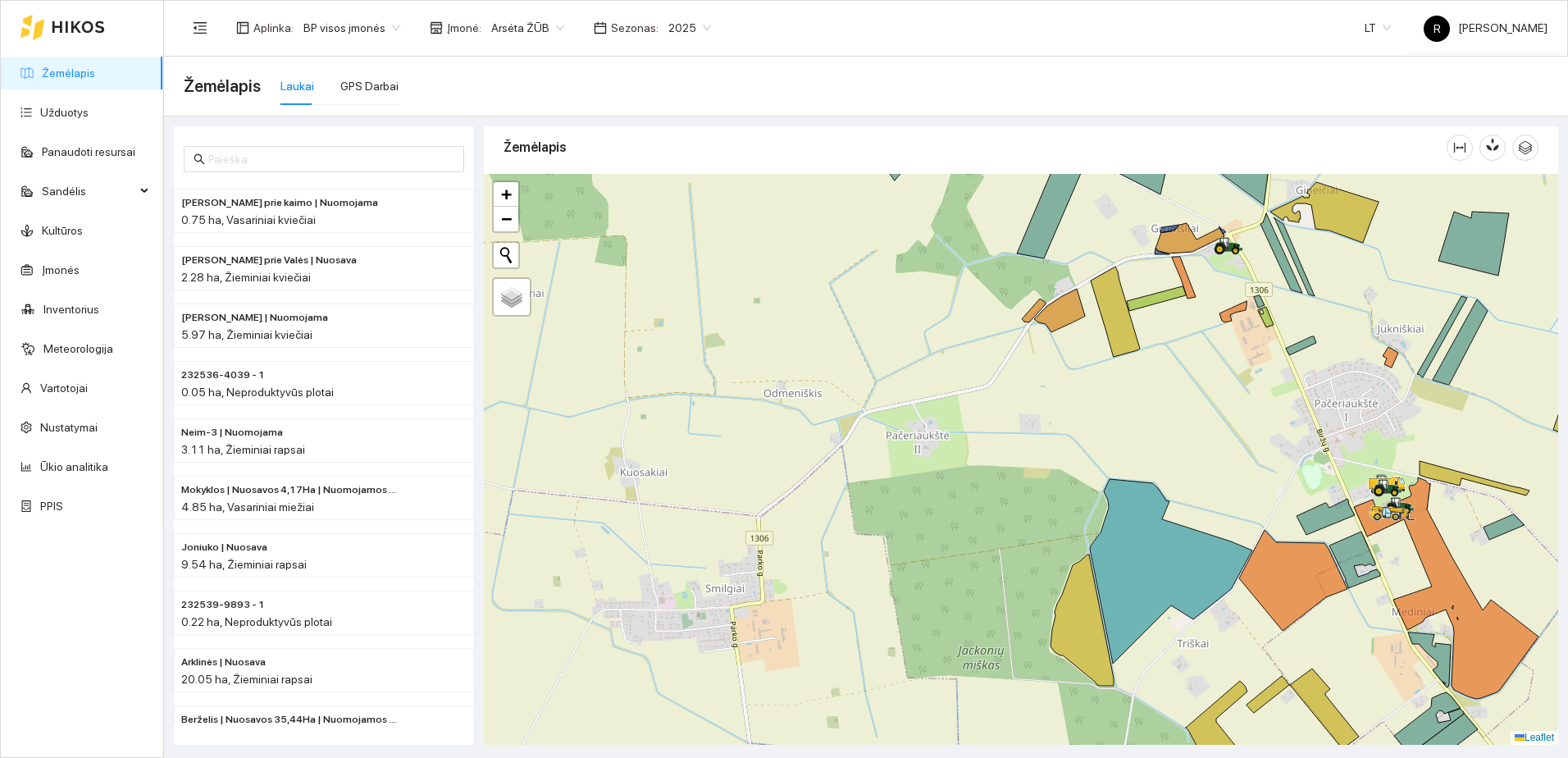
drag, startPoint x: 1268, startPoint y: 482, endPoint x: 1224, endPoint y: 540, distance: 72.8
click at [1224, 540] on div at bounding box center [1021, 459] width 1074 height 571
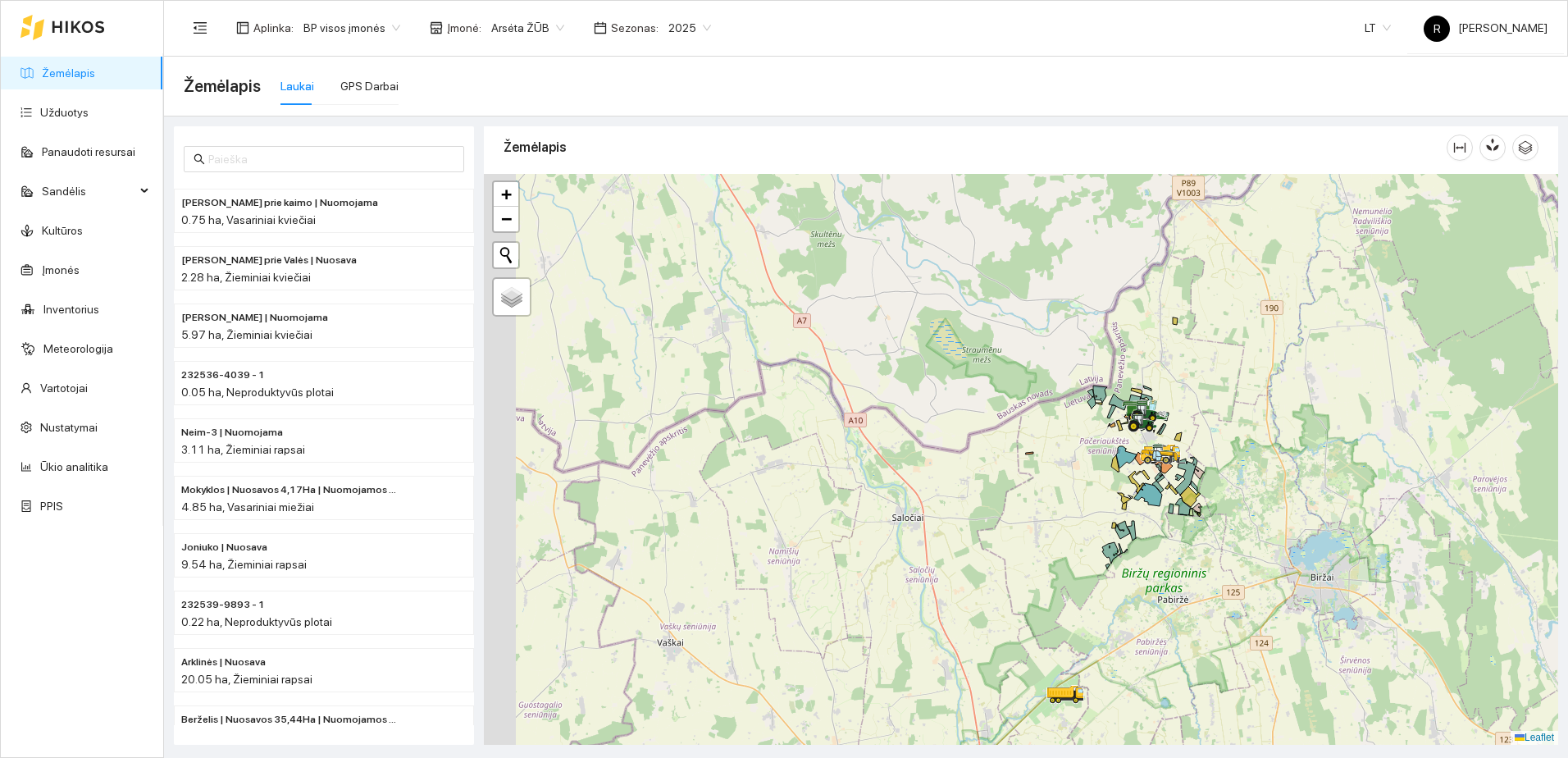
drag, startPoint x: 891, startPoint y: 495, endPoint x: 943, endPoint y: 465, distance: 60.0
click at [1018, 441] on div at bounding box center [1021, 459] width 1074 height 571
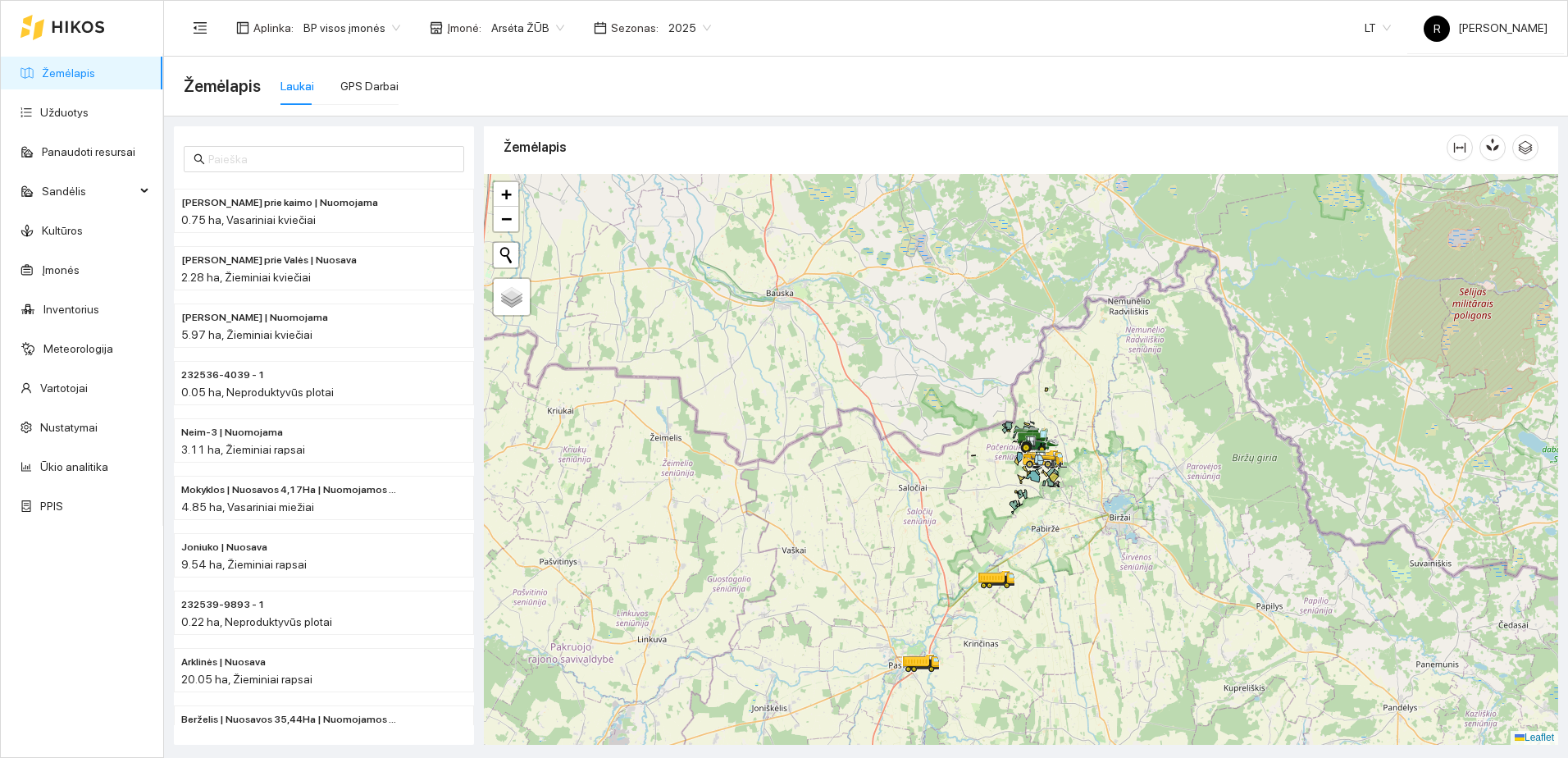
drag, startPoint x: 755, startPoint y: 507, endPoint x: 867, endPoint y: 488, distance: 113.6
click at [866, 488] on div at bounding box center [1021, 459] width 1074 height 571
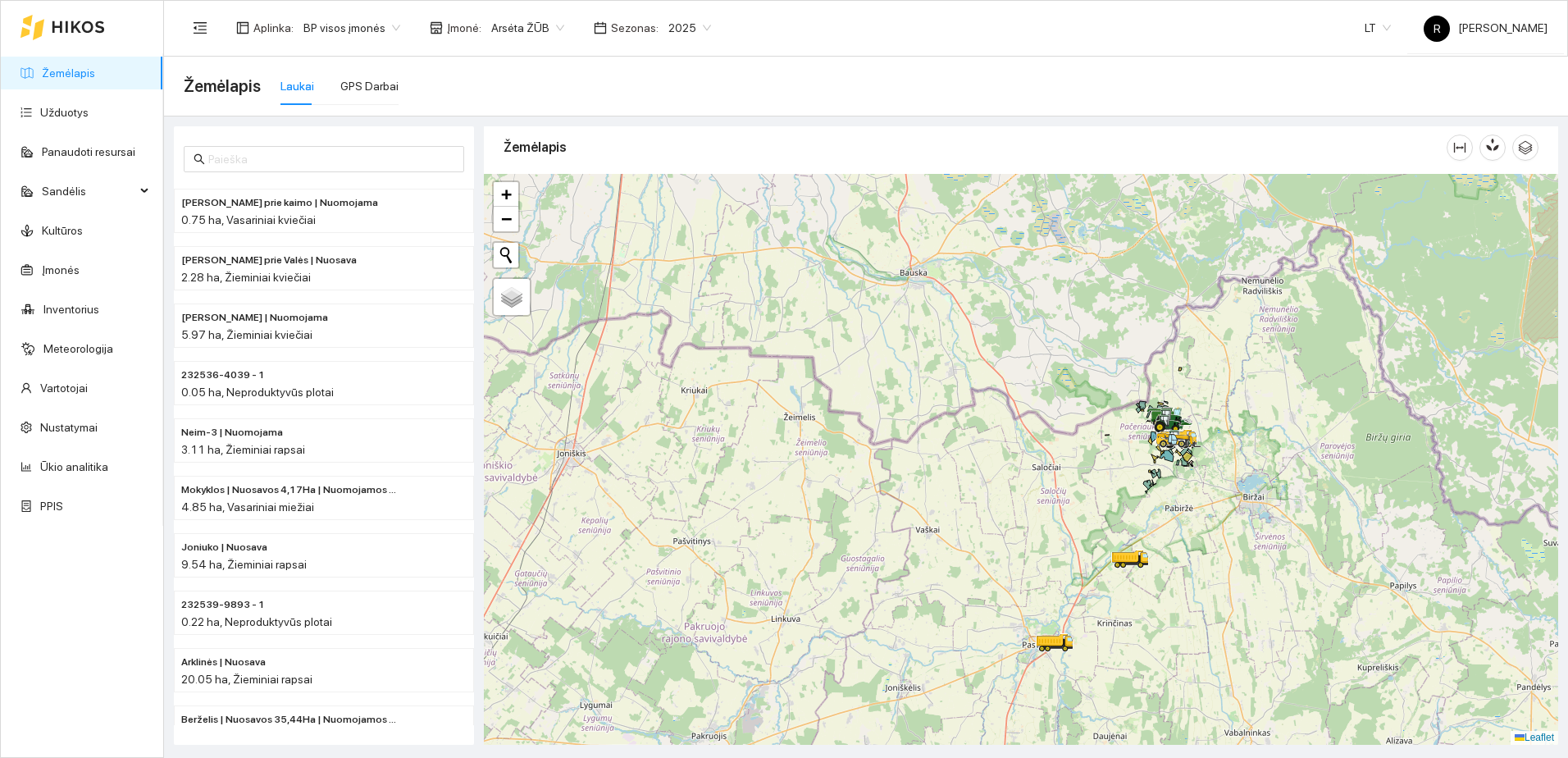
drag, startPoint x: 715, startPoint y: 503, endPoint x: 848, endPoint y: 498, distance: 133.1
click at [848, 498] on div at bounding box center [1021, 459] width 1074 height 571
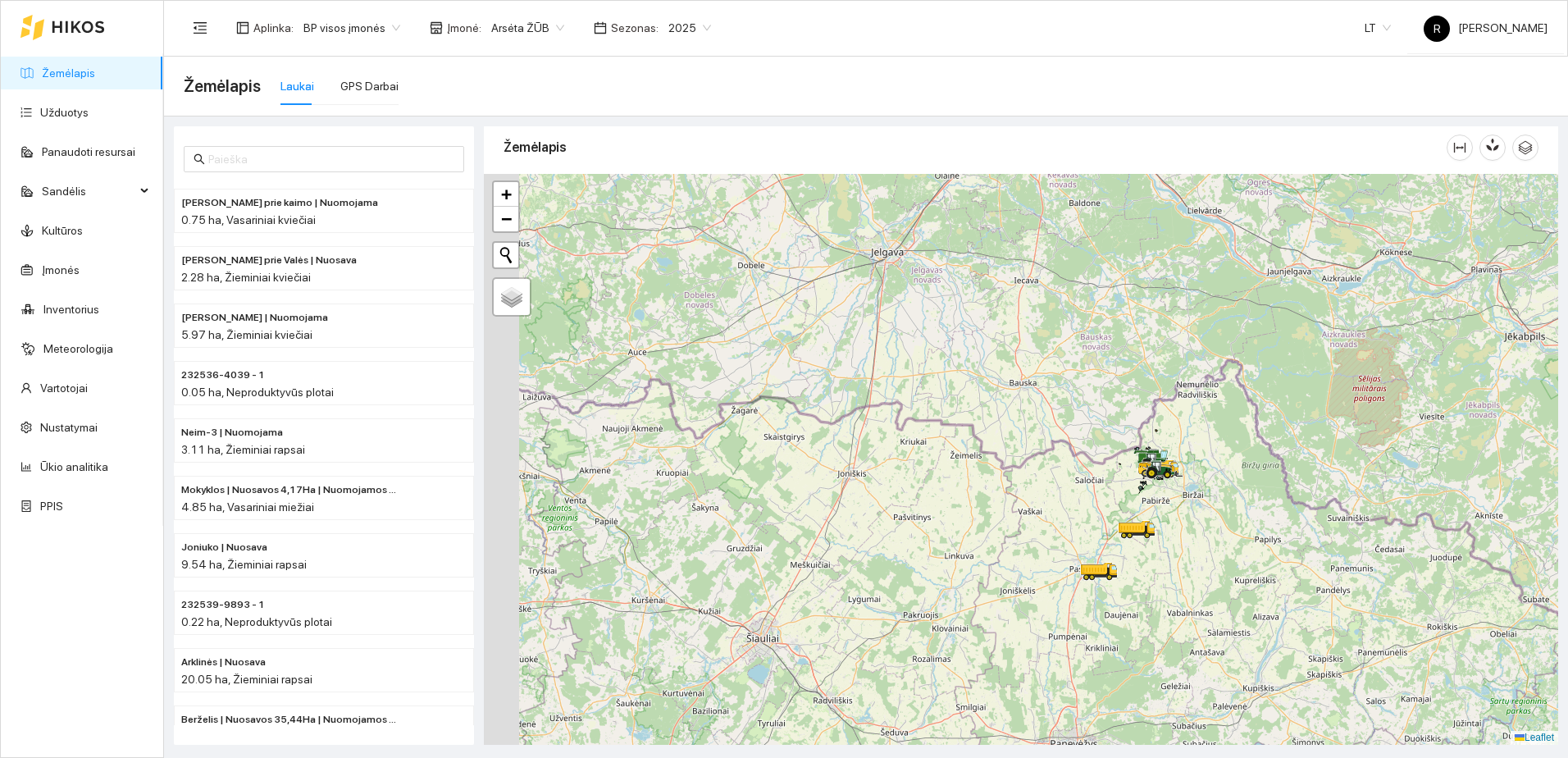
drag, startPoint x: 855, startPoint y: 497, endPoint x: 895, endPoint y: 496, distance: 40.0
click at [895, 496] on div at bounding box center [1021, 459] width 1074 height 571
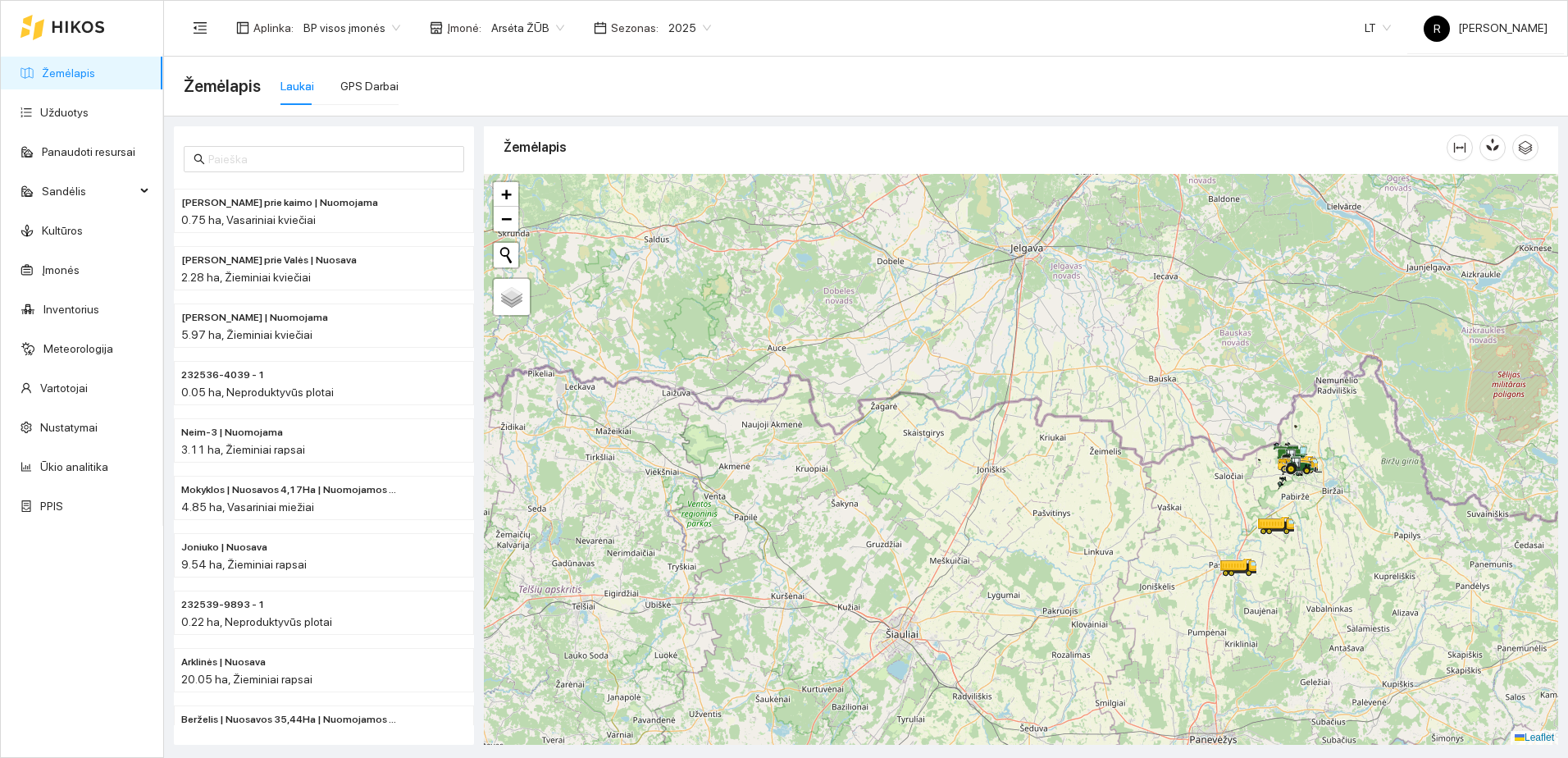
drag, startPoint x: 771, startPoint y: 505, endPoint x: 870, endPoint y: 501, distance: 99.1
click at [870, 501] on div at bounding box center [1021, 459] width 1074 height 571
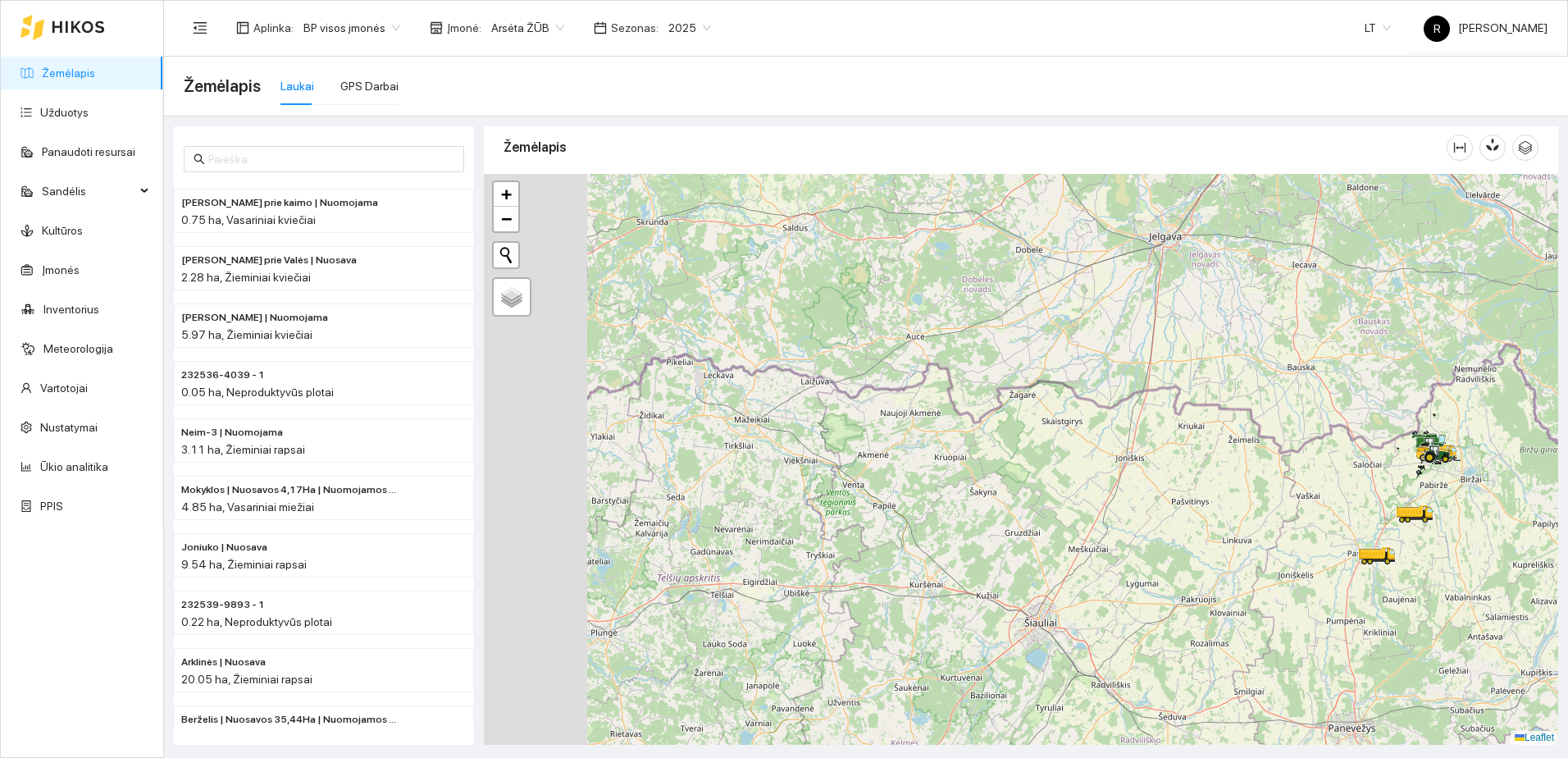
drag, startPoint x: 697, startPoint y: 520, endPoint x: 844, endPoint y: 519, distance: 147.0
click at [899, 509] on div at bounding box center [1021, 459] width 1074 height 571
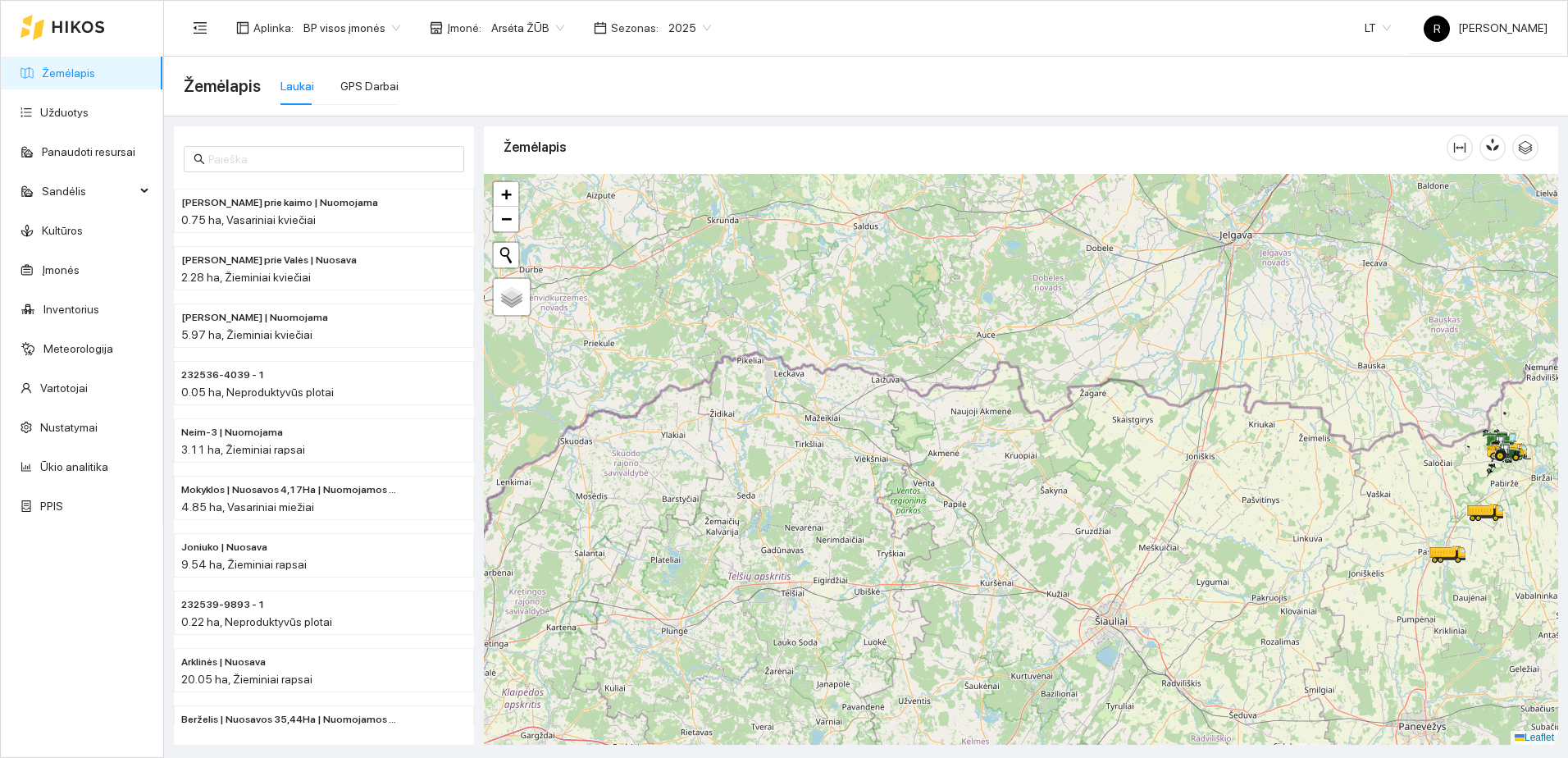
drag, startPoint x: 725, startPoint y: 518, endPoint x: 892, endPoint y: 496, distance: 168.4
click at [899, 489] on div at bounding box center [1021, 459] width 1074 height 571
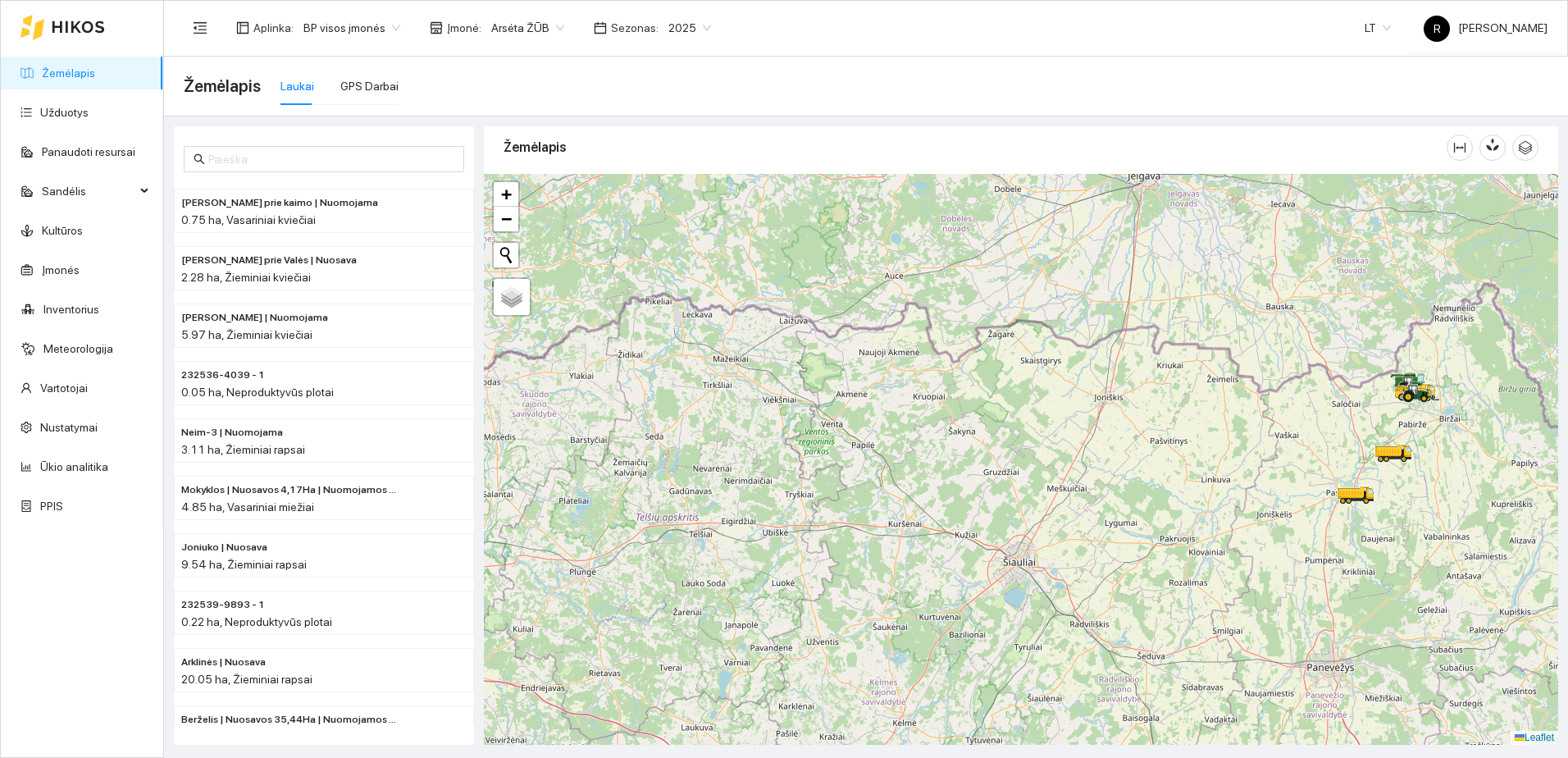
drag, startPoint x: 826, startPoint y: 546, endPoint x: 520, endPoint y: 531, distance: 306.4
click at [520, 531] on div at bounding box center [1021, 459] width 1074 height 571
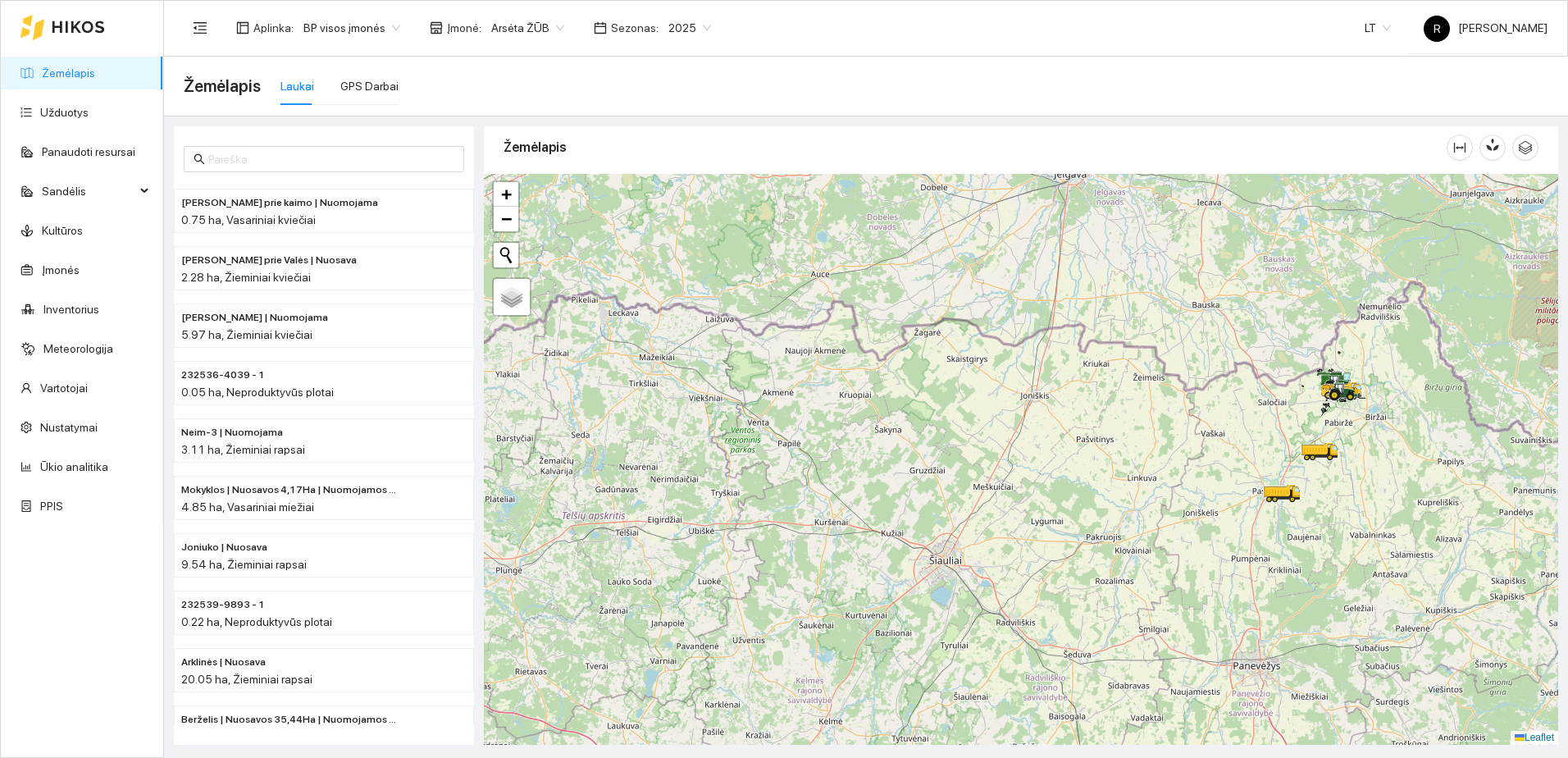
click at [549, 28] on span "Arsėta ŽŪB" at bounding box center [528, 28] width 73 height 25
click at [82, 111] on link "Užduotys" at bounding box center [64, 112] width 48 height 13
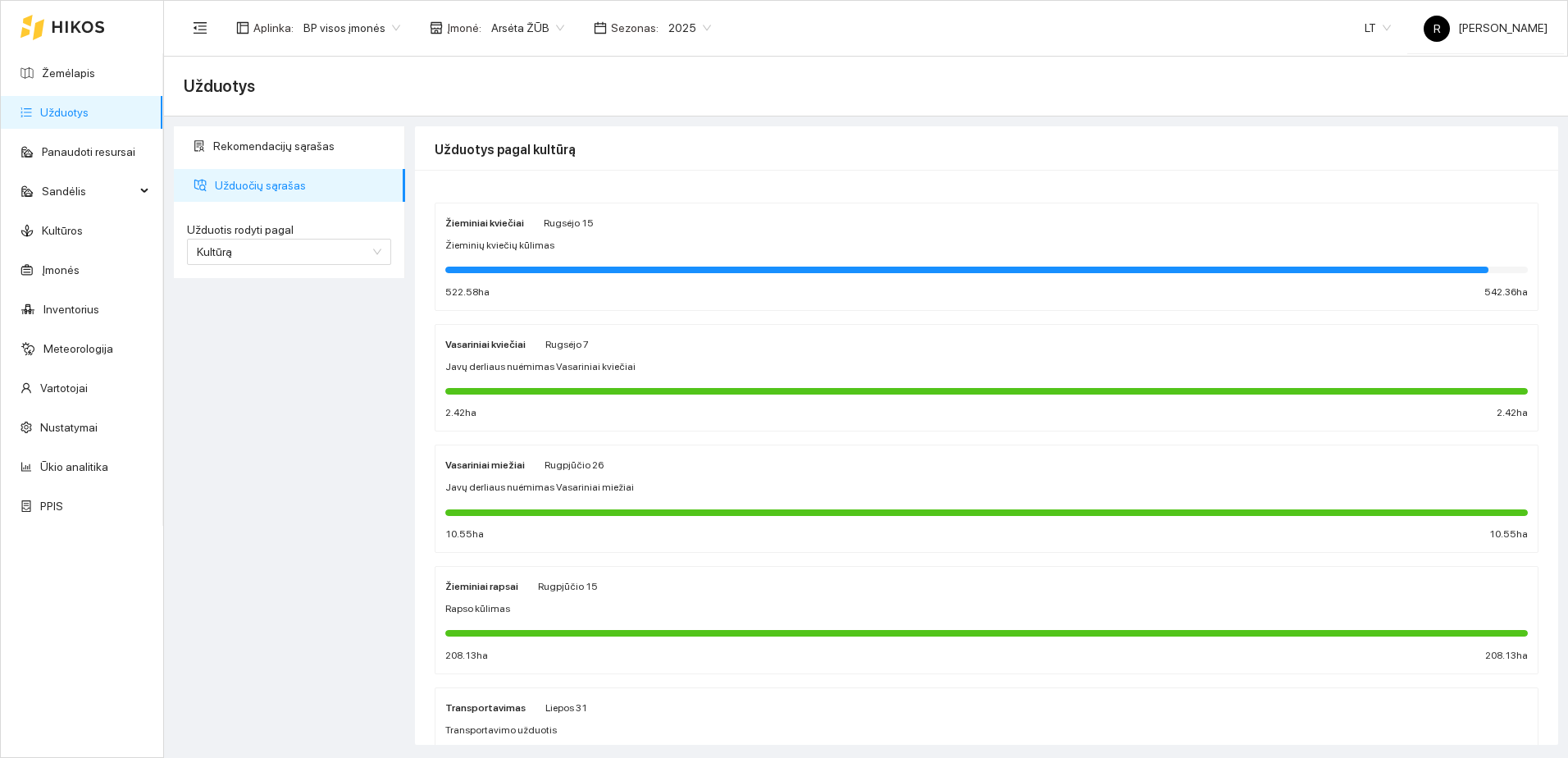
click at [552, 383] on div at bounding box center [987, 390] width 1083 height 18
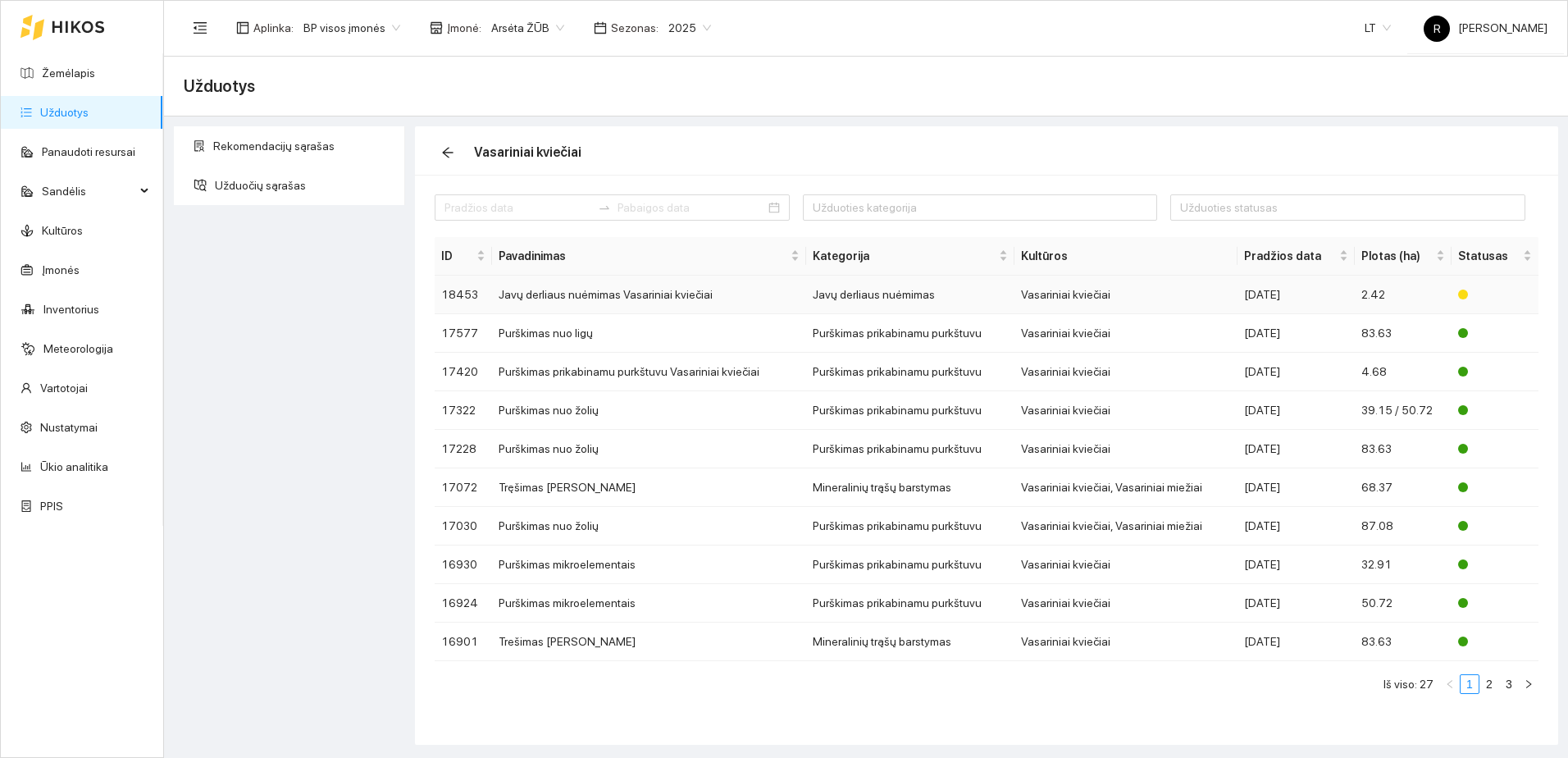
click at [588, 297] on td "Javų derliaus nuėmimas Vasariniai kviečiai" at bounding box center [649, 294] width 314 height 38
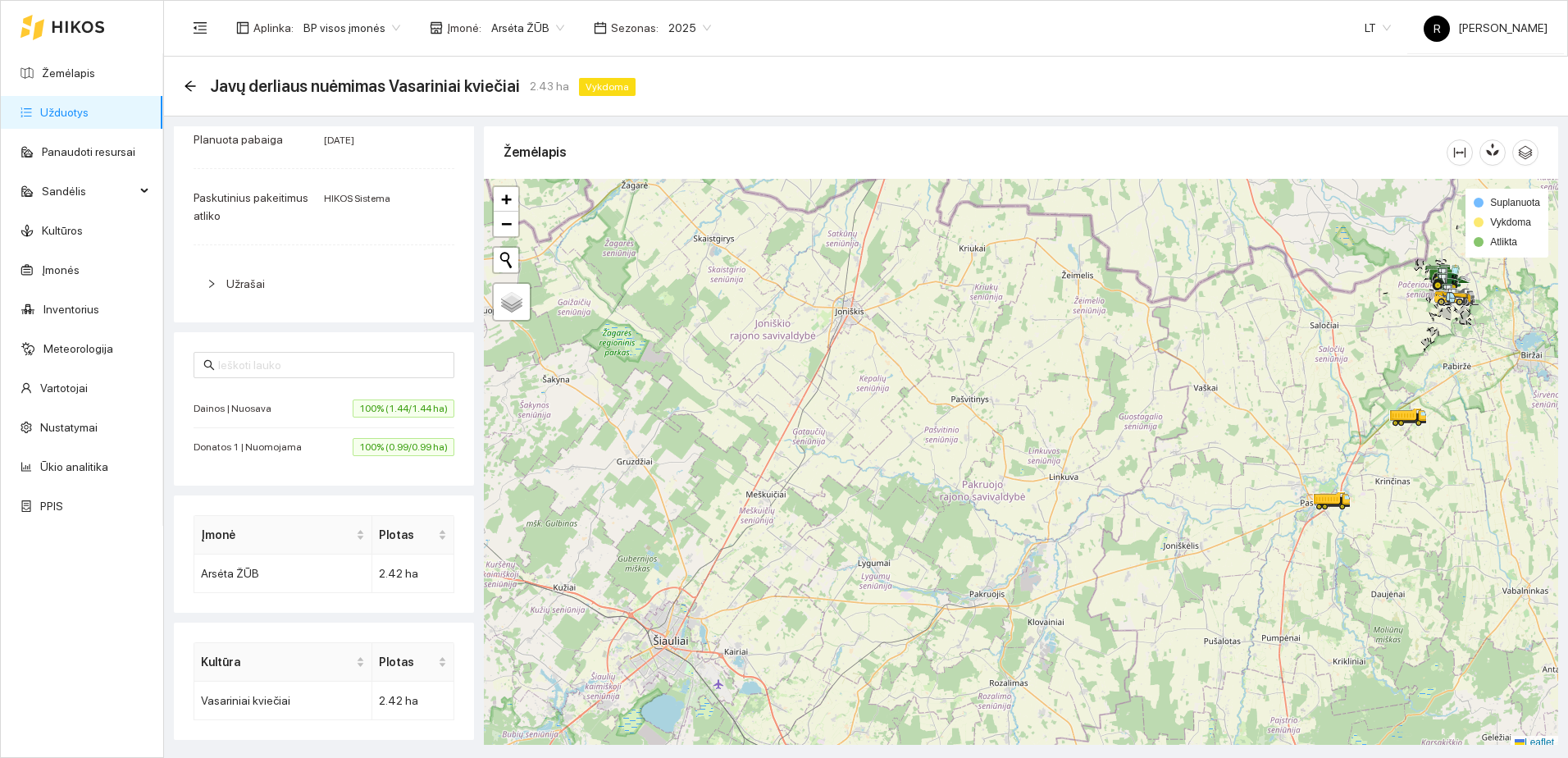
scroll to position [5, 0]
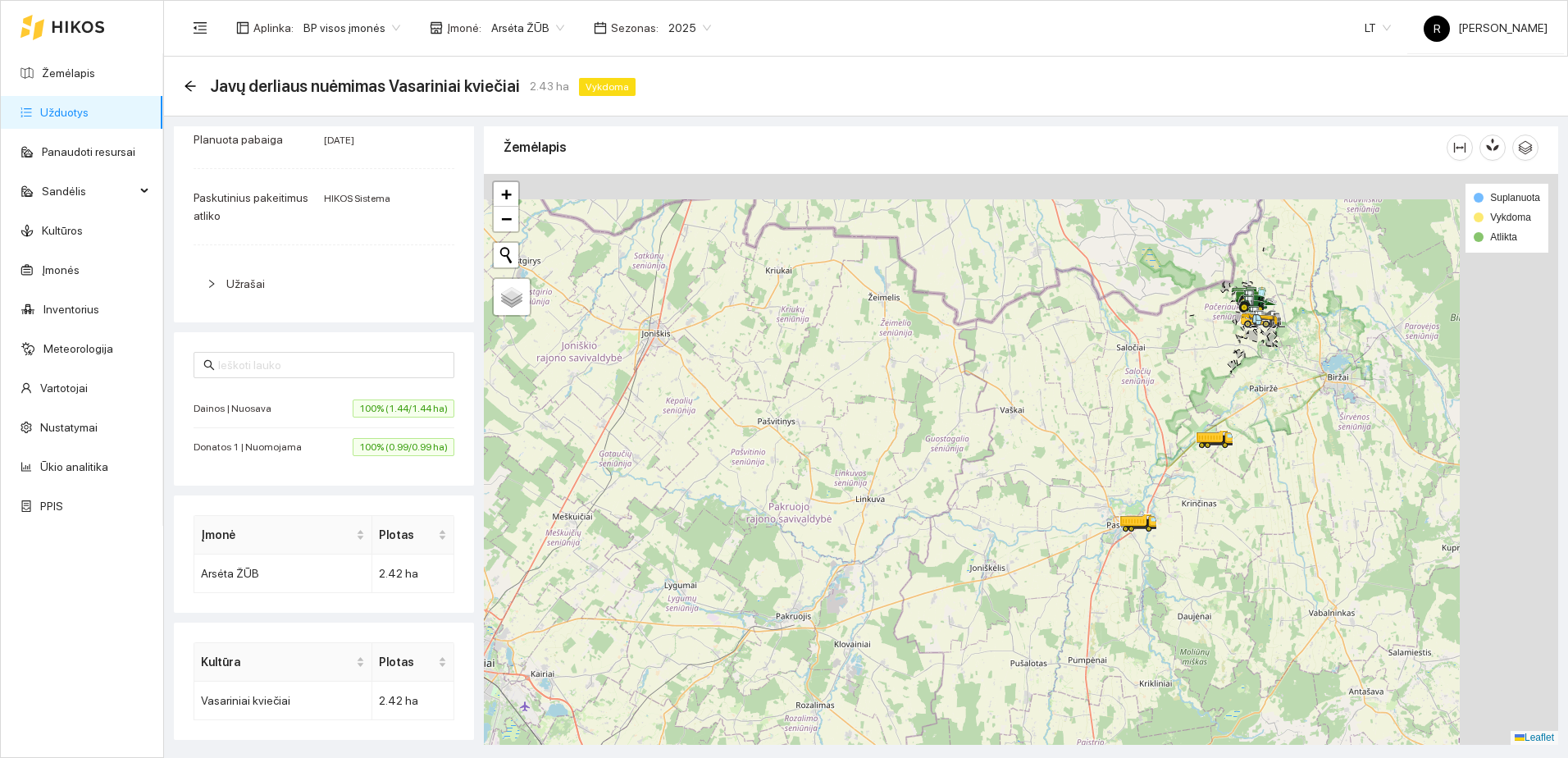
drag, startPoint x: 1293, startPoint y: 443, endPoint x: 925, endPoint y: 519, distance: 375.8
click at [925, 519] on div at bounding box center [1021, 459] width 1074 height 571
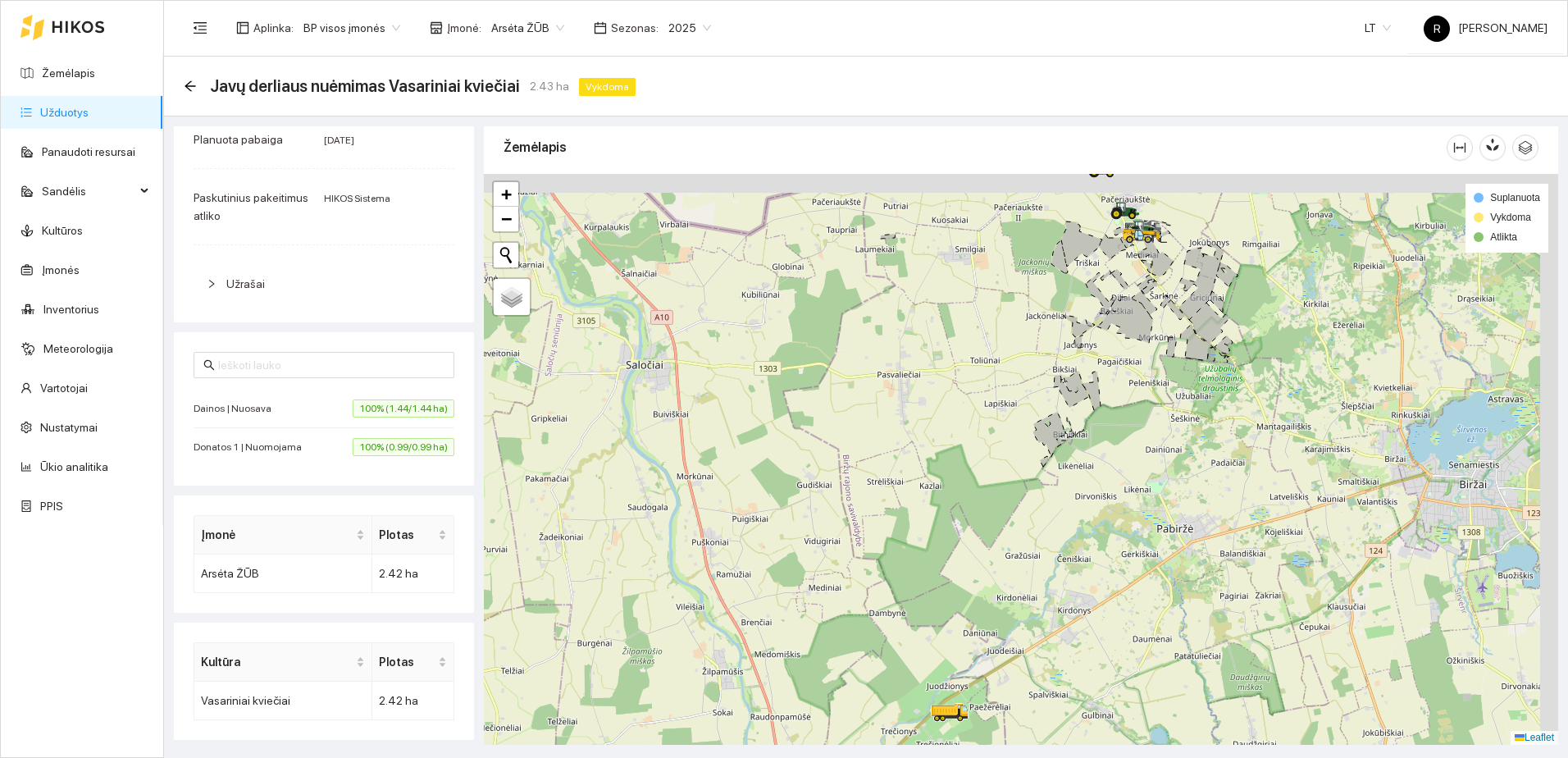
drag, startPoint x: 1140, startPoint y: 391, endPoint x: 989, endPoint y: 587, distance: 247.4
click at [990, 585] on div at bounding box center [1021, 459] width 1074 height 571
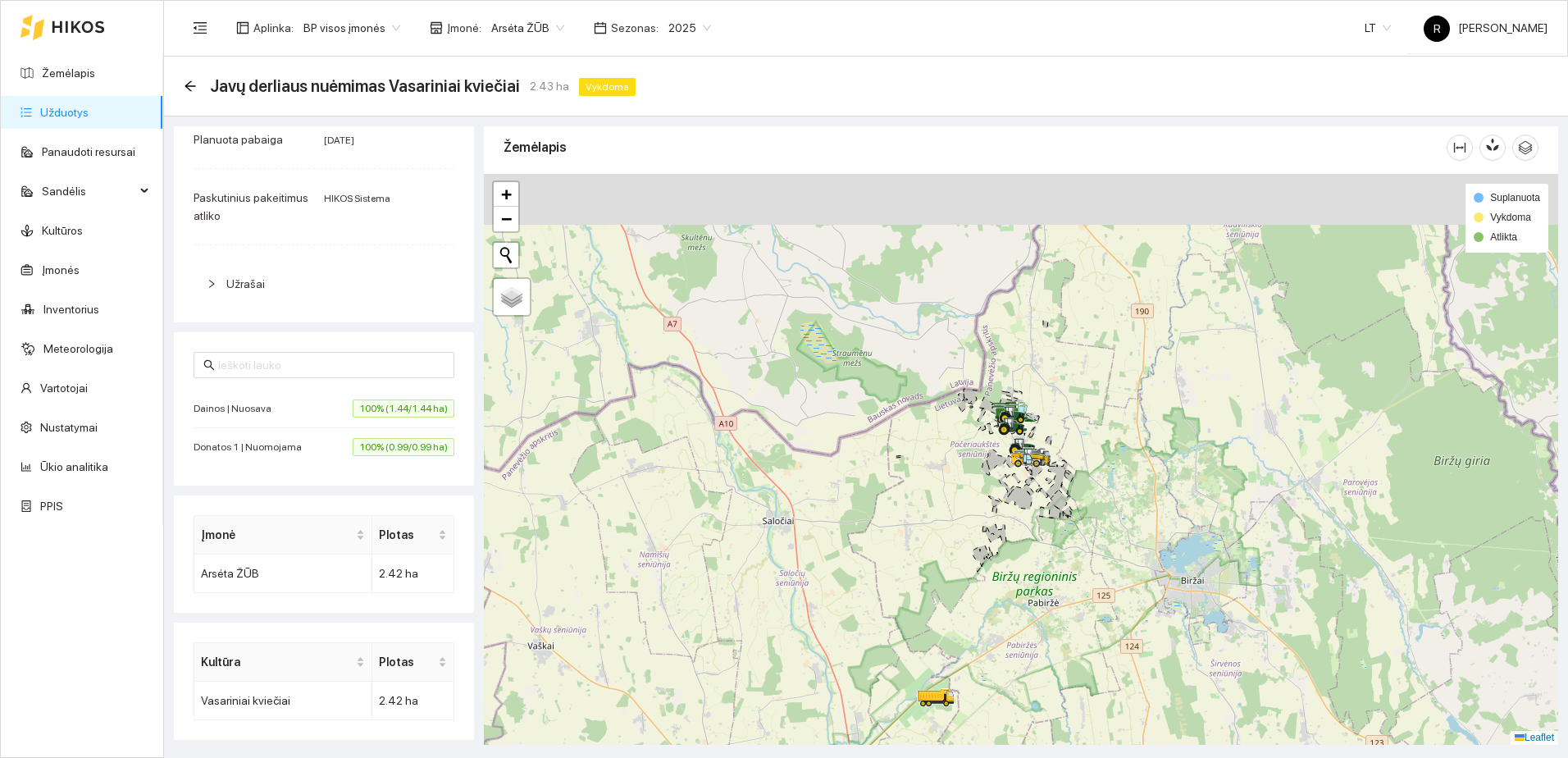
drag, startPoint x: 1052, startPoint y: 407, endPoint x: 1008, endPoint y: 534, distance: 134.4
click at [1019, 489] on div at bounding box center [1023, 468] width 10 height 41
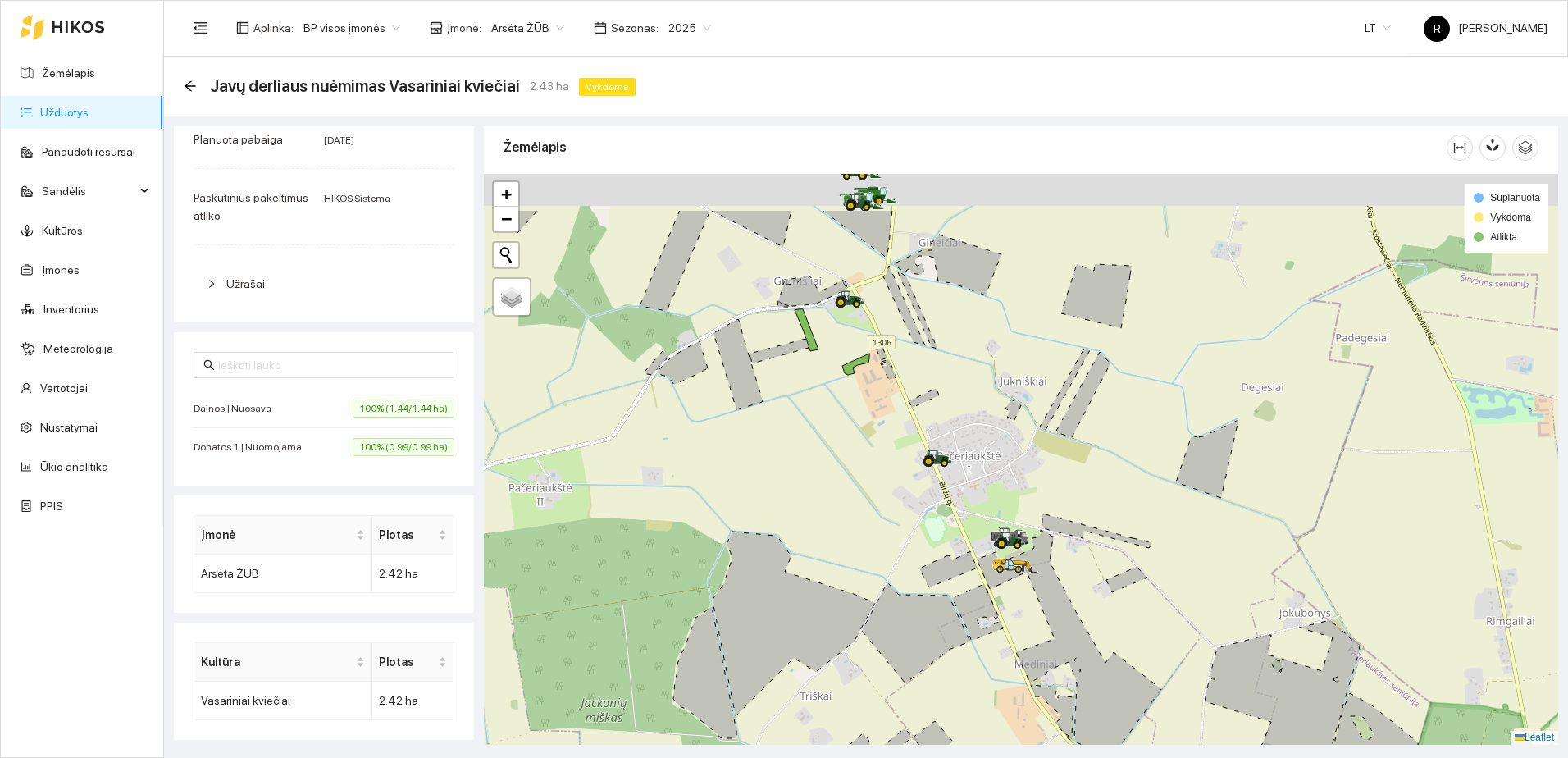
drag, startPoint x: 911, startPoint y: 433, endPoint x: 956, endPoint y: 540, distance: 116.1
click at [956, 540] on div at bounding box center [1021, 459] width 1074 height 571
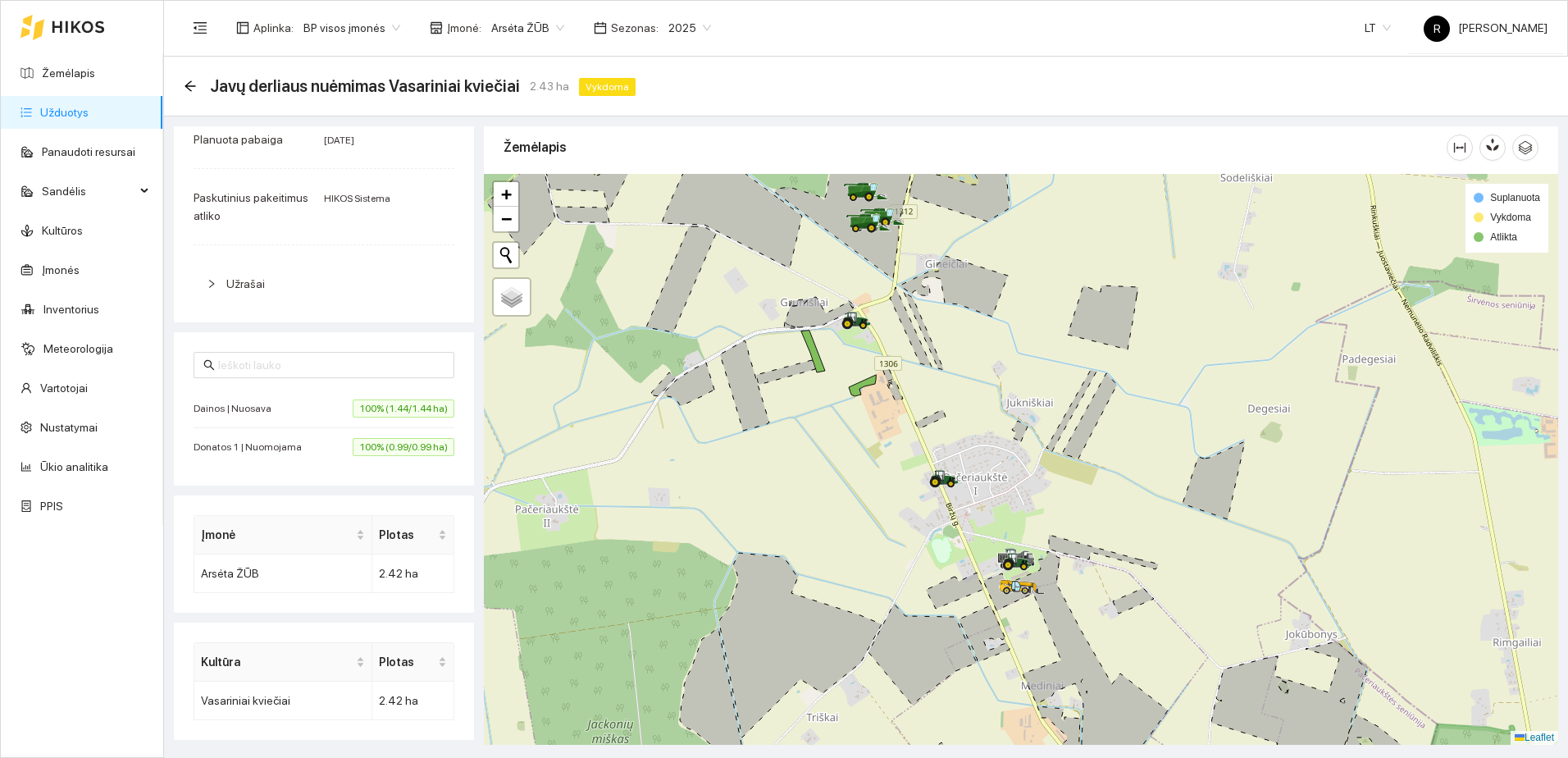
drag, startPoint x: 855, startPoint y: 423, endPoint x: 899, endPoint y: 502, distance: 90.4
click at [899, 502] on div at bounding box center [1021, 459] width 1074 height 571
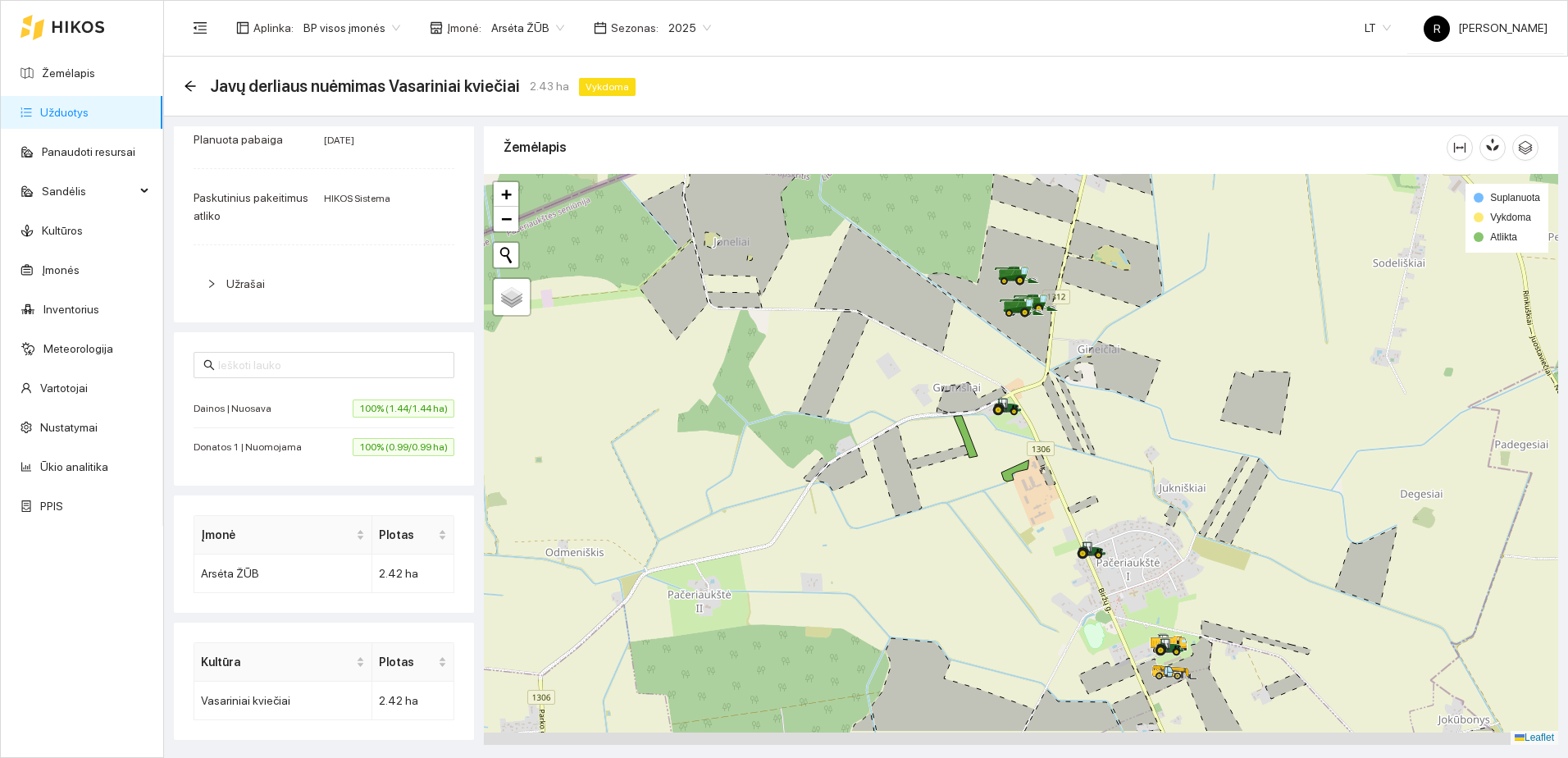
drag, startPoint x: 1043, startPoint y: 582, endPoint x: 973, endPoint y: 448, distance: 151.2
click at [978, 451] on div at bounding box center [1021, 459] width 1074 height 571
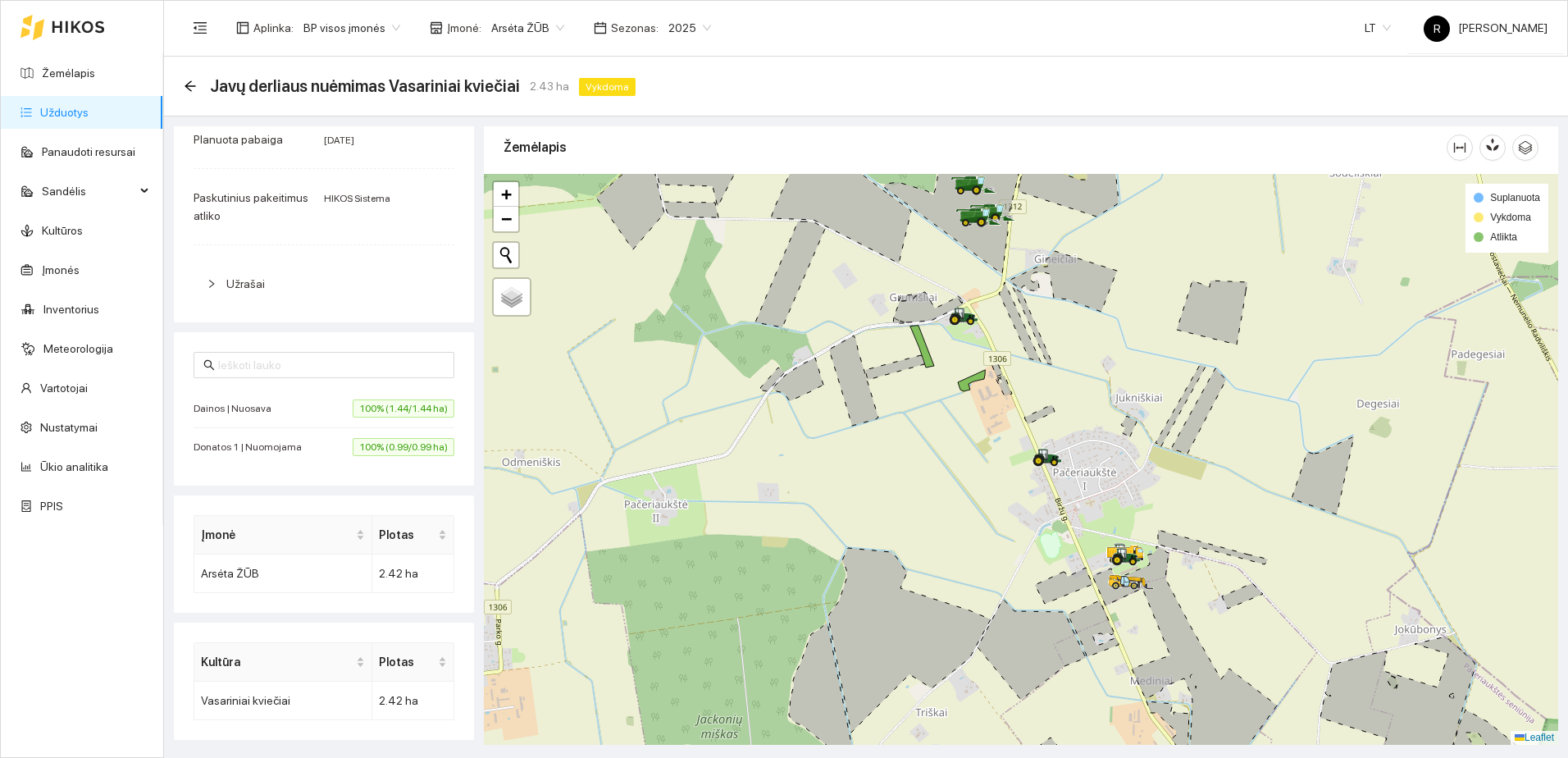
drag, startPoint x: 968, startPoint y: 507, endPoint x: 974, endPoint y: 487, distance: 20.9
click at [972, 487] on div at bounding box center [1021, 459] width 1074 height 571
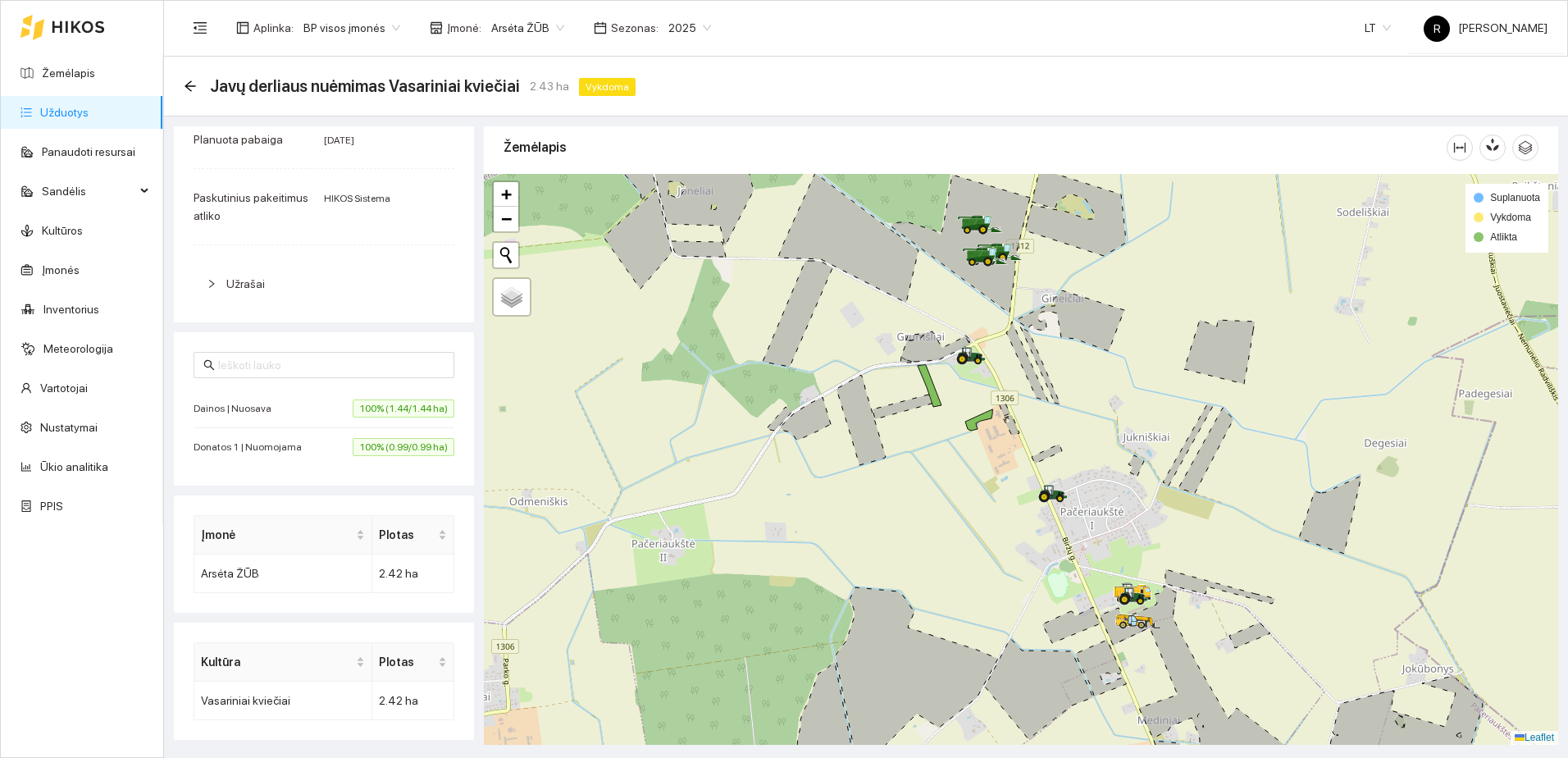
drag, startPoint x: 954, startPoint y: 473, endPoint x: 961, endPoint y: 515, distance: 42.6
click at [961, 515] on div at bounding box center [1021, 459] width 1074 height 571
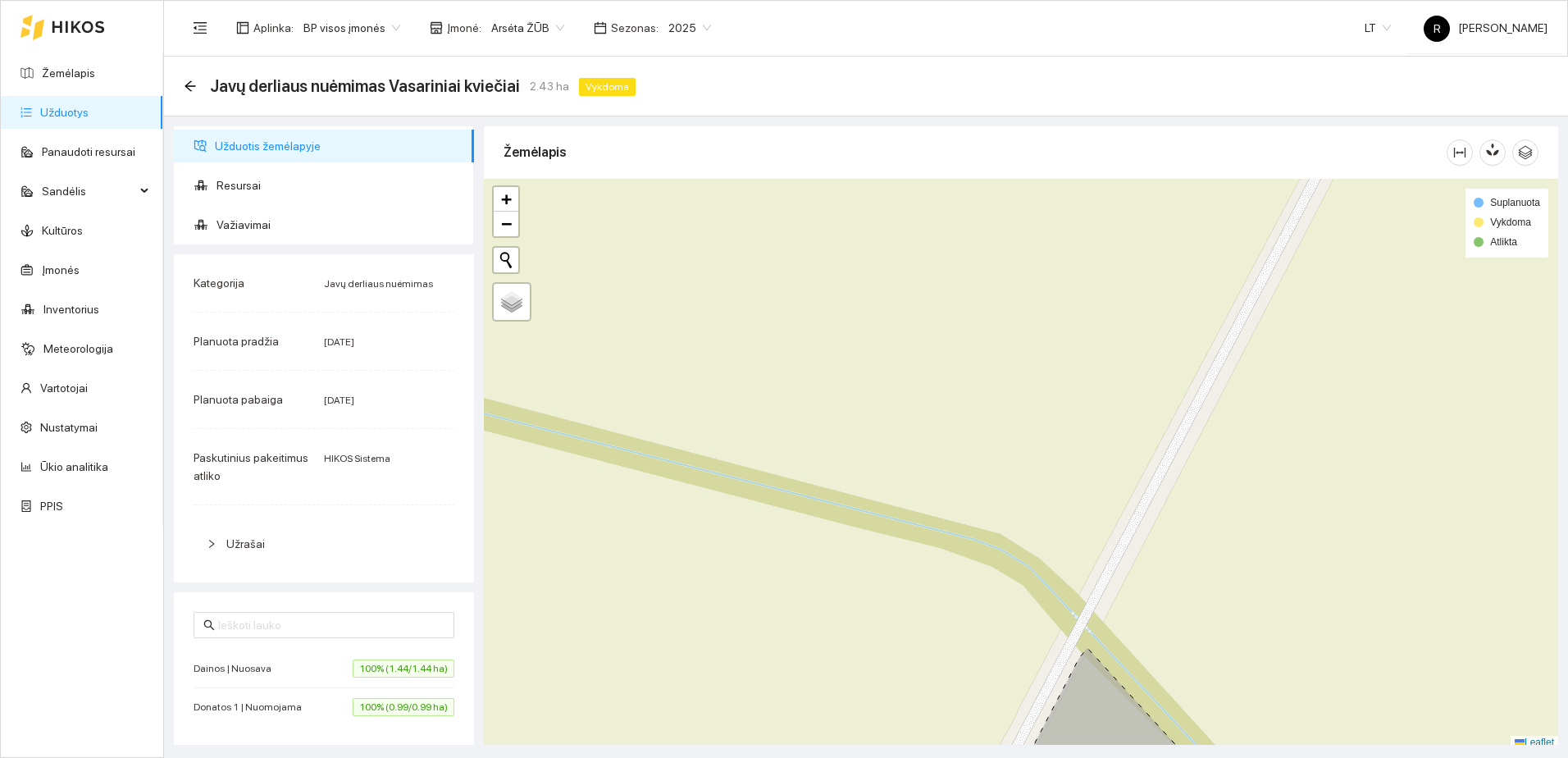
scroll to position [5, 0]
